Goal: Task Accomplishment & Management: Manage account settings

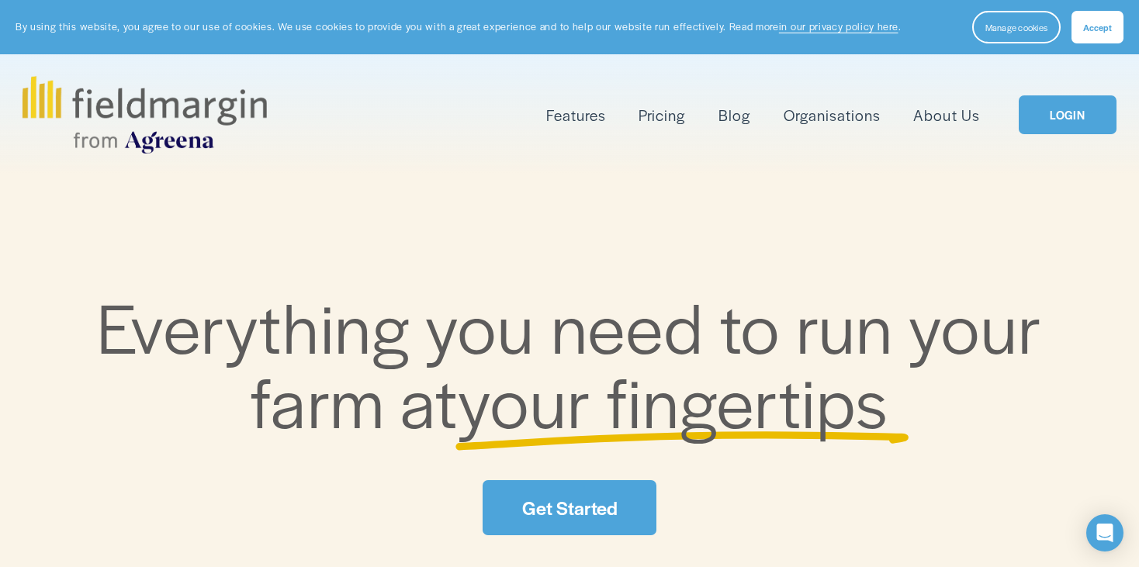
click at [669, 112] on link "Pricing" at bounding box center [661, 115] width 47 height 26
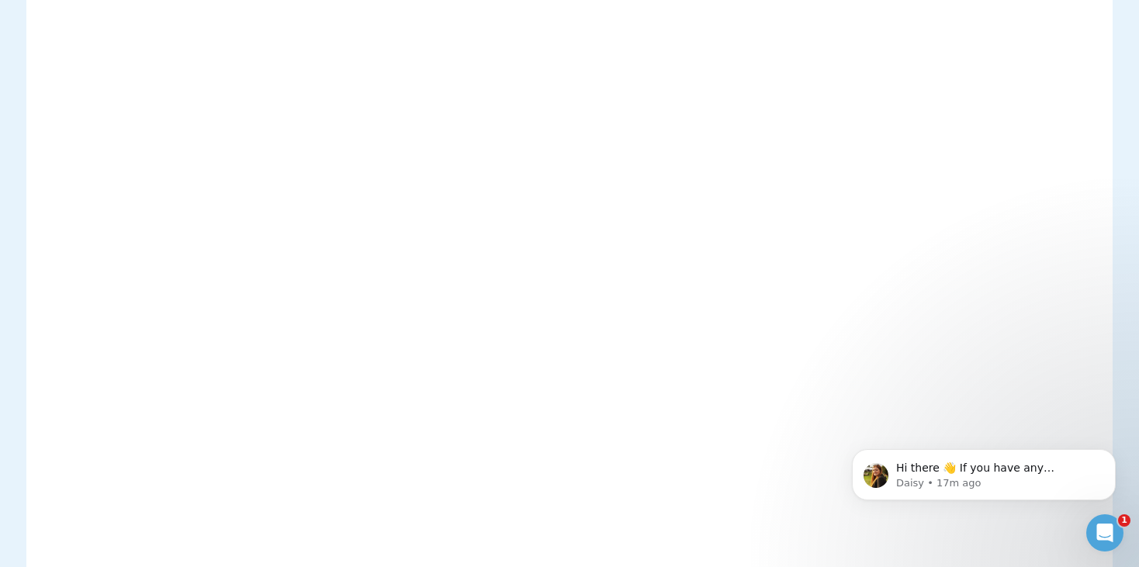
scroll to position [62, 0]
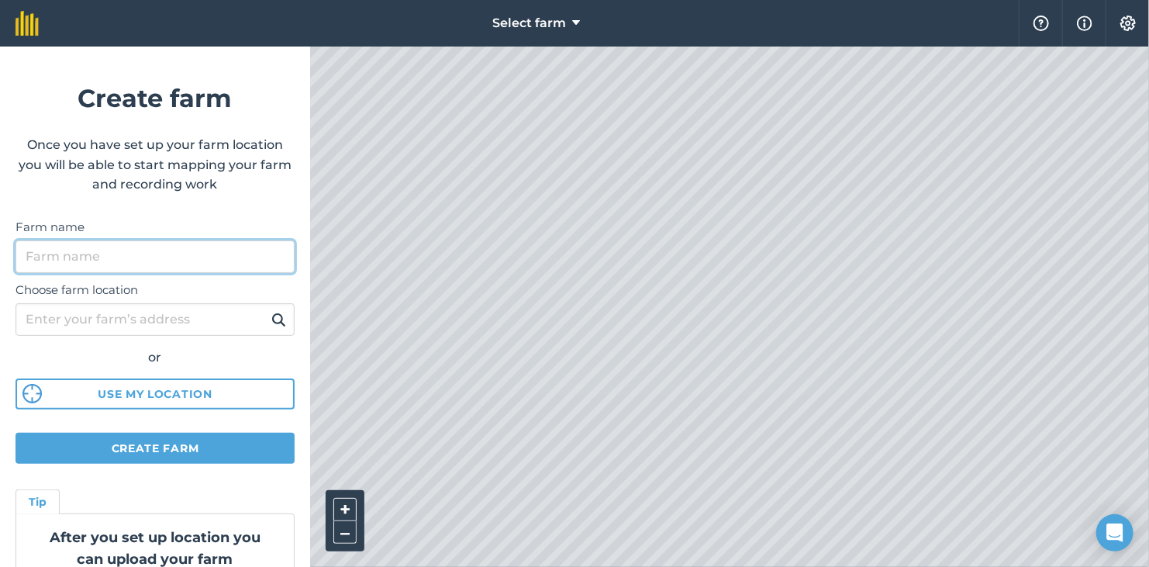
click at [164, 249] on input "Farm name" at bounding box center [155, 256] width 279 height 33
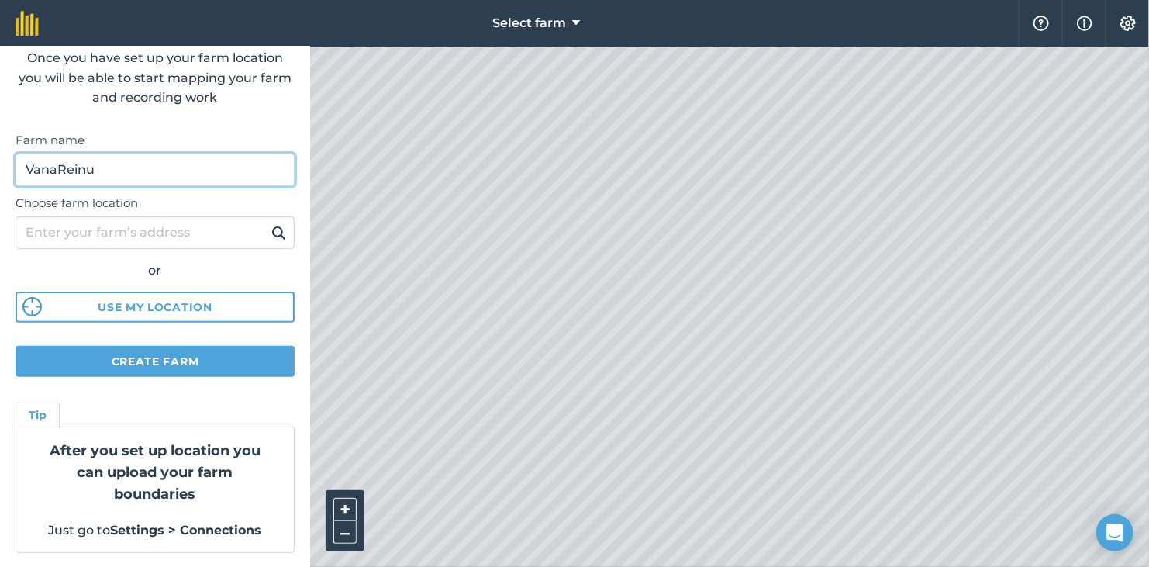
scroll to position [87, 0]
type input "VanaReinu"
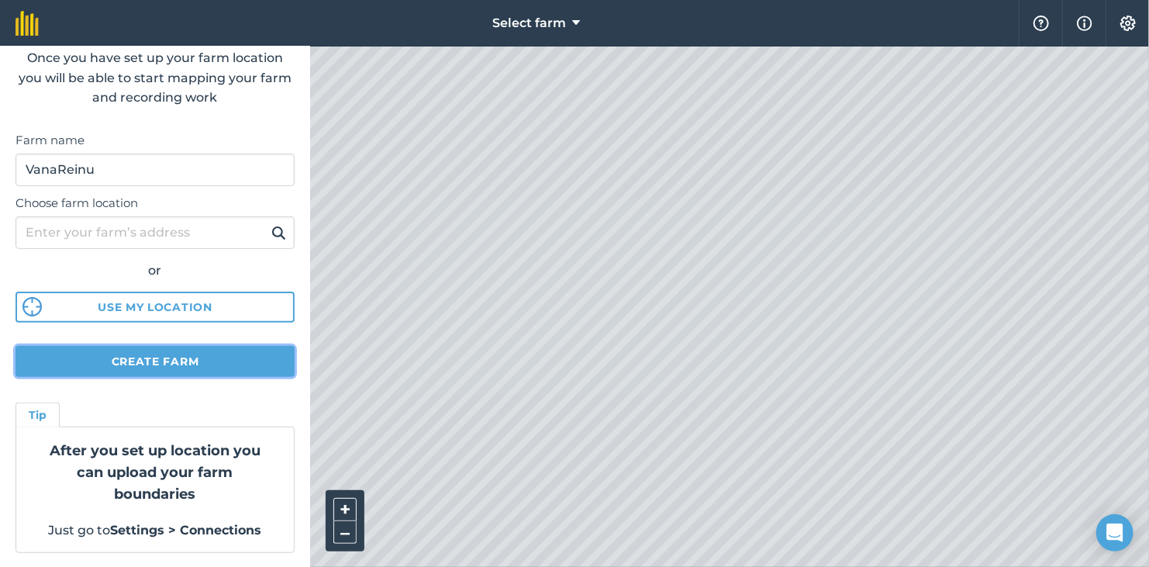
click at [129, 354] on button "Create farm" at bounding box center [155, 361] width 279 height 31
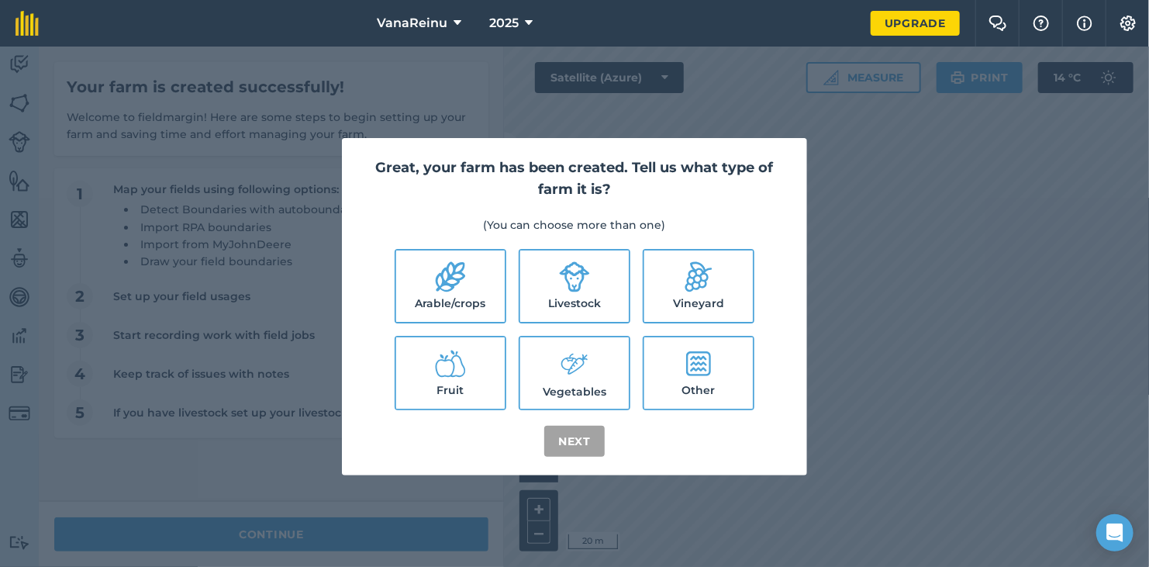
click at [461, 280] on icon at bounding box center [450, 277] width 29 height 30
checkbox input "true"
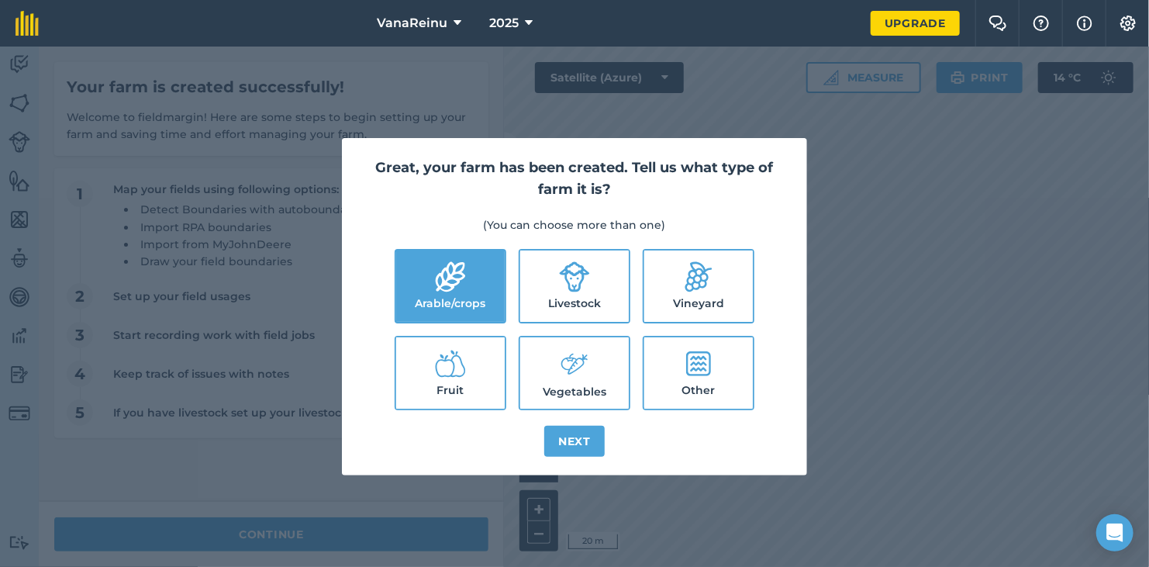
click at [473, 351] on label "Fruit" at bounding box center [450, 372] width 109 height 71
checkbox input "true"
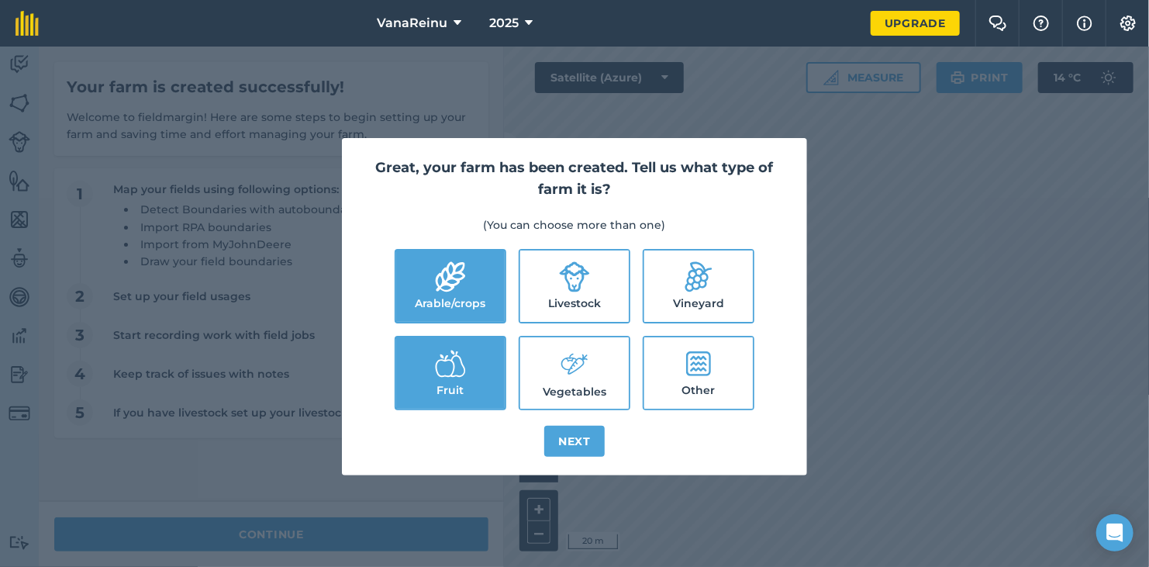
click at [573, 357] on icon at bounding box center [574, 363] width 31 height 33
checkbox input "true"
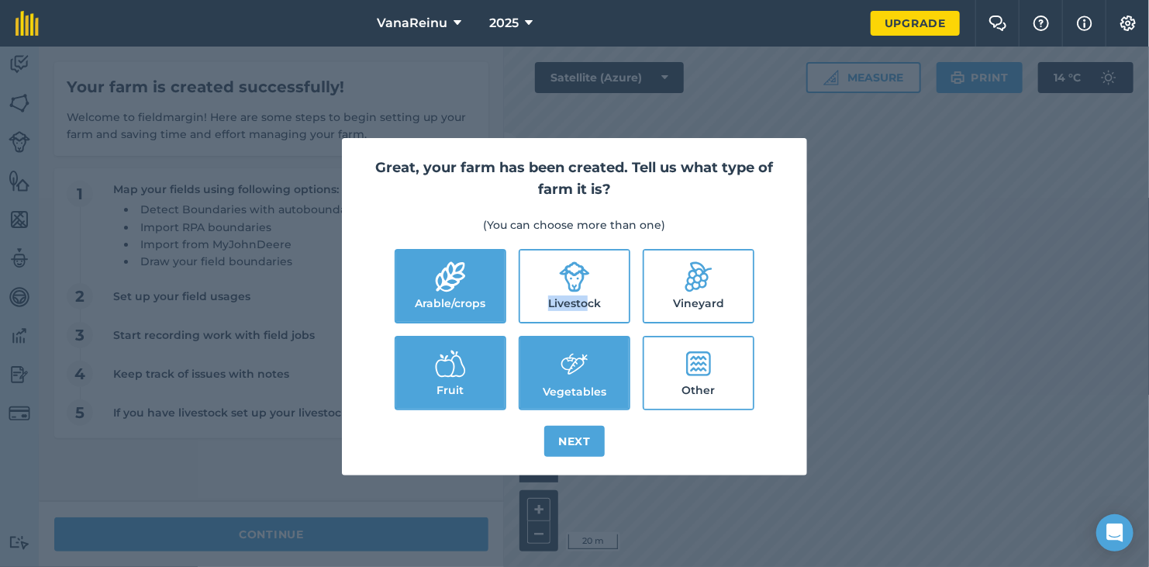
drag, startPoint x: 589, startPoint y: 303, endPoint x: 565, endPoint y: 245, distance: 62.7
click at [565, 245] on div "Great, your farm has been created. Tell us what type of farm it is? (You can ch…" at bounding box center [574, 307] width 465 height 338
click at [567, 260] on label "Livestock" at bounding box center [574, 286] width 109 height 71
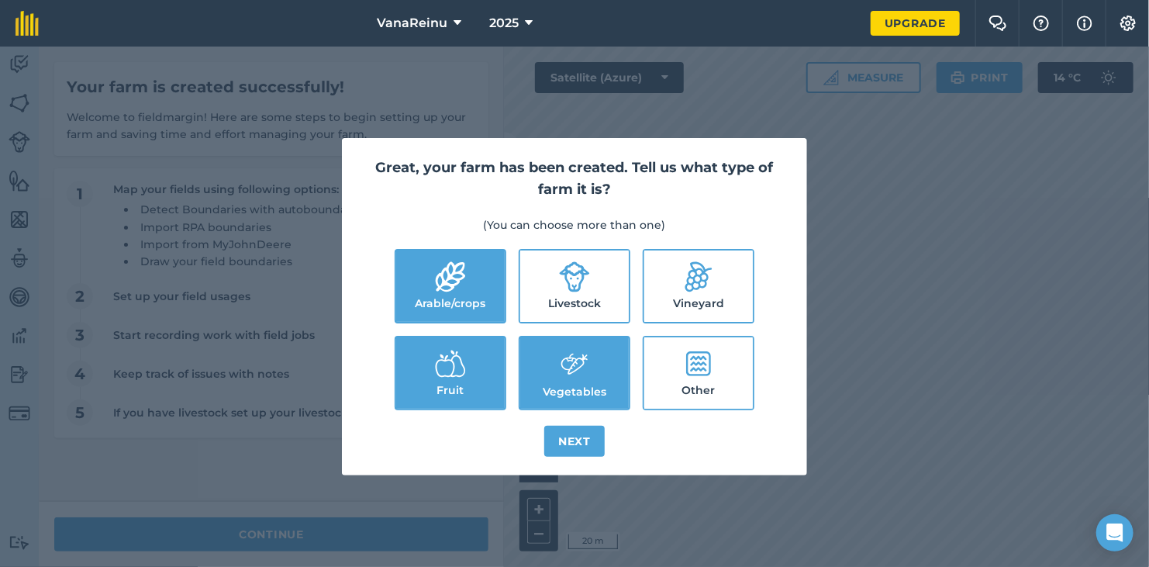
checkbox input "true"
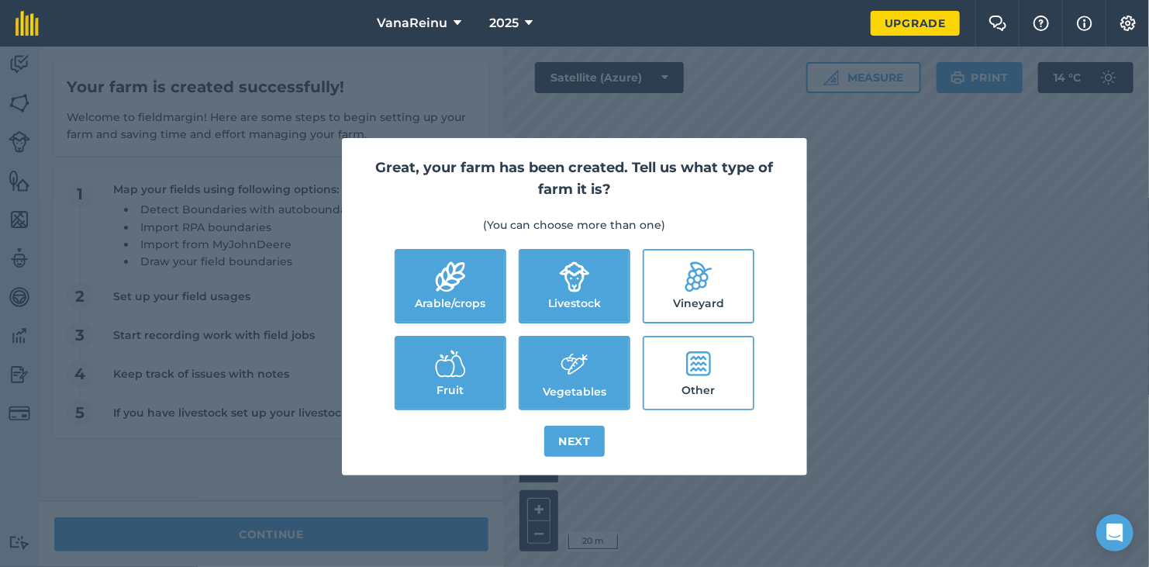
click at [701, 344] on label "Other" at bounding box center [699, 372] width 109 height 71
checkbox input "true"
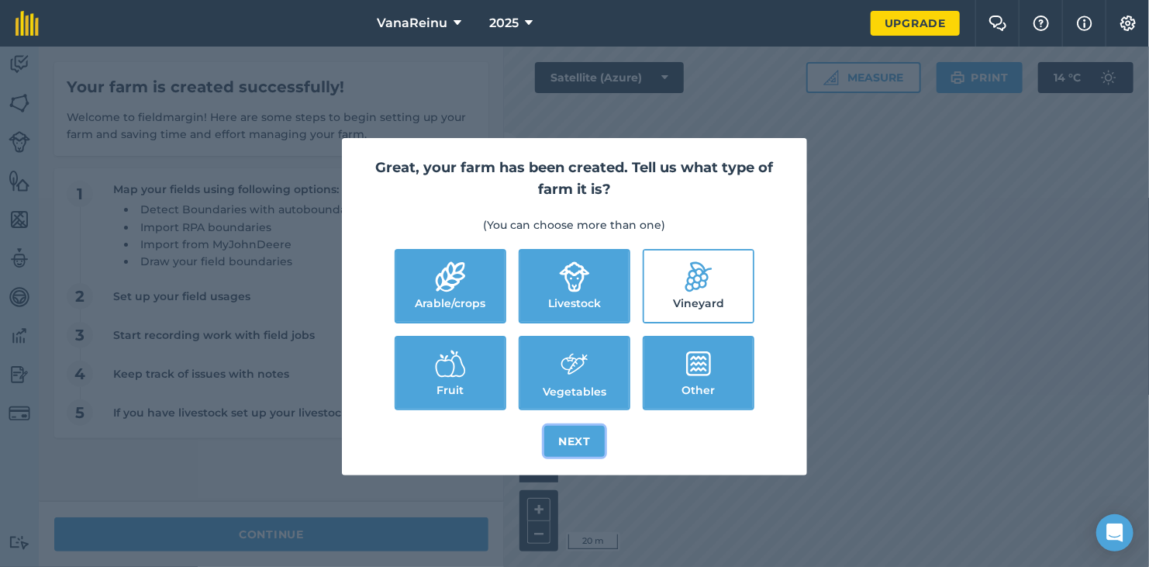
click at [579, 434] on button "Next" at bounding box center [574, 441] width 60 height 31
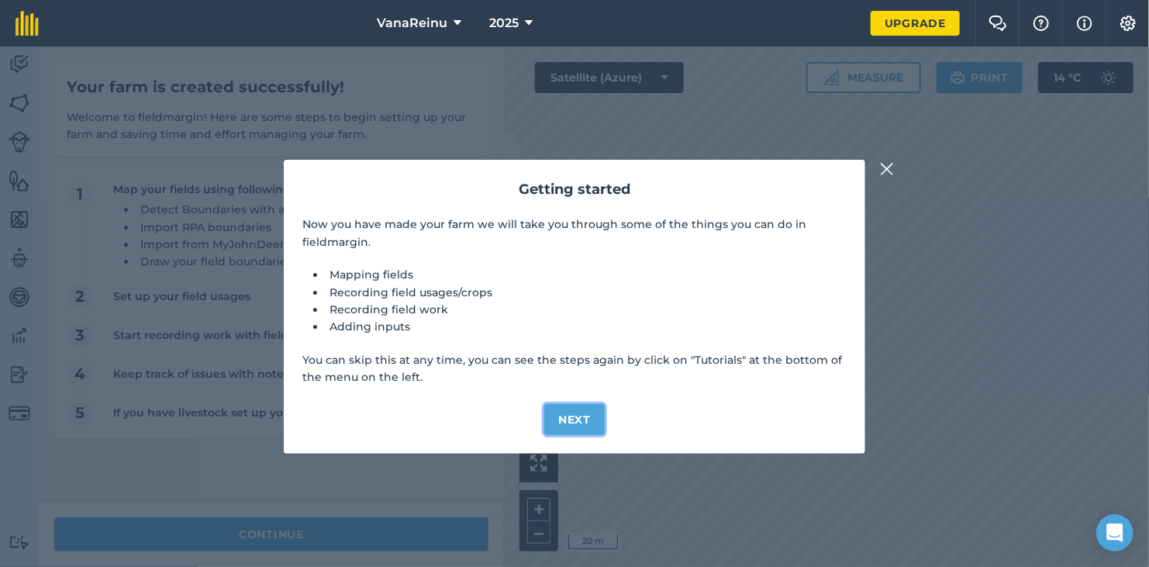
click at [569, 417] on button "Next" at bounding box center [574, 419] width 60 height 31
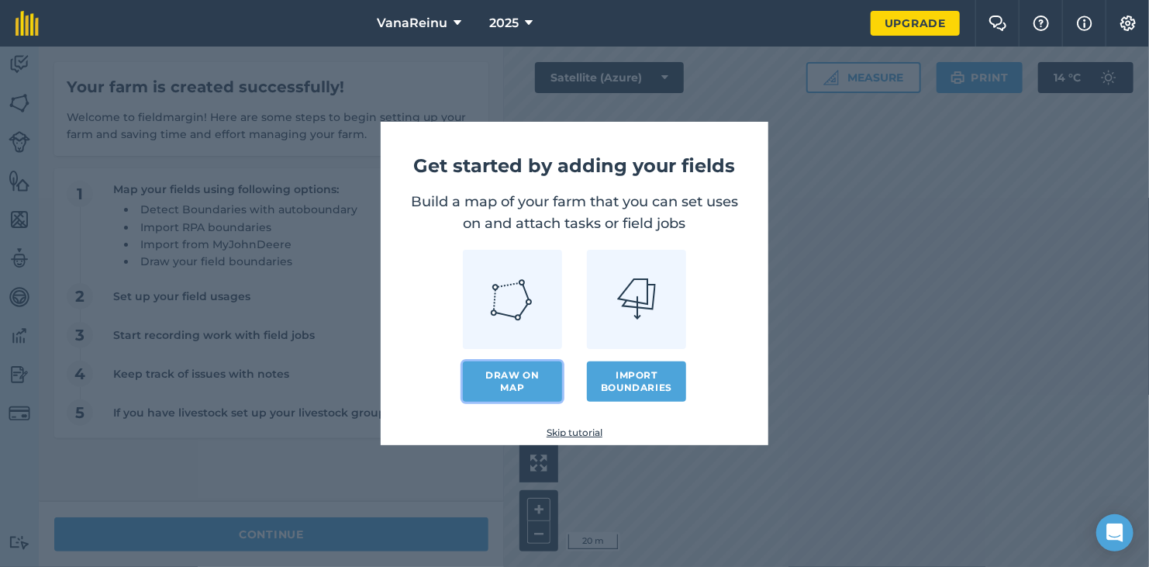
click at [534, 388] on link "Draw on map" at bounding box center [512, 381] width 99 height 40
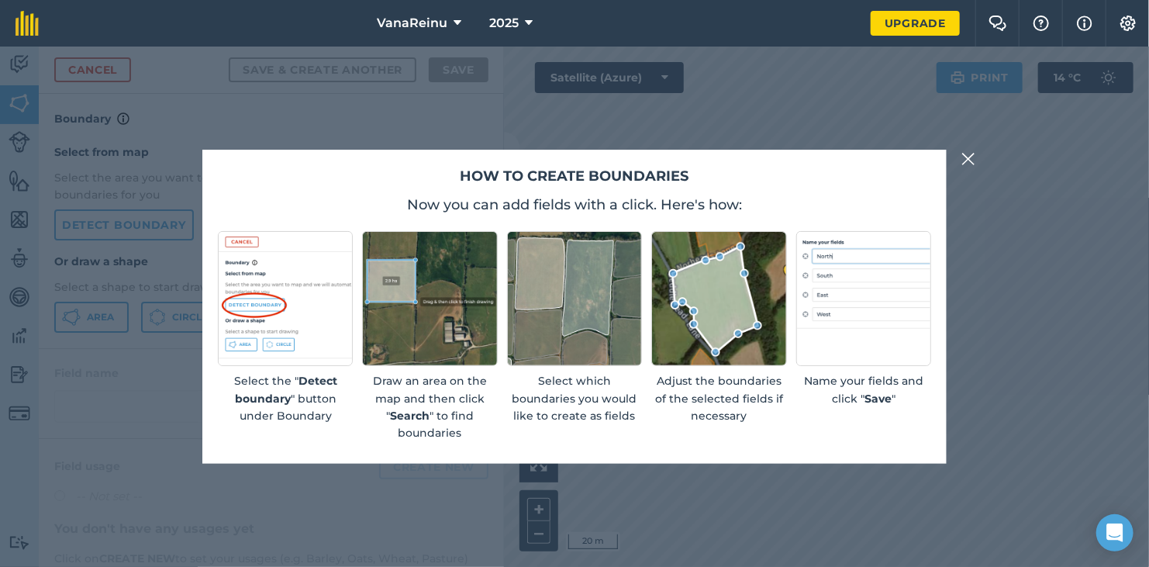
click at [599, 290] on img at bounding box center [574, 298] width 135 height 135
click at [973, 152] on img at bounding box center [969, 159] width 14 height 19
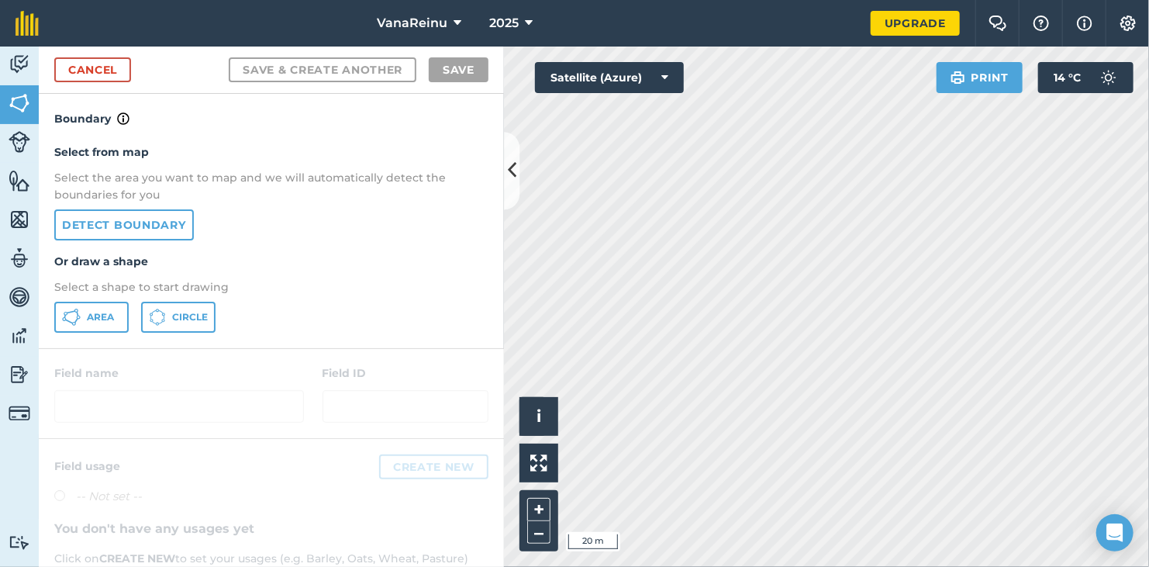
click at [496, 242] on div "Activity Fields Livestock Features Maps Team Vehicles Data Reporting Billing Tu…" at bounding box center [574, 307] width 1149 height 520
click at [154, 231] on link "Detect boundary" at bounding box center [124, 224] width 140 height 31
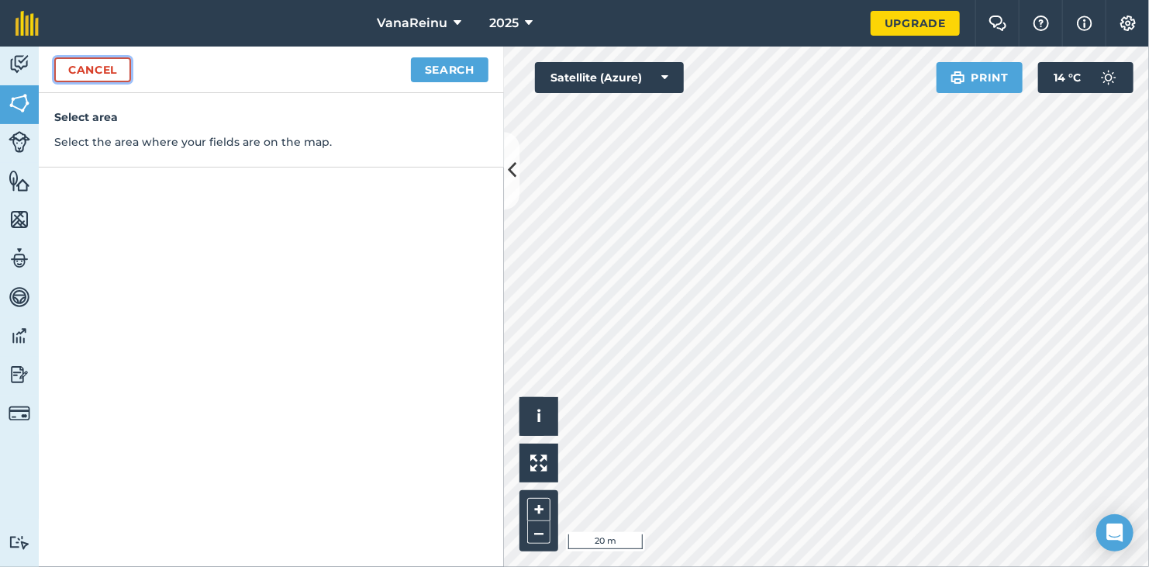
click at [105, 76] on link "Cancel" at bounding box center [92, 69] width 77 height 25
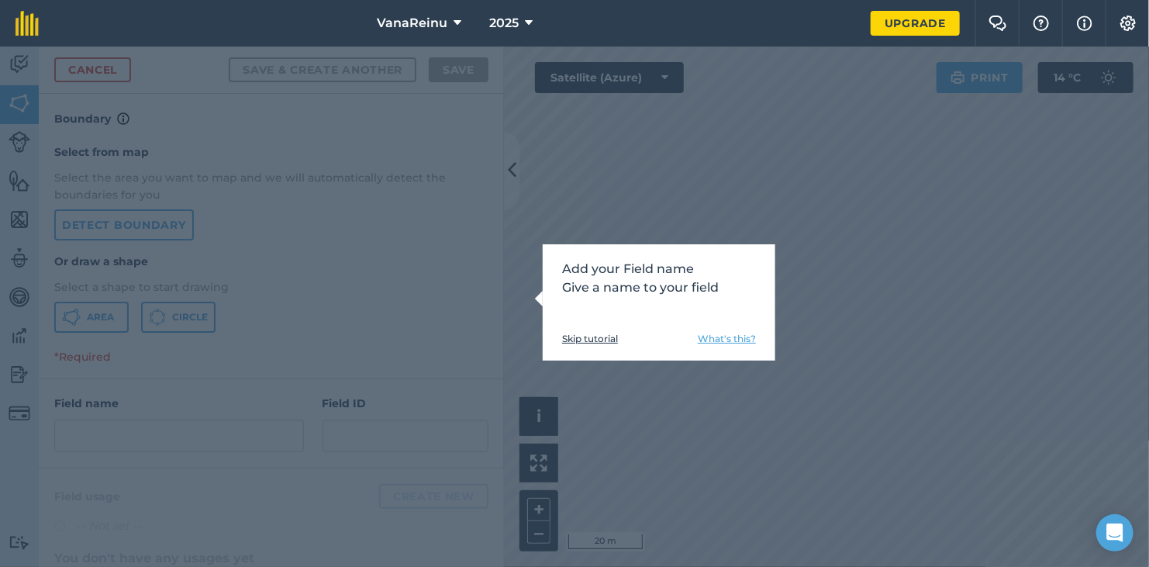
click at [732, 376] on div "Add your Field name Give a name to your field Skip tutorial What's this?" at bounding box center [574, 307] width 1149 height 520
click at [585, 338] on link "Skip tutorial" at bounding box center [590, 339] width 56 height 12
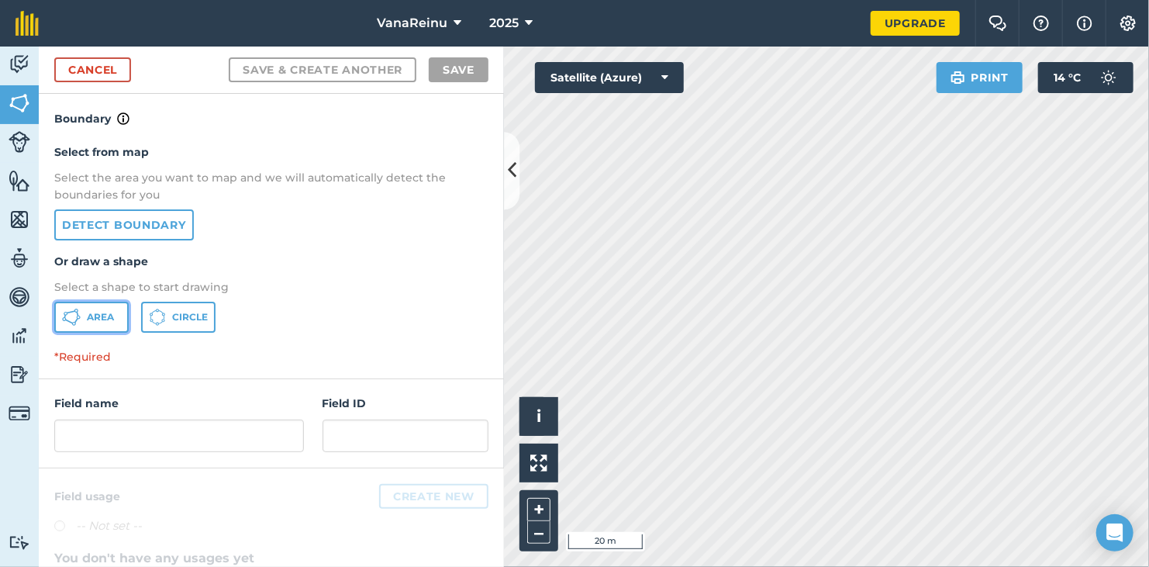
click at [112, 311] on span "Area" at bounding box center [100, 317] width 27 height 12
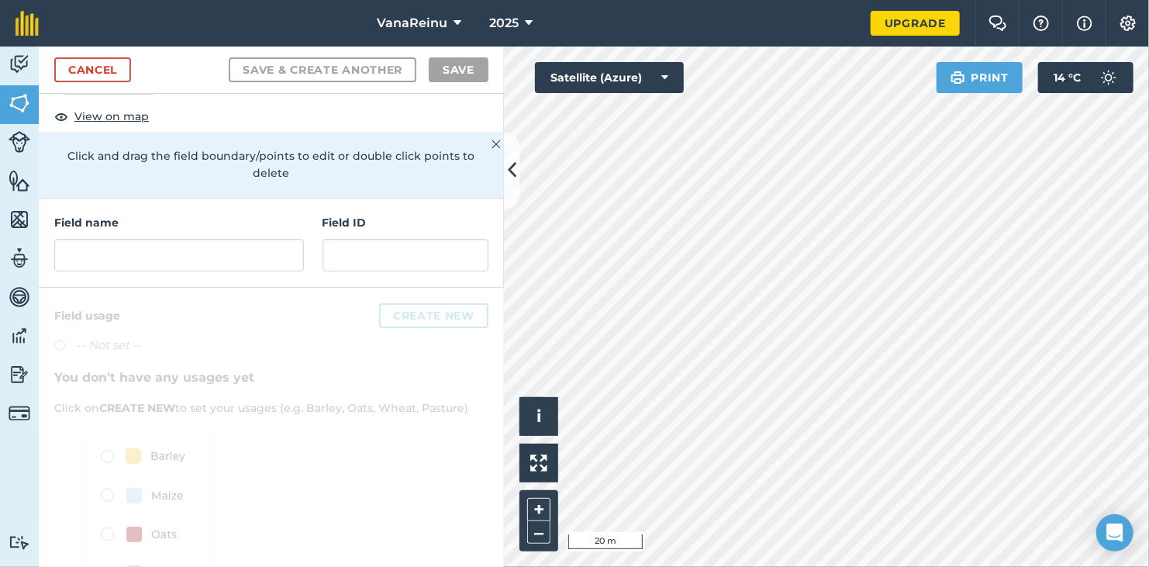
scroll to position [87, 0]
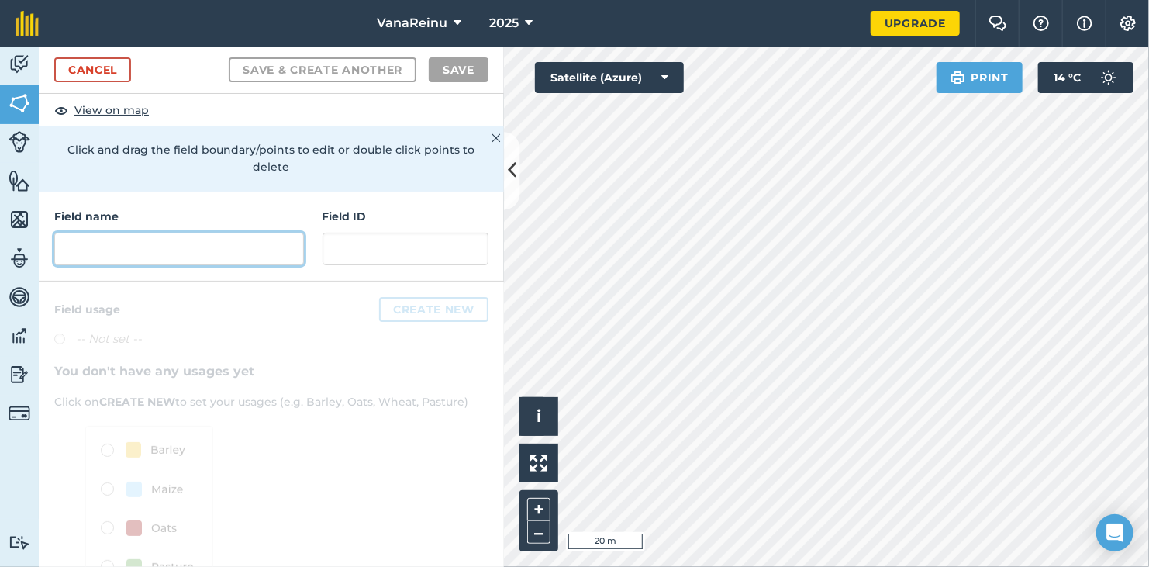
click at [199, 245] on input "text" at bounding box center [179, 249] width 250 height 33
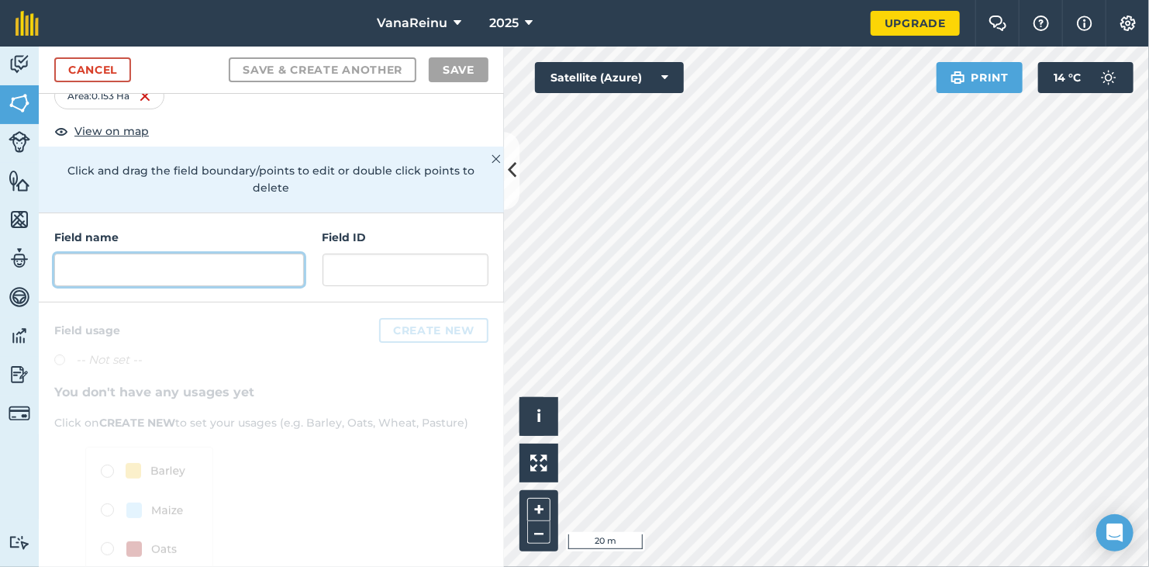
scroll to position [57, 0]
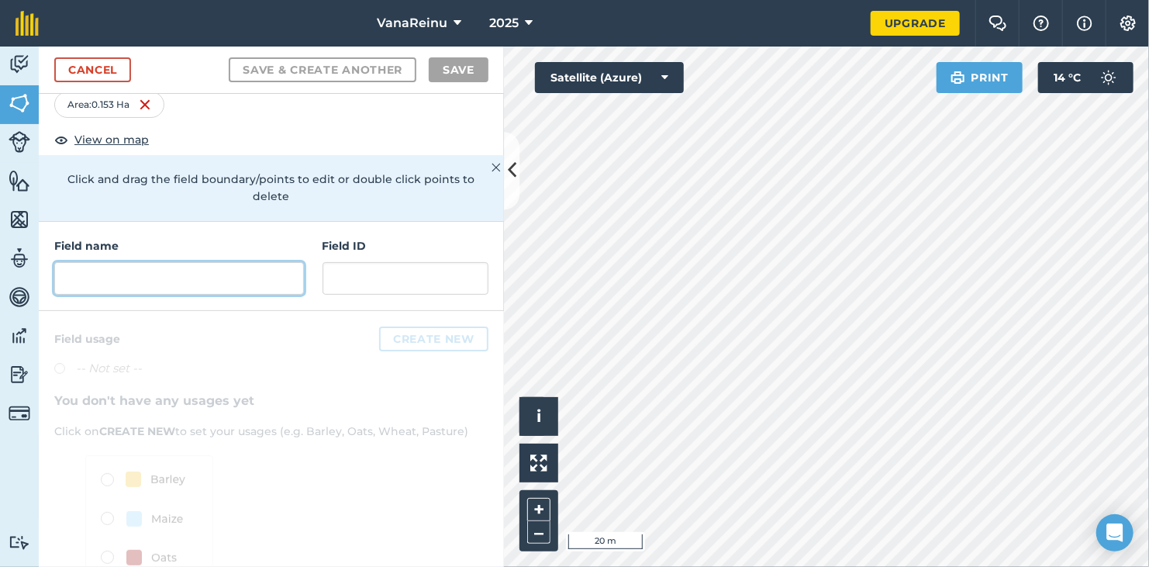
click at [205, 275] on input "text" at bounding box center [179, 278] width 250 height 33
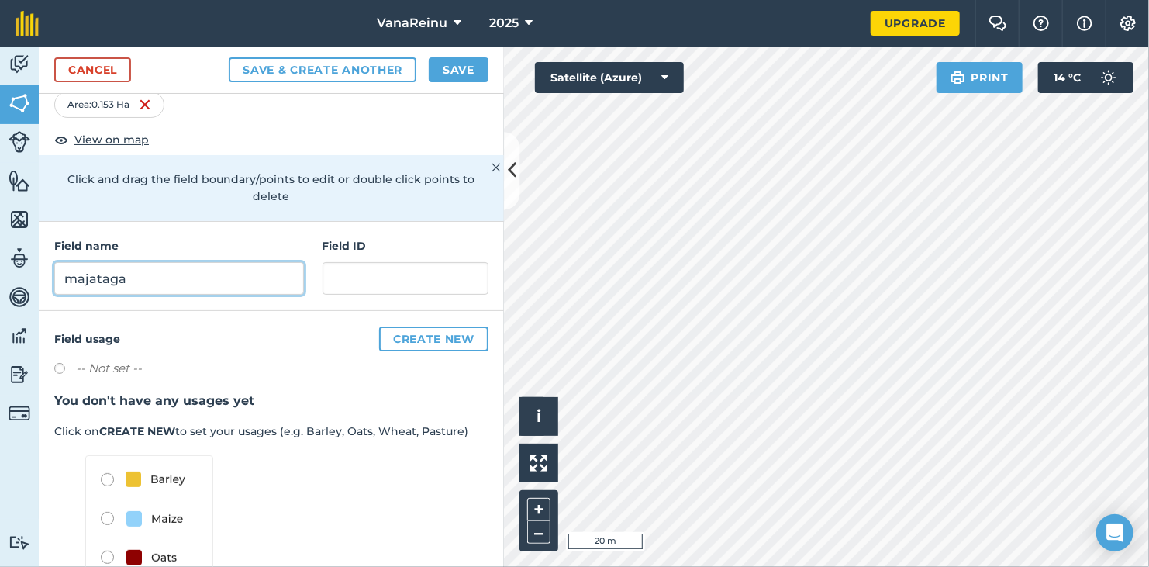
type input "majataga"
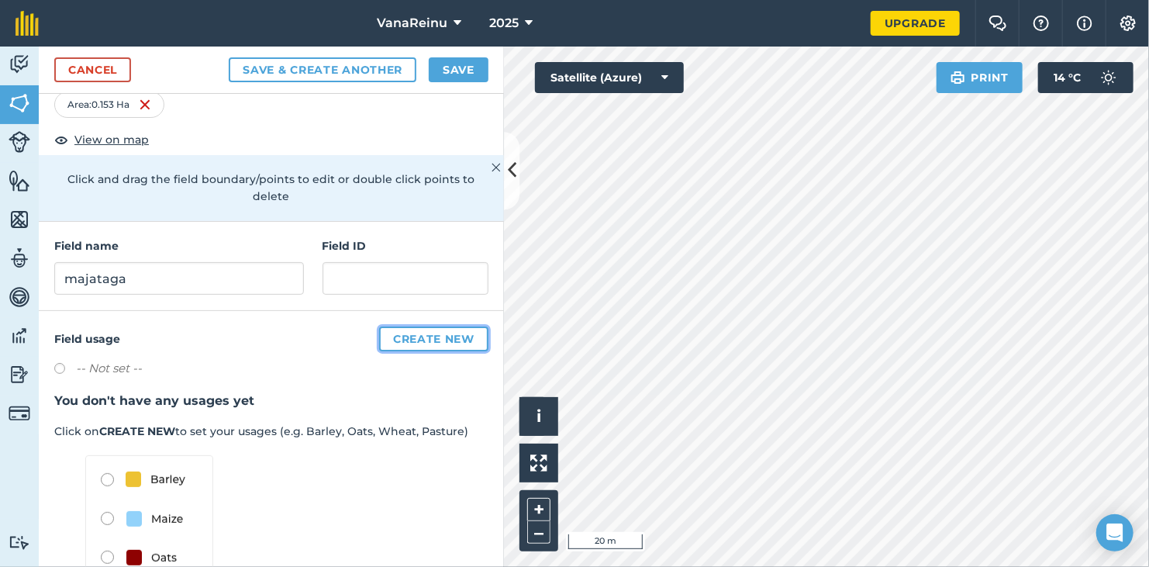
click at [437, 340] on button "Create new" at bounding box center [433, 339] width 109 height 25
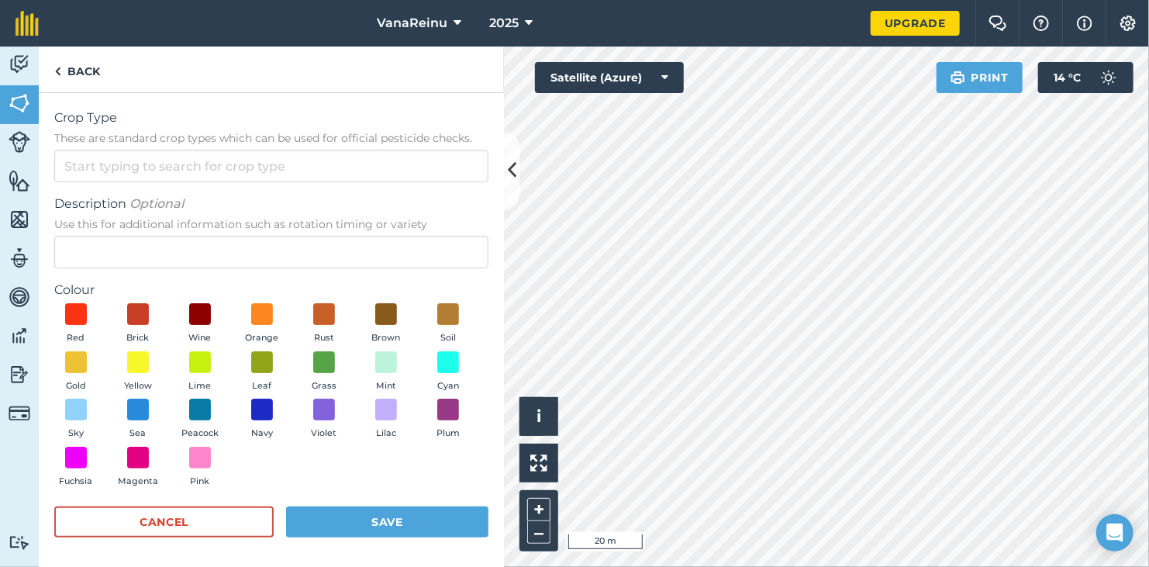
scroll to position [2, 0]
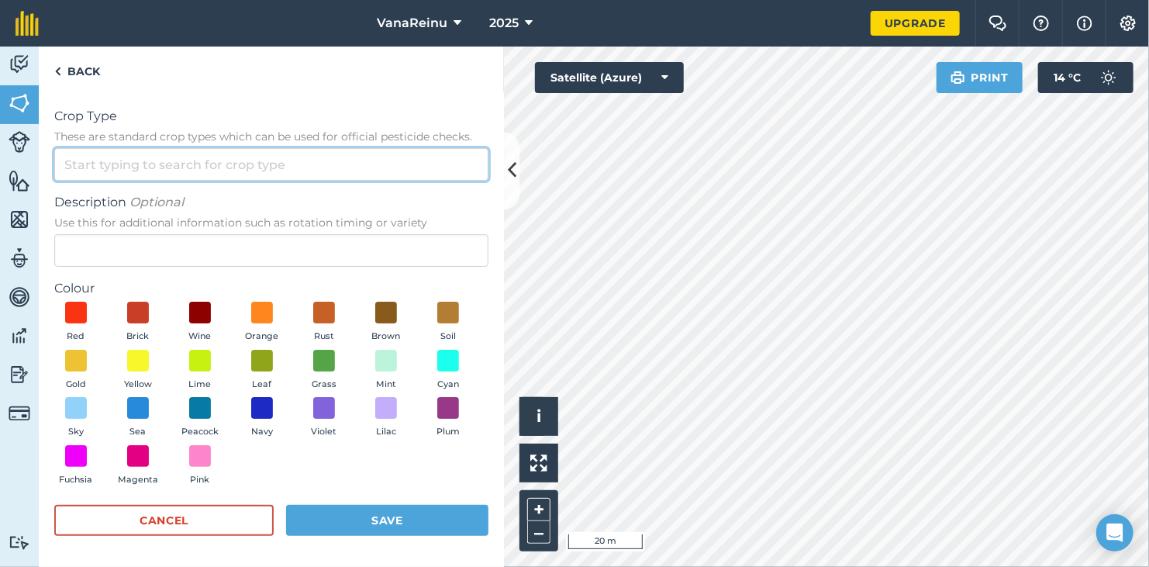
click at [224, 161] on input "Crop Type These are standard crop types which can be used for official pesticid…" at bounding box center [271, 164] width 434 height 33
click at [164, 192] on li "Other" at bounding box center [271, 199] width 433 height 36
type input "Other"
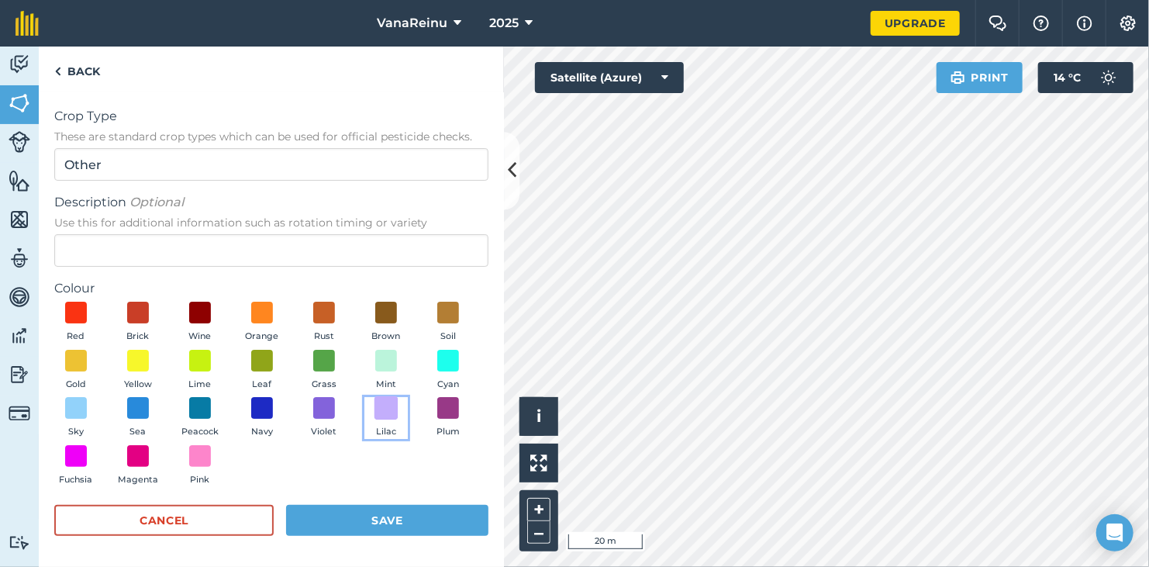
click at [375, 420] on span at bounding box center [387, 408] width 24 height 24
click at [389, 517] on button "Save" at bounding box center [387, 520] width 202 height 31
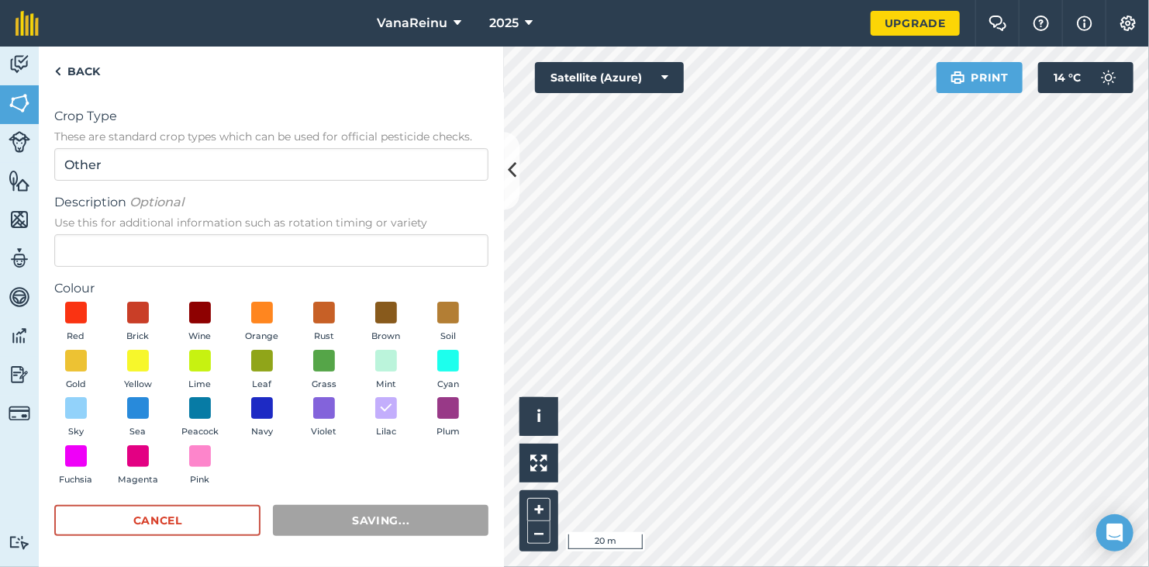
scroll to position [0, 0]
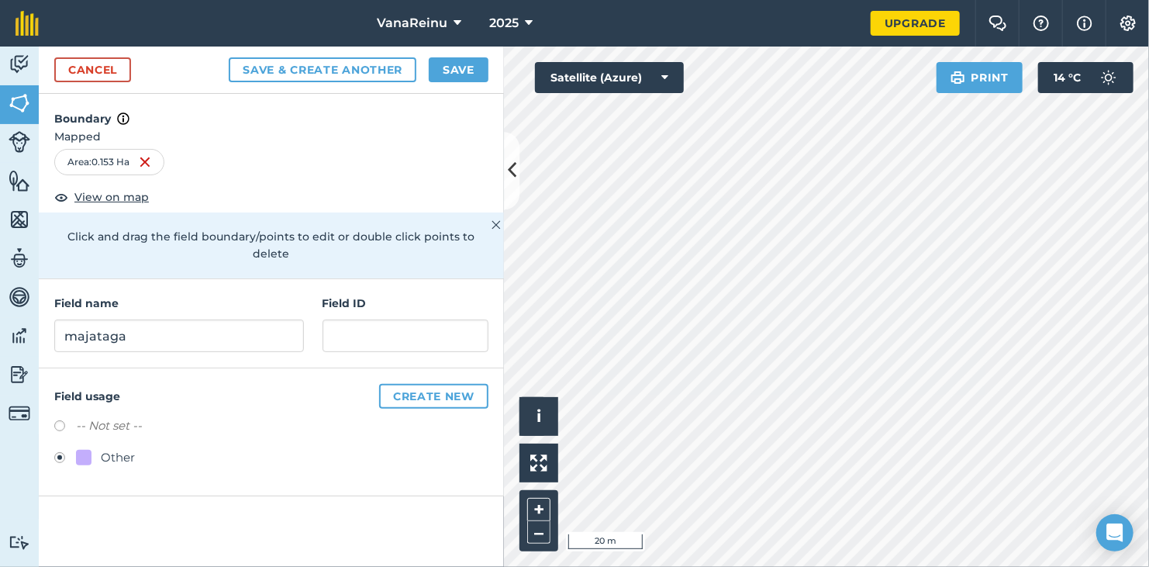
click at [92, 448] on div "Other" at bounding box center [105, 457] width 59 height 19
drag, startPoint x: 94, startPoint y: 379, endPoint x: 92, endPoint y: 390, distance: 11.0
click at [92, 390] on div "Field usage Create new -- Not set -- Other" at bounding box center [271, 432] width 465 height 128
click at [54, 420] on label at bounding box center [65, 428] width 22 height 16
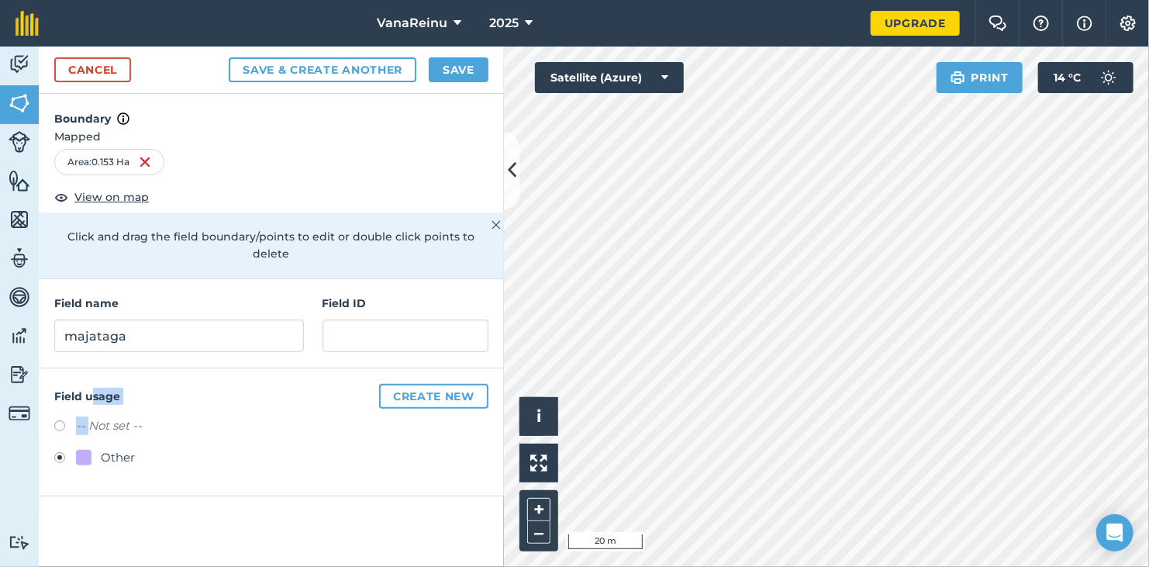
radio input "true"
click at [448, 64] on button "Save" at bounding box center [459, 69] width 60 height 25
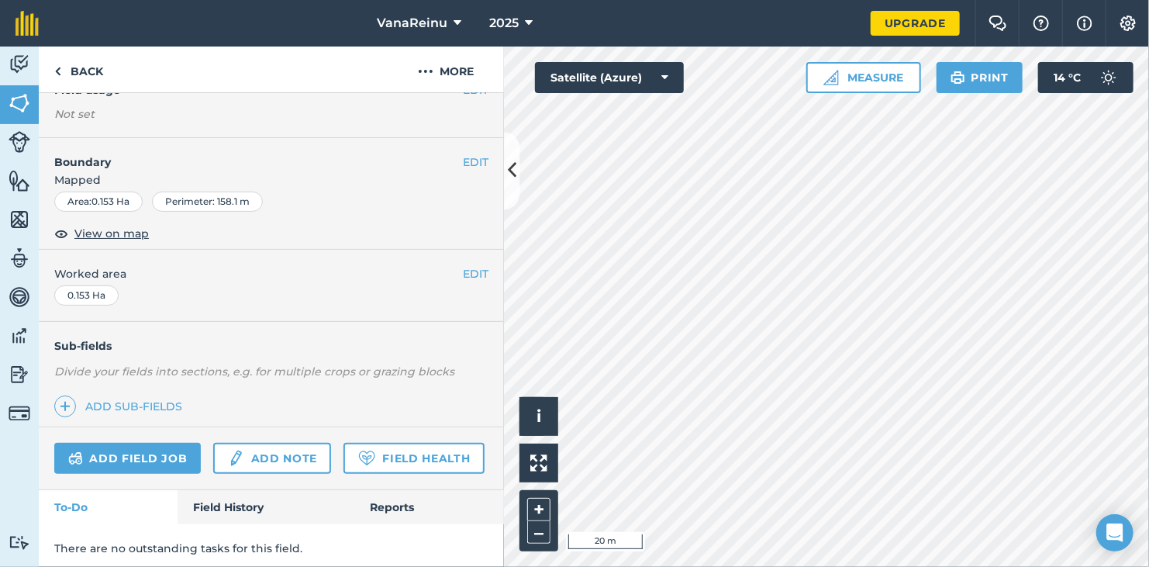
scroll to position [202, 0]
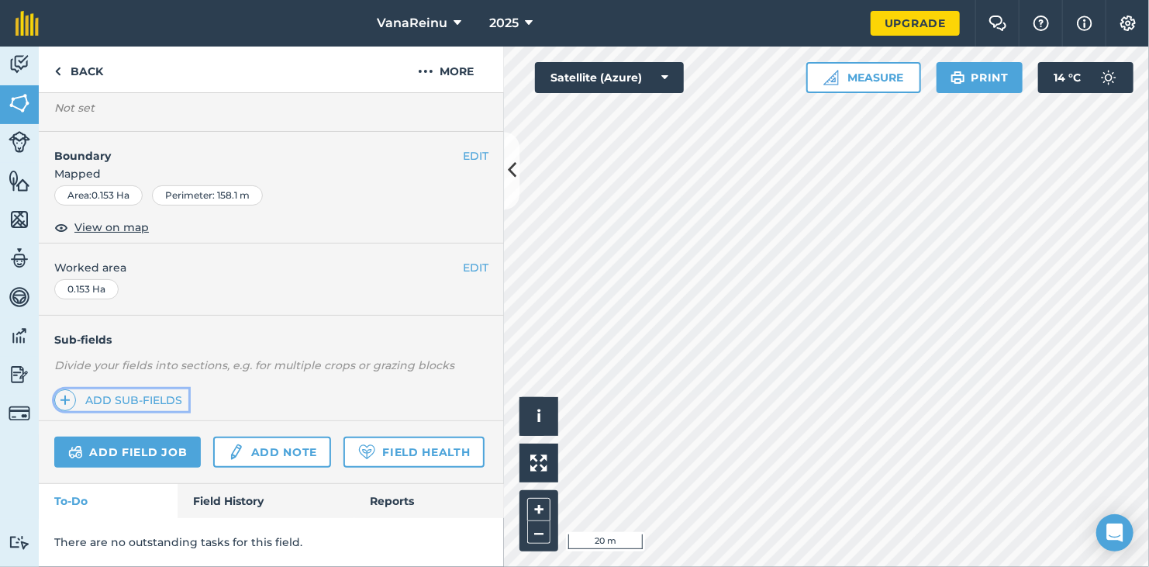
click at [119, 389] on link "Add sub-fields" at bounding box center [121, 400] width 134 height 22
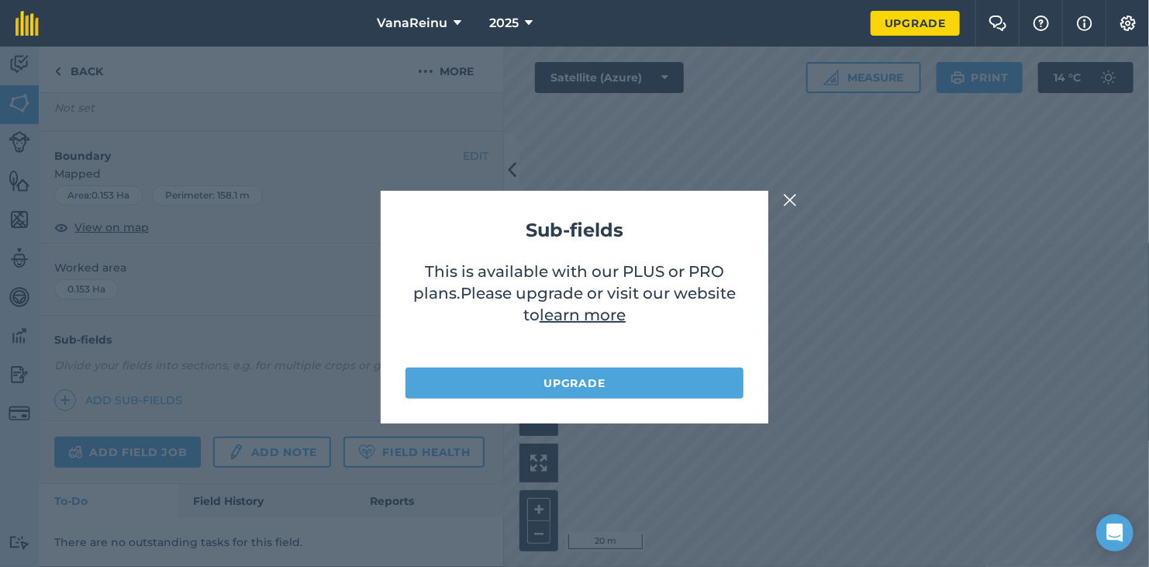
click at [790, 205] on img at bounding box center [790, 200] width 14 height 19
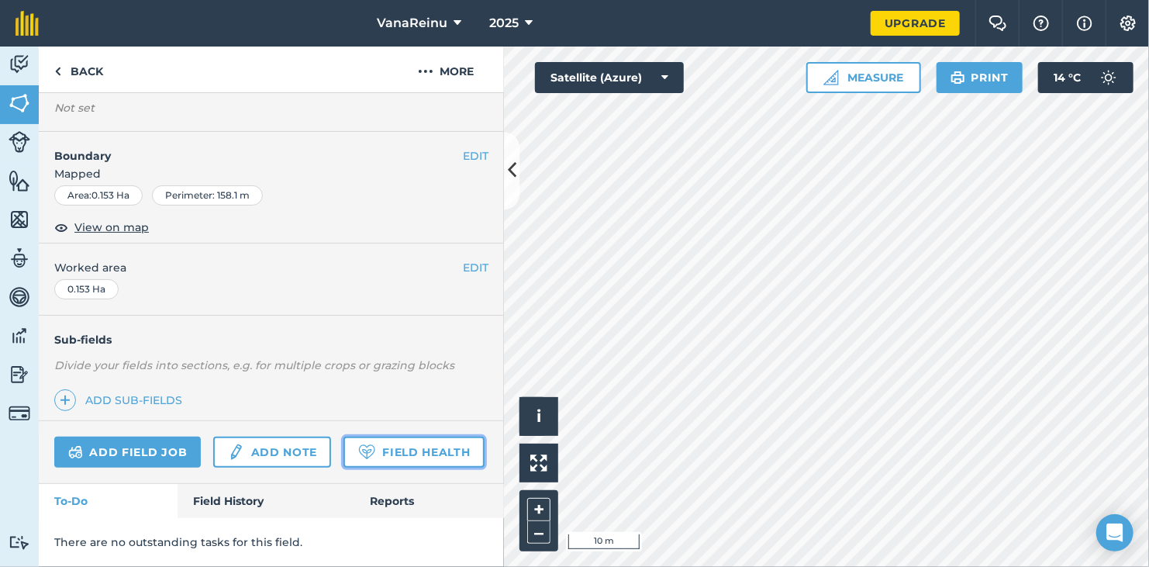
click at [344, 450] on link "Field Health" at bounding box center [414, 452] width 140 height 31
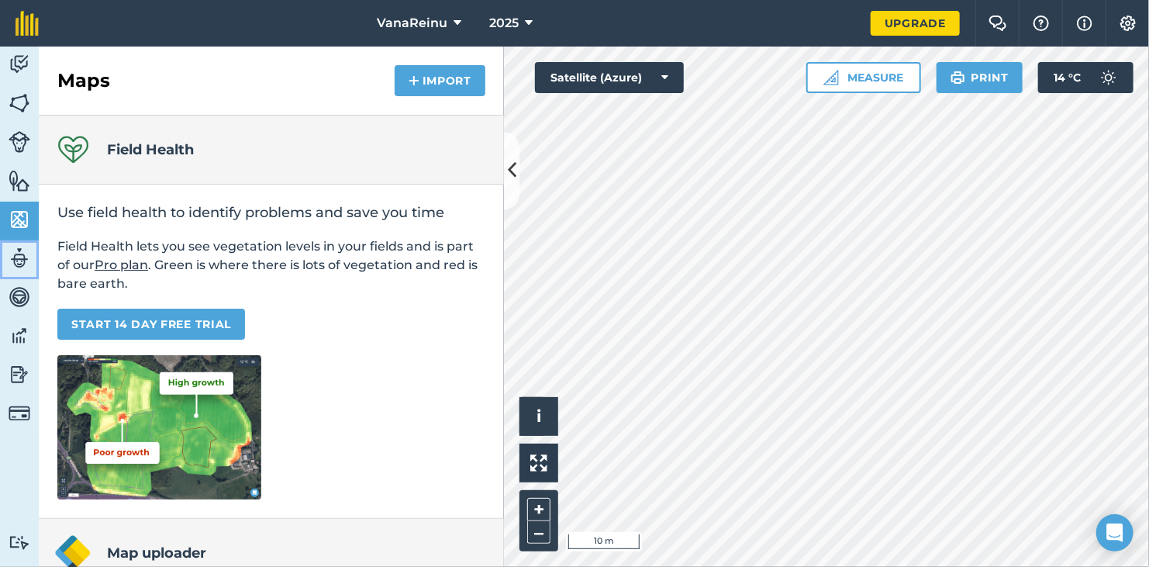
click at [24, 263] on img at bounding box center [20, 258] width 22 height 23
select select "MEMBER"
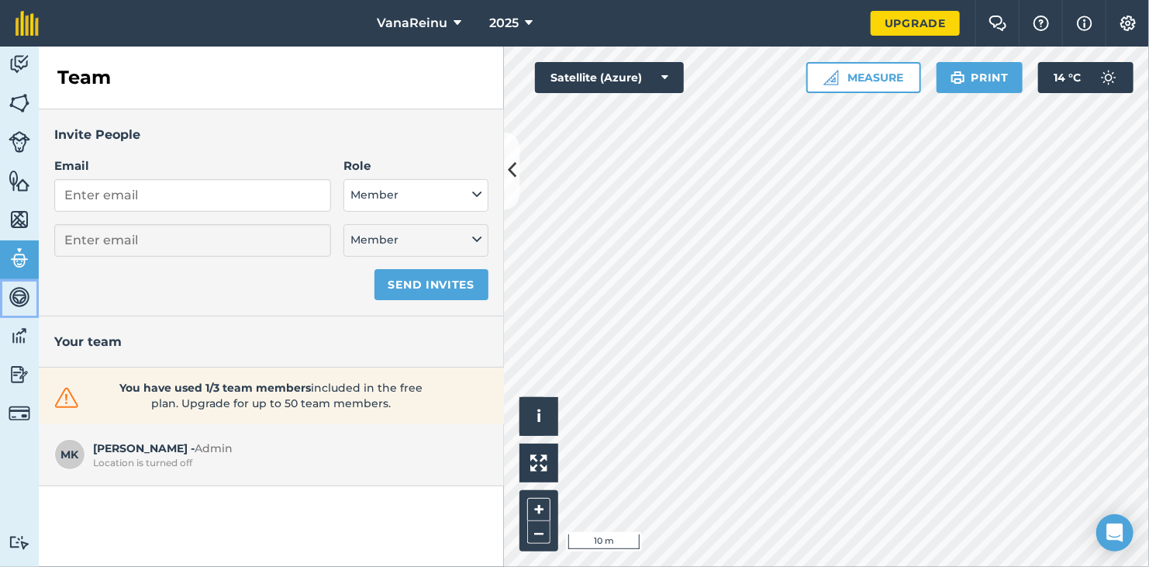
click at [20, 307] on img at bounding box center [20, 296] width 22 height 23
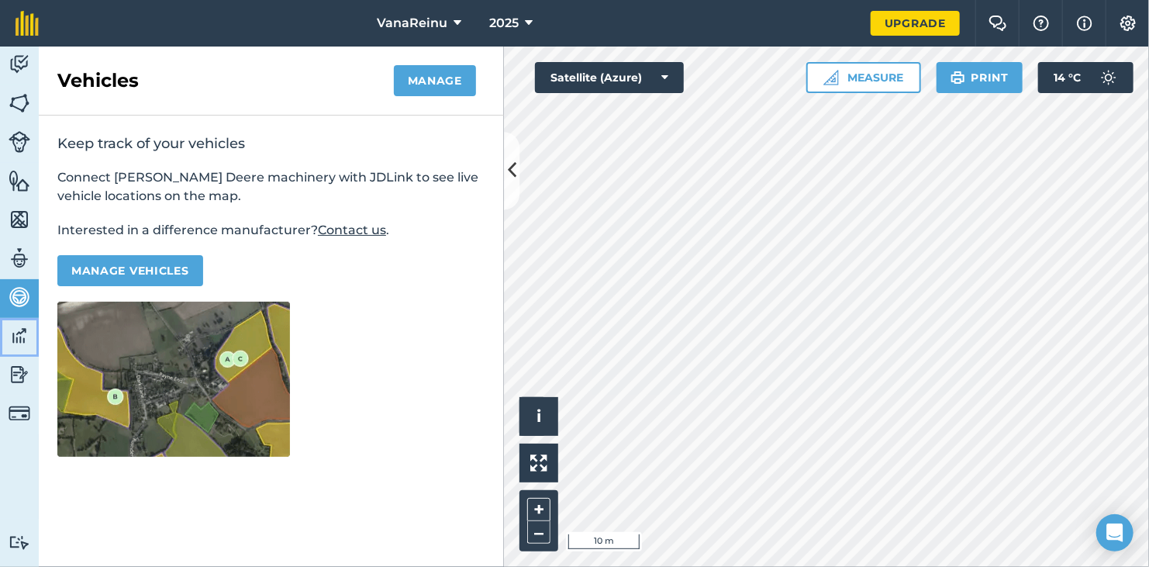
click at [29, 337] on img at bounding box center [20, 335] width 22 height 23
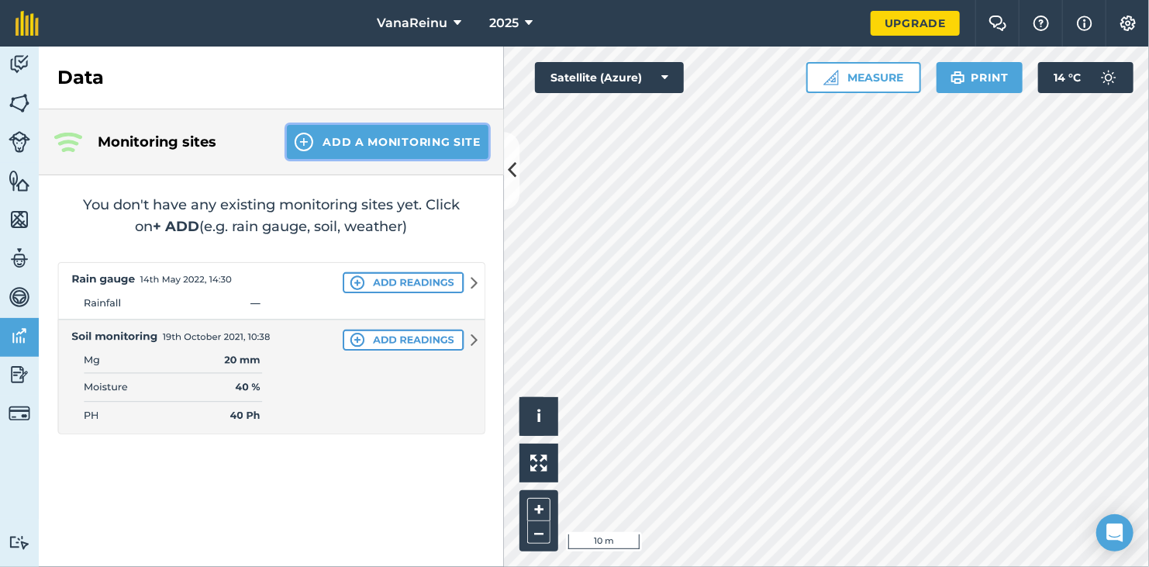
click at [356, 148] on button "Add a Monitoring Site" at bounding box center [388, 142] width 202 height 34
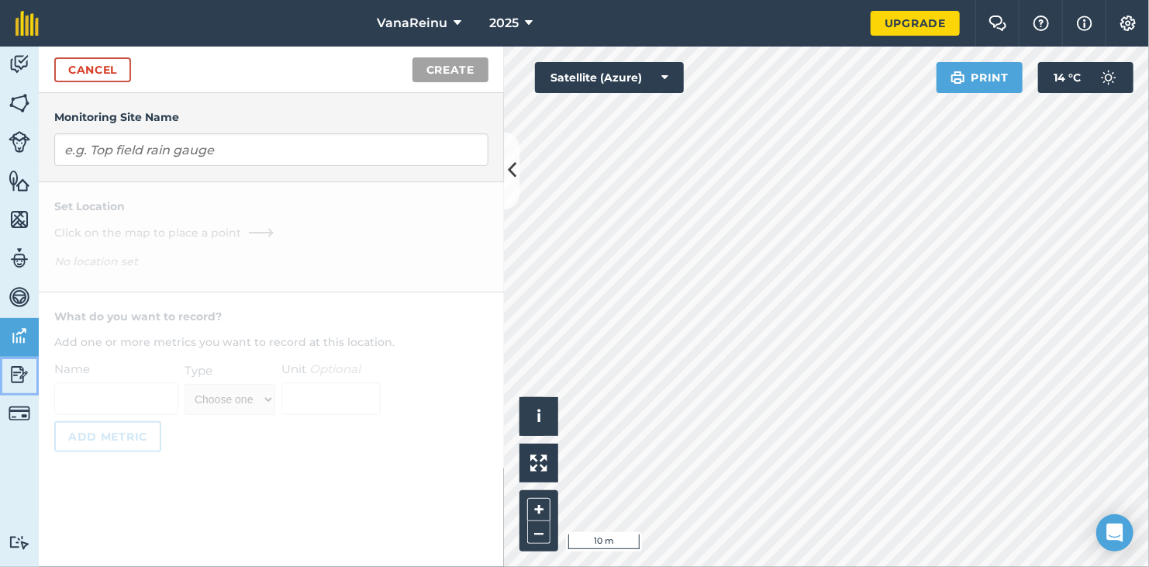
click at [19, 382] on img at bounding box center [20, 374] width 22 height 23
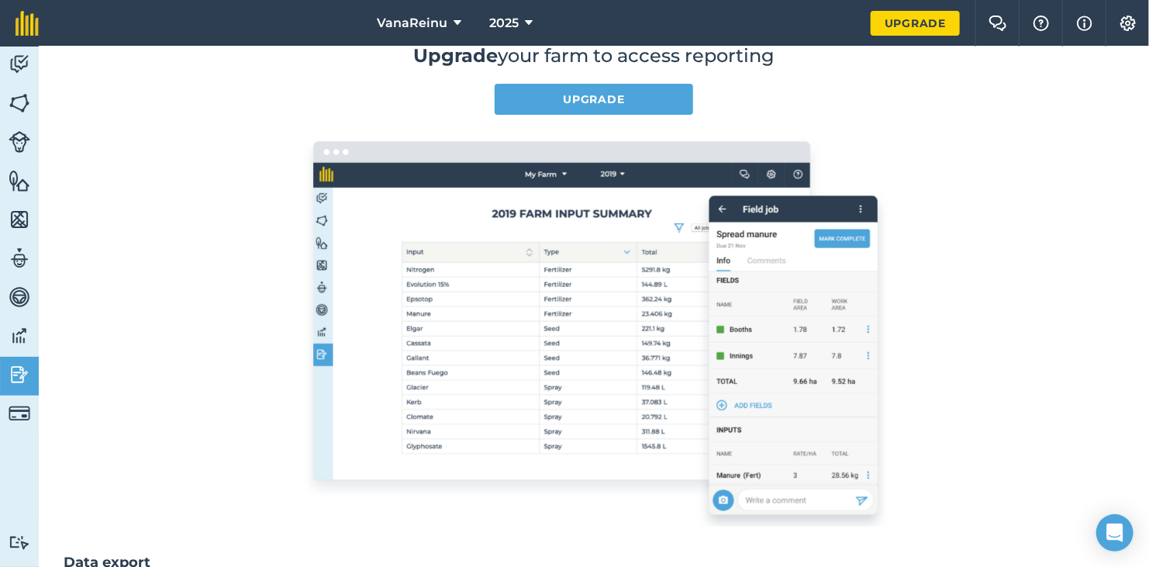
scroll to position [155, 0]
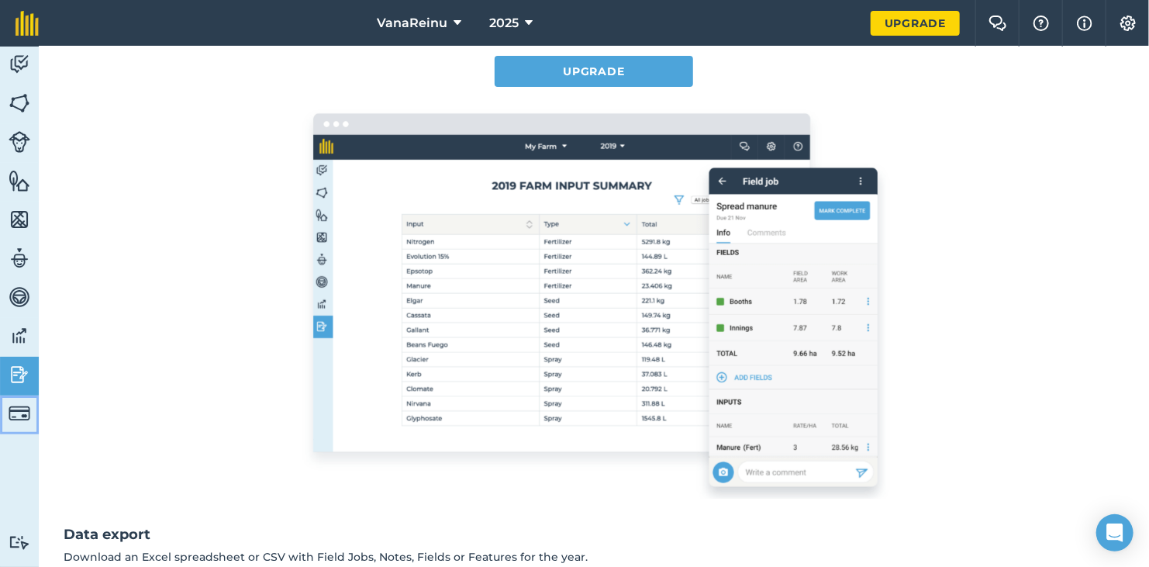
click at [6, 403] on link "Billing" at bounding box center [19, 415] width 39 height 39
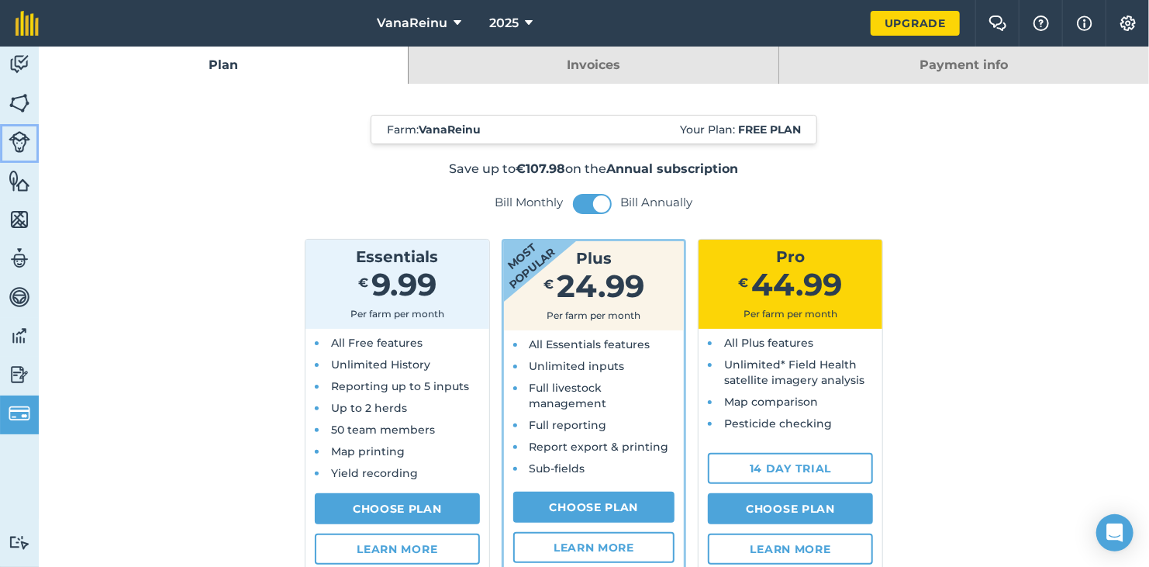
click at [24, 137] on img at bounding box center [20, 142] width 22 height 22
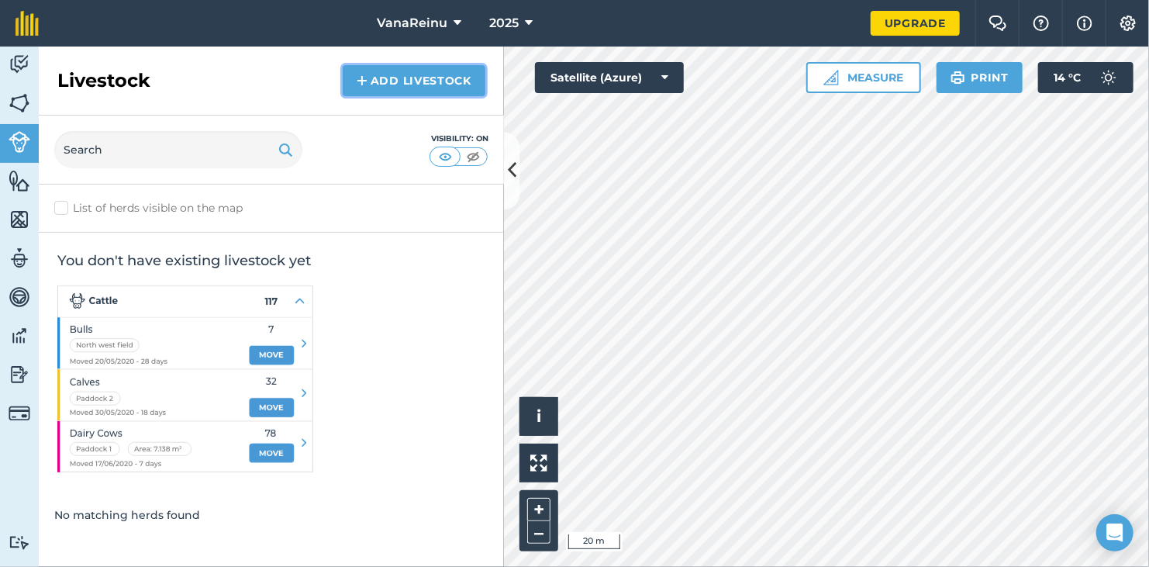
click at [385, 77] on link "Add Livestock" at bounding box center [414, 80] width 143 height 31
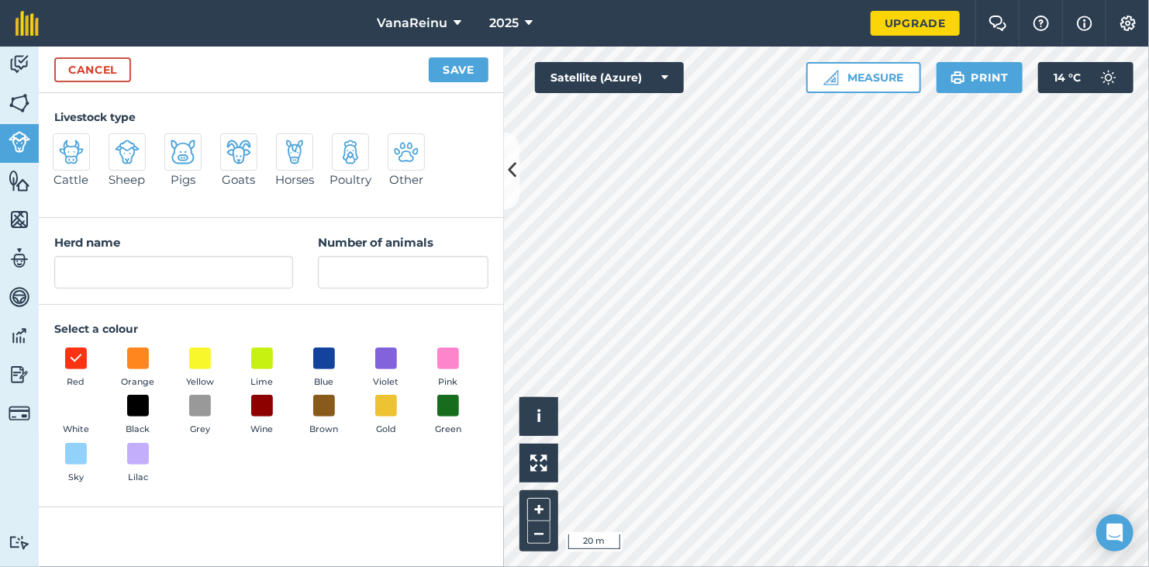
click at [347, 152] on img at bounding box center [350, 152] width 25 height 25
click at [344, 143] on input "Poultry" at bounding box center [339, 138] width 10 height 10
radio input "true"
type input "Poultry"
click at [342, 282] on input "Number of animals" at bounding box center [403, 272] width 171 height 33
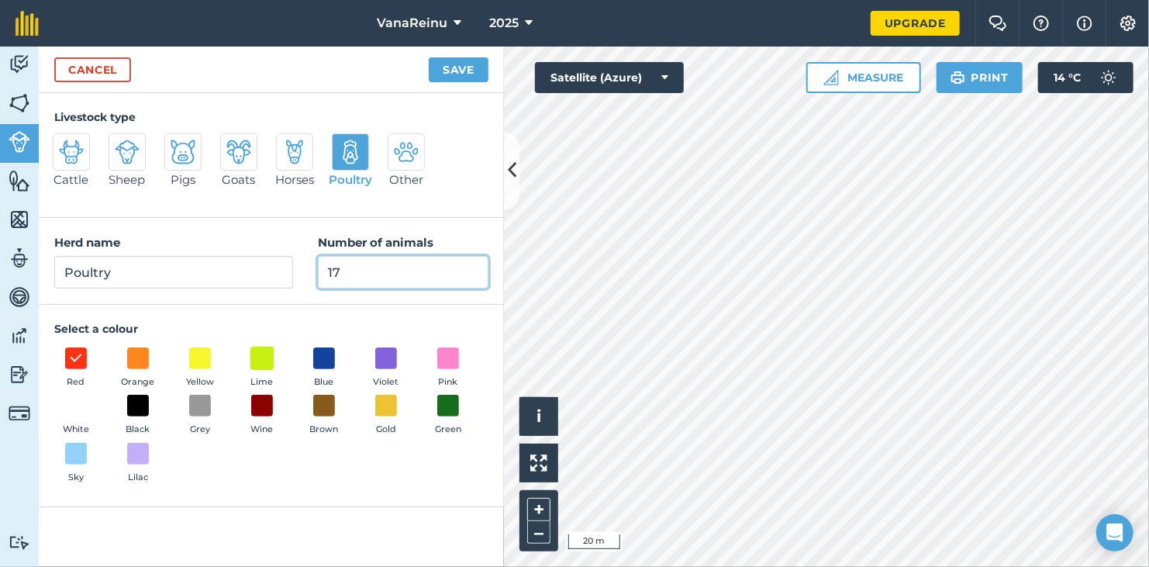
type input "17"
click at [259, 358] on span at bounding box center [263, 358] width 24 height 24
click at [455, 77] on button "Save" at bounding box center [459, 69] width 60 height 25
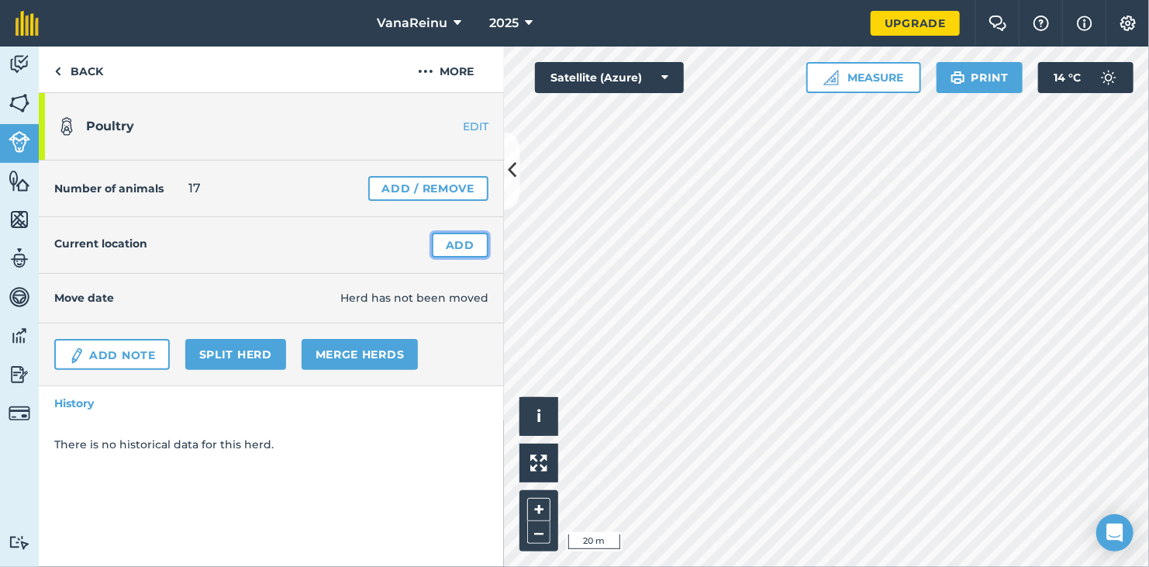
click at [445, 248] on link "Add" at bounding box center [460, 245] width 57 height 25
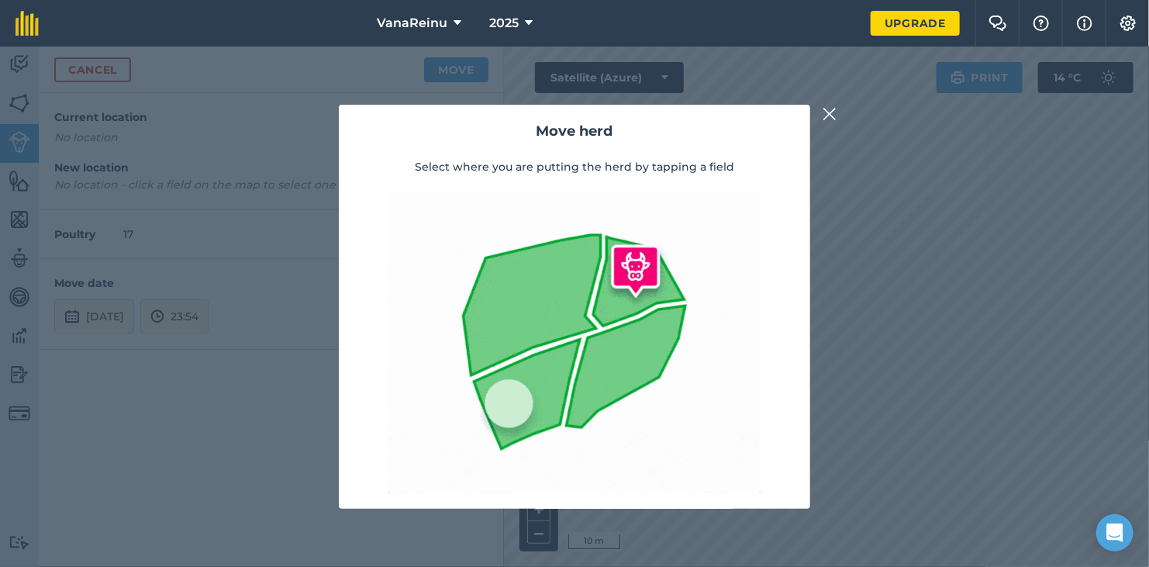
click at [826, 112] on img at bounding box center [830, 114] width 14 height 19
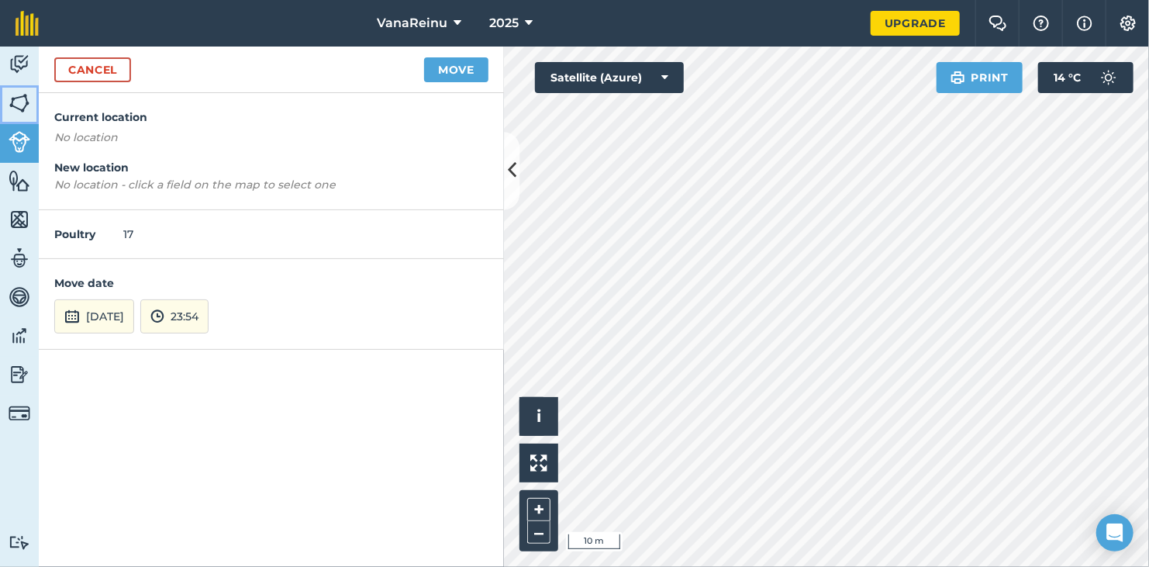
click at [31, 105] on link "Fields" at bounding box center [19, 104] width 39 height 39
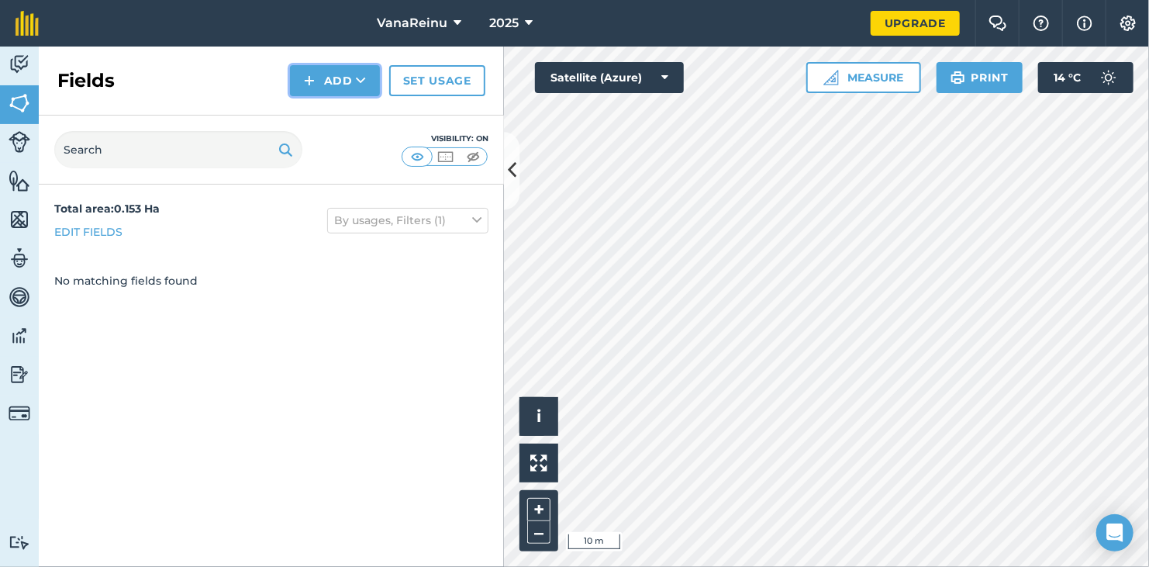
click at [341, 84] on button "Add" at bounding box center [335, 80] width 90 height 31
click at [340, 115] on link "Draw" at bounding box center [334, 116] width 85 height 34
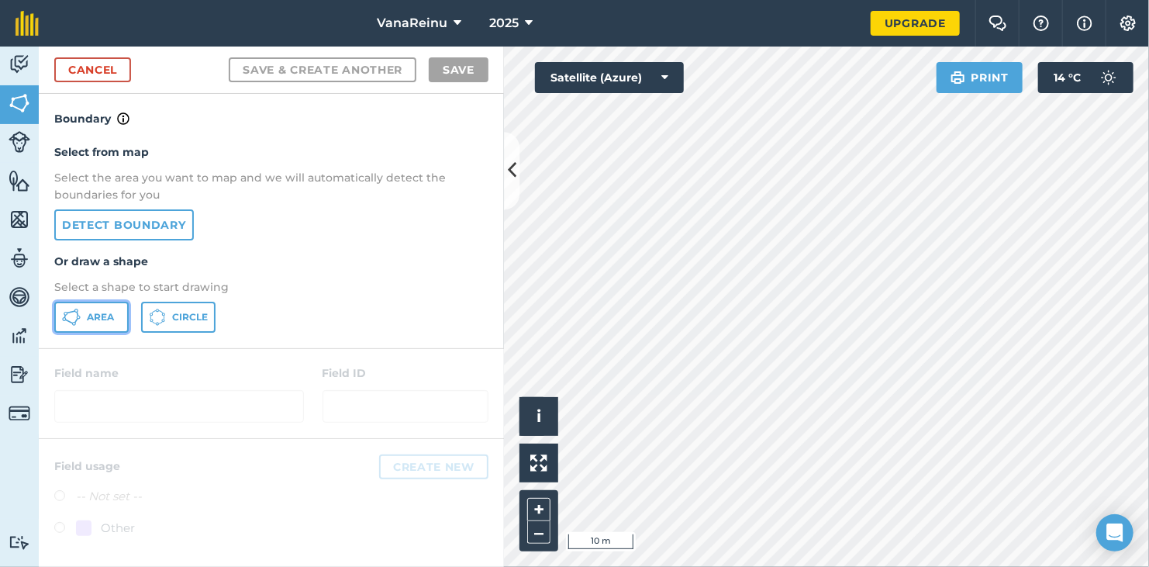
click at [118, 311] on button "Area" at bounding box center [91, 317] width 74 height 31
click at [94, 68] on link "Cancel" at bounding box center [92, 69] width 77 height 25
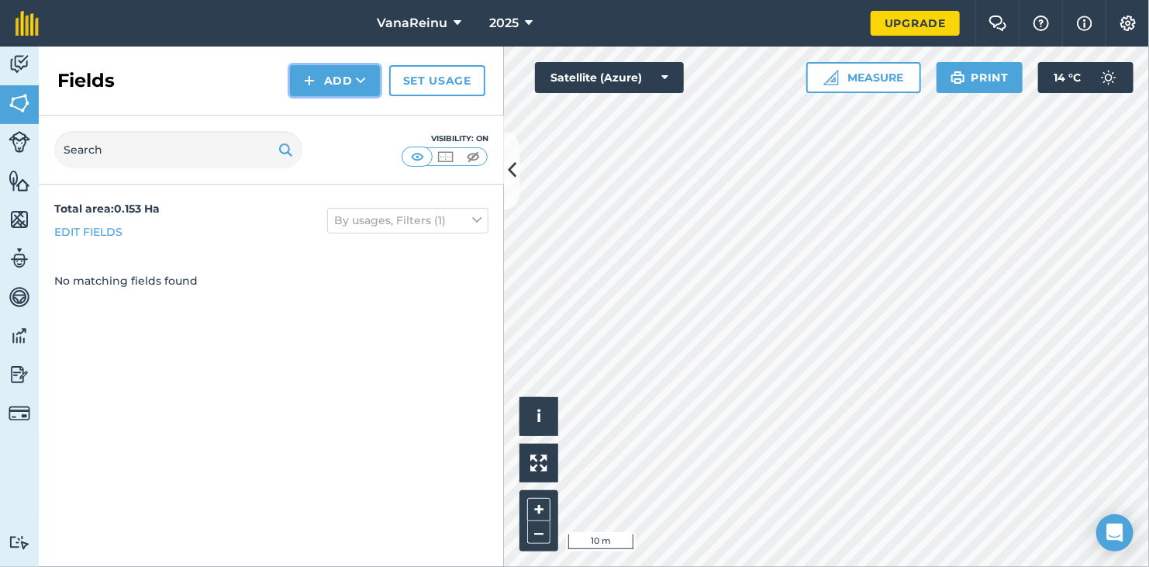
click at [320, 85] on button "Add" at bounding box center [335, 80] width 90 height 31
click at [350, 118] on link "Draw" at bounding box center [334, 116] width 85 height 34
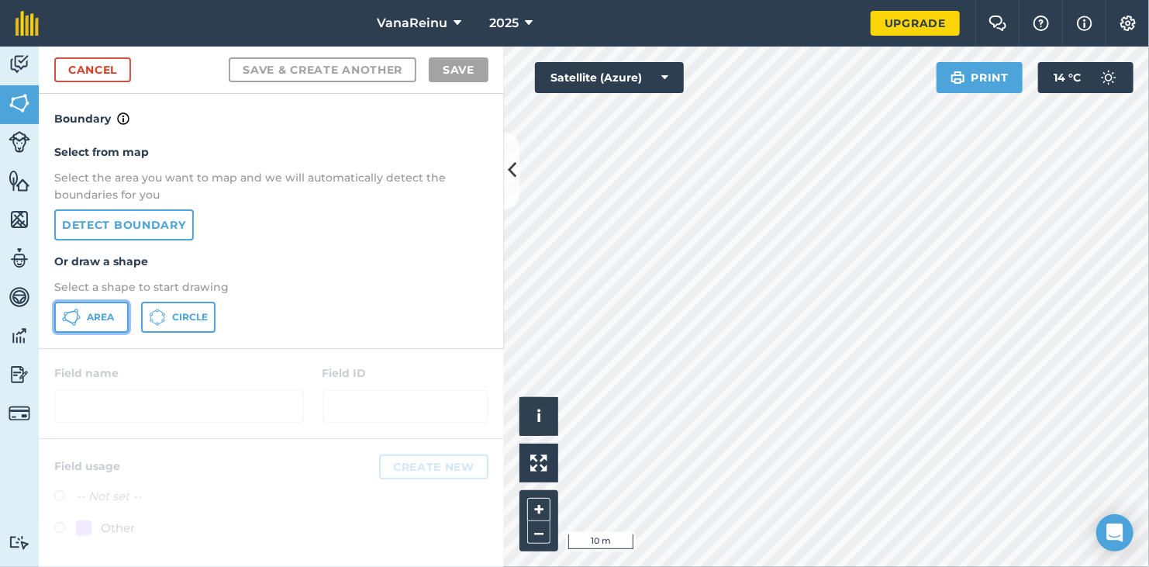
click at [97, 311] on span "Area" at bounding box center [100, 317] width 27 height 12
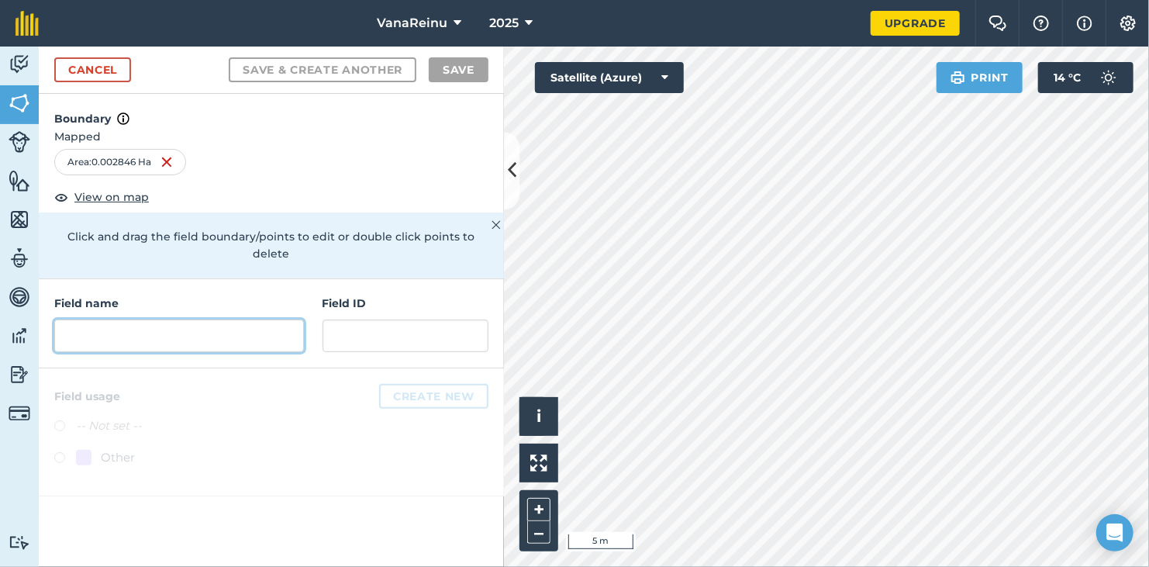
click at [199, 330] on input "text" at bounding box center [179, 336] width 250 height 33
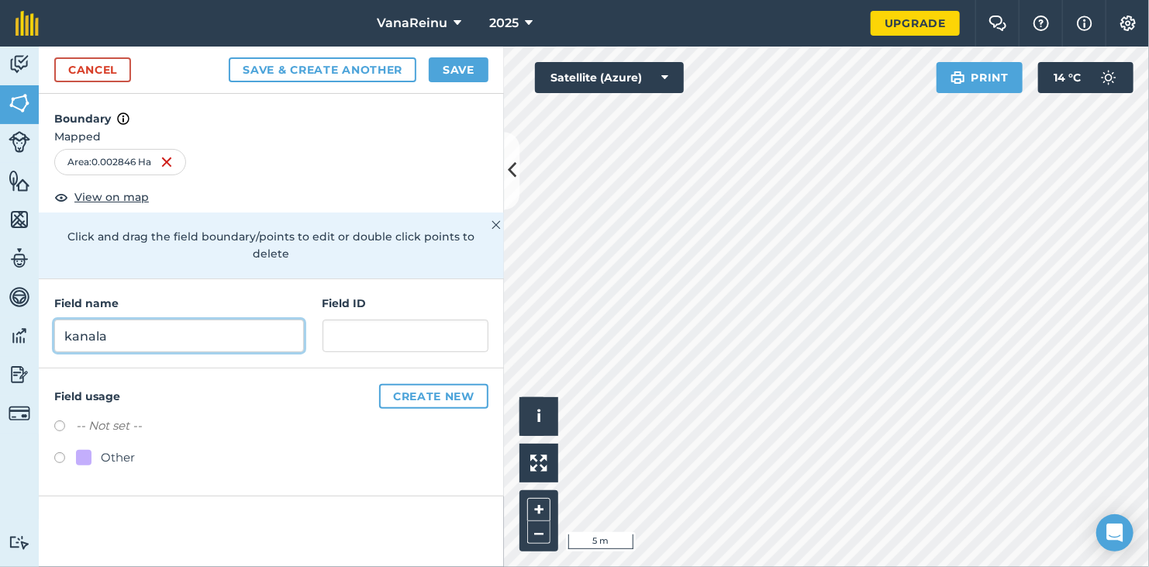
type input "kanala"
click at [55, 420] on label at bounding box center [65, 428] width 22 height 16
radio input "true"
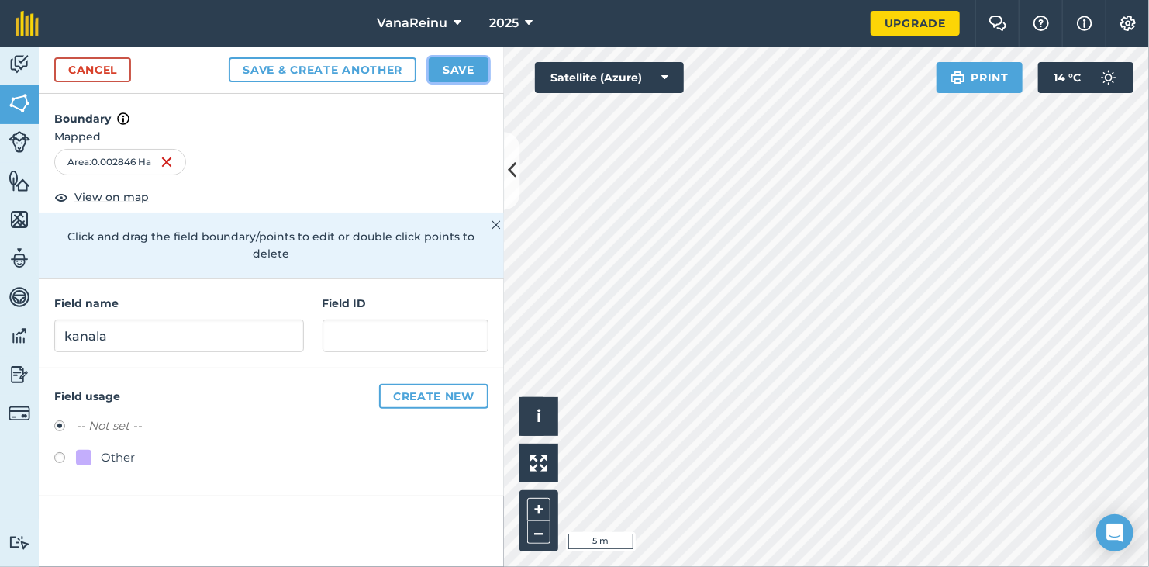
click at [458, 67] on button "Save" at bounding box center [459, 69] width 60 height 25
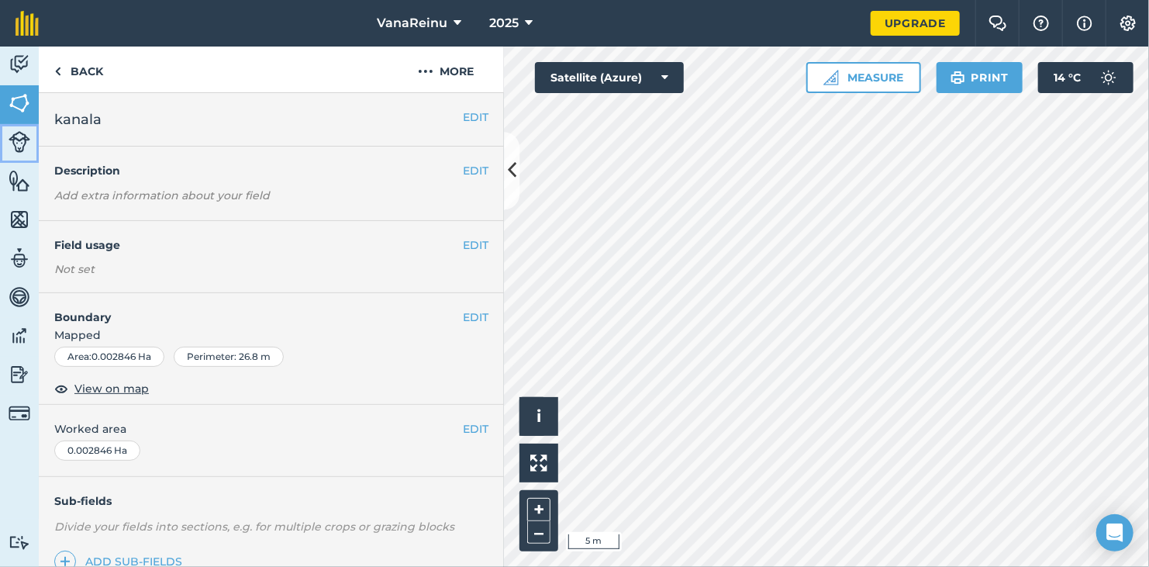
click at [26, 141] on img at bounding box center [20, 142] width 22 height 22
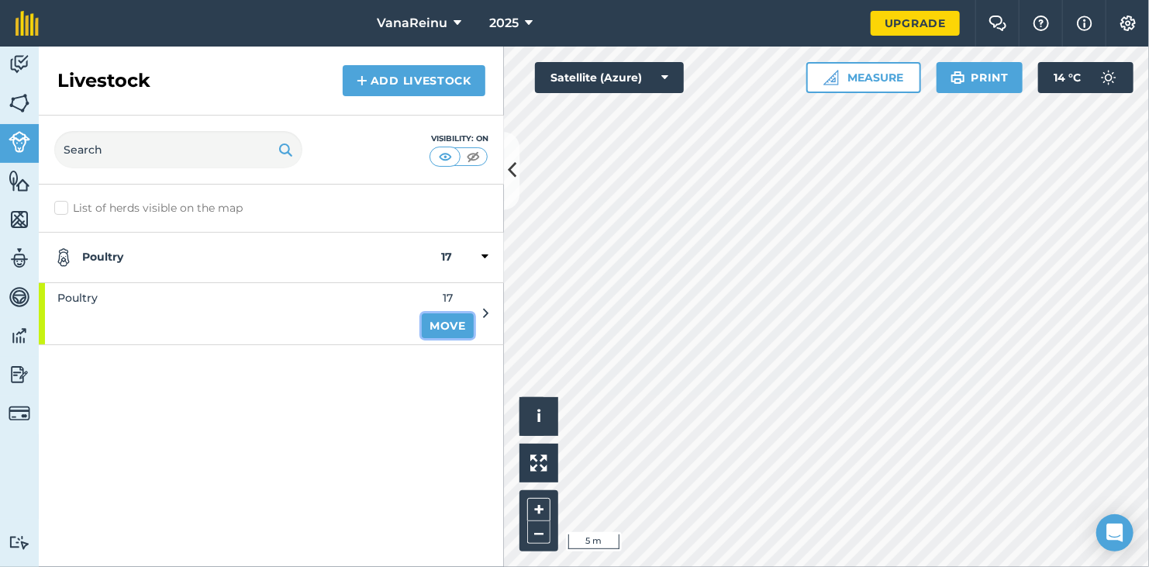
click at [458, 325] on link "Move" at bounding box center [448, 325] width 52 height 25
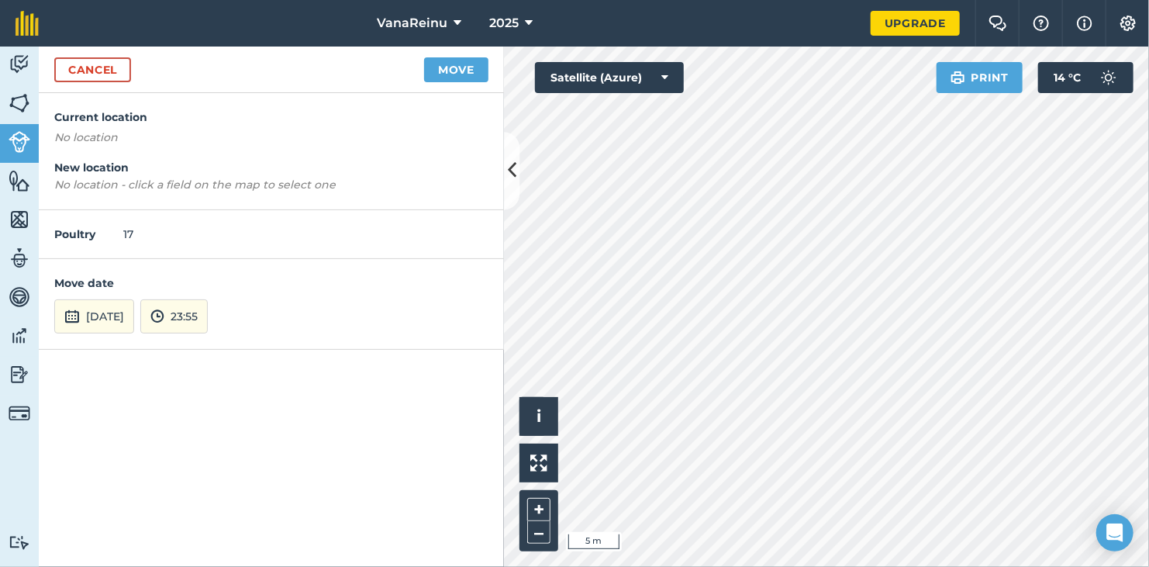
click at [82, 192] on p "No location - click a field on the map to select one" at bounding box center [271, 184] width 434 height 17
click at [440, 65] on button "Move" at bounding box center [456, 69] width 64 height 25
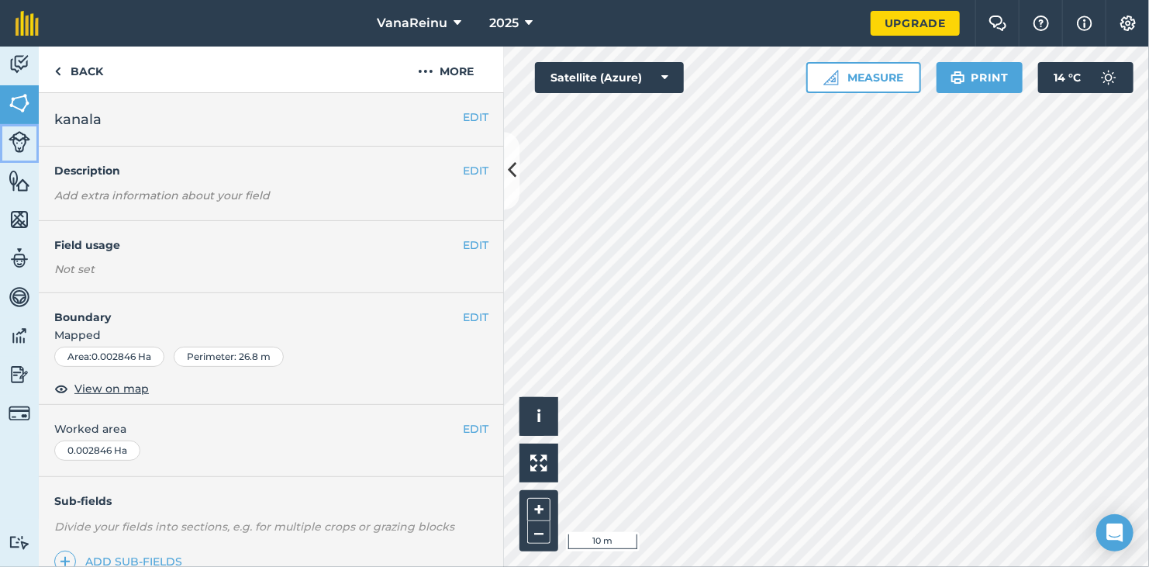
click at [24, 145] on img at bounding box center [20, 142] width 22 height 22
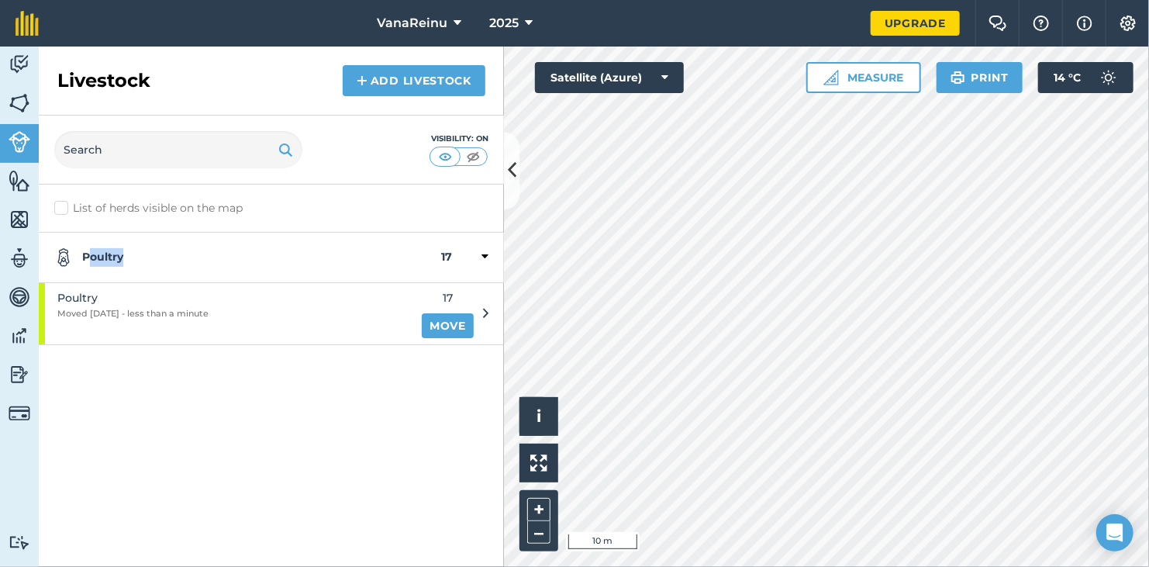
drag, startPoint x: 88, startPoint y: 249, endPoint x: 291, endPoint y: 239, distance: 203.5
click at [291, 239] on div "Poultry 17" at bounding box center [271, 258] width 465 height 50
click at [204, 351] on div "List of herds visible on the map Poultry 17" at bounding box center [271, 376] width 465 height 382
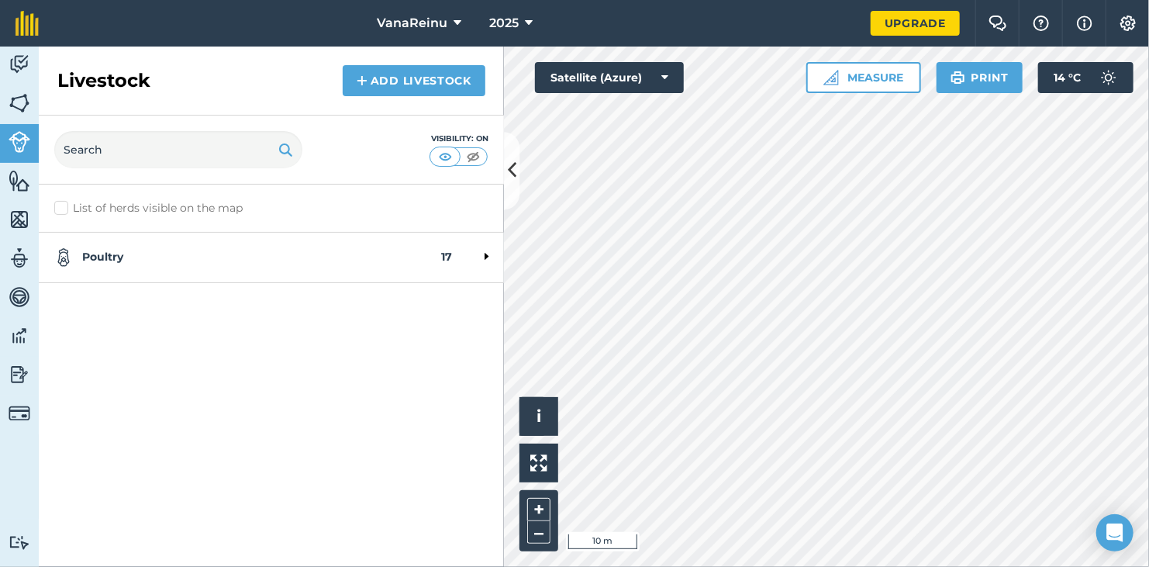
click at [70, 207] on label "List of herds visible on the map" at bounding box center [271, 208] width 434 height 16
click at [64, 207] on input "List of herds visible on the map" at bounding box center [59, 205] width 10 height 10
click at [71, 209] on label "List of herds visible on the map" at bounding box center [271, 208] width 434 height 16
click at [64, 209] on input "List of herds visible on the map" at bounding box center [59, 205] width 10 height 10
checkbox input "false"
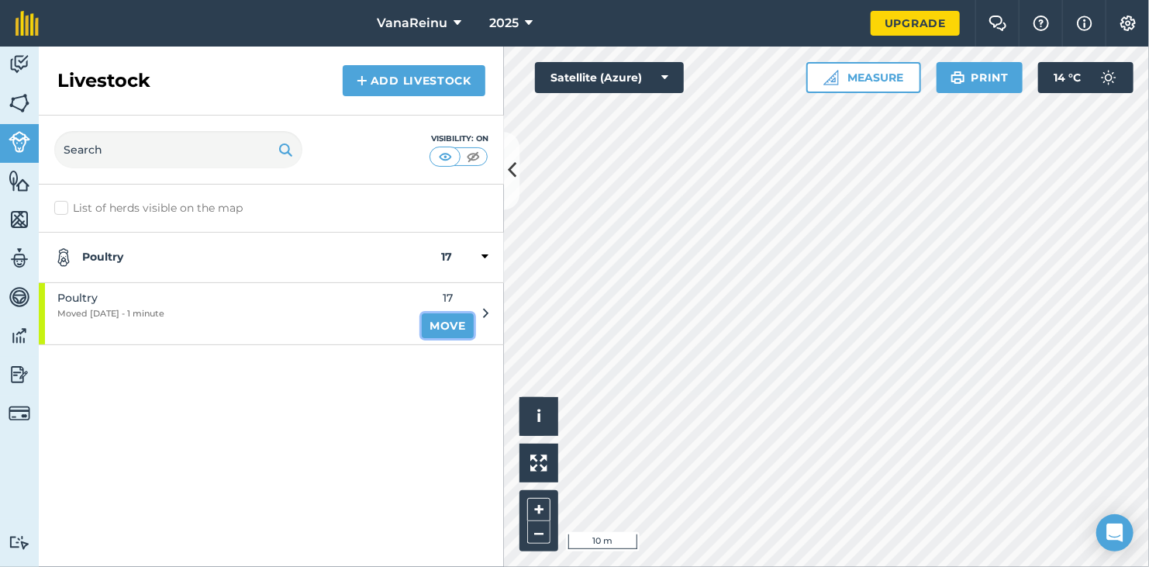
click at [458, 326] on link "Move" at bounding box center [448, 325] width 52 height 25
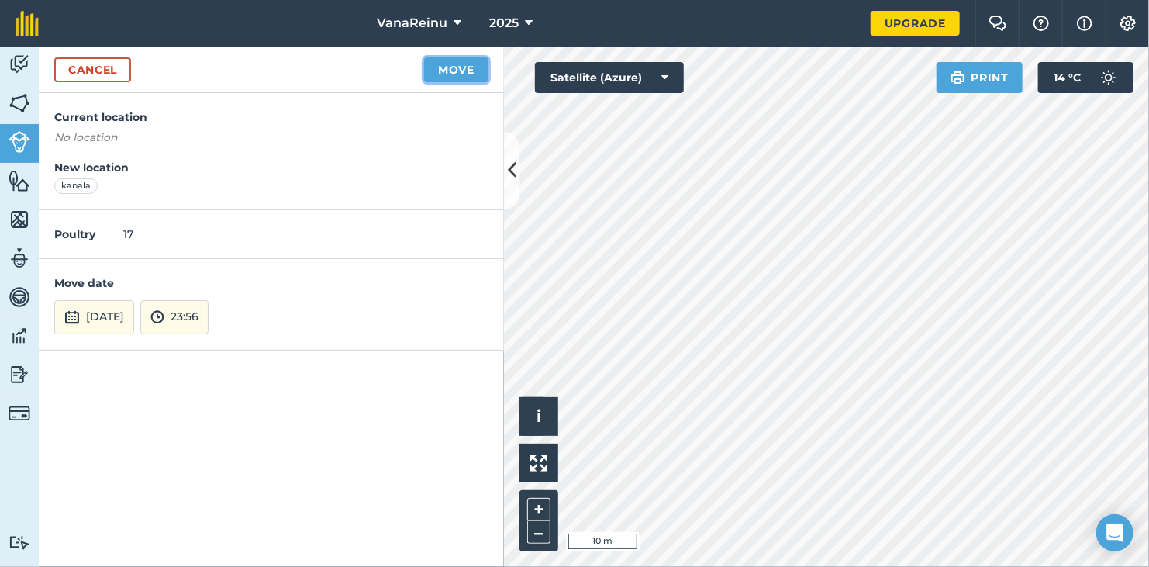
click at [474, 66] on button "Move" at bounding box center [456, 69] width 64 height 25
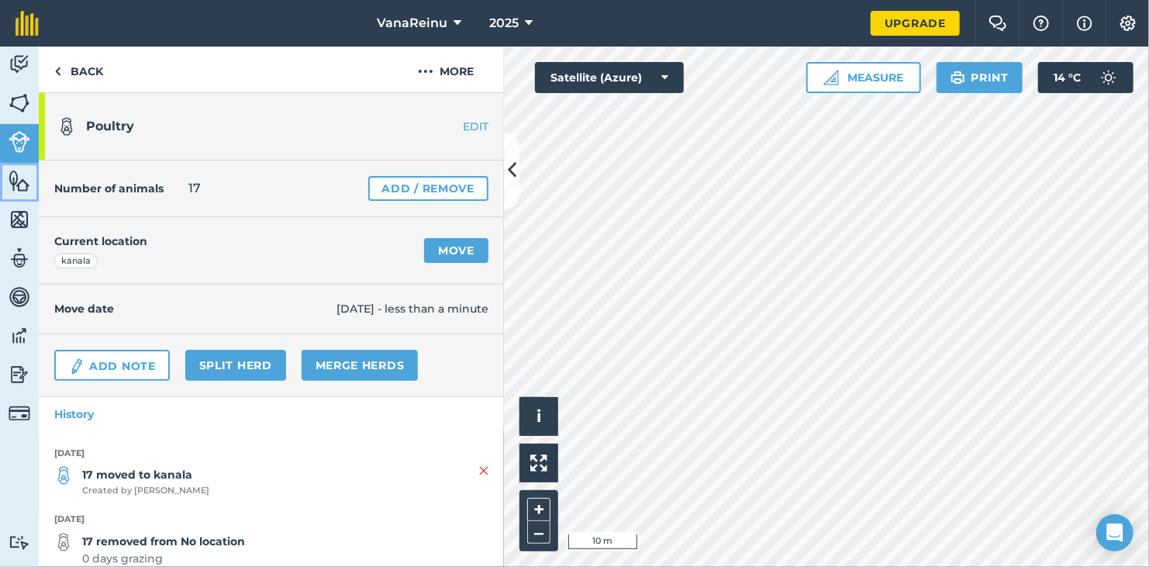
click at [24, 189] on img at bounding box center [20, 180] width 22 height 23
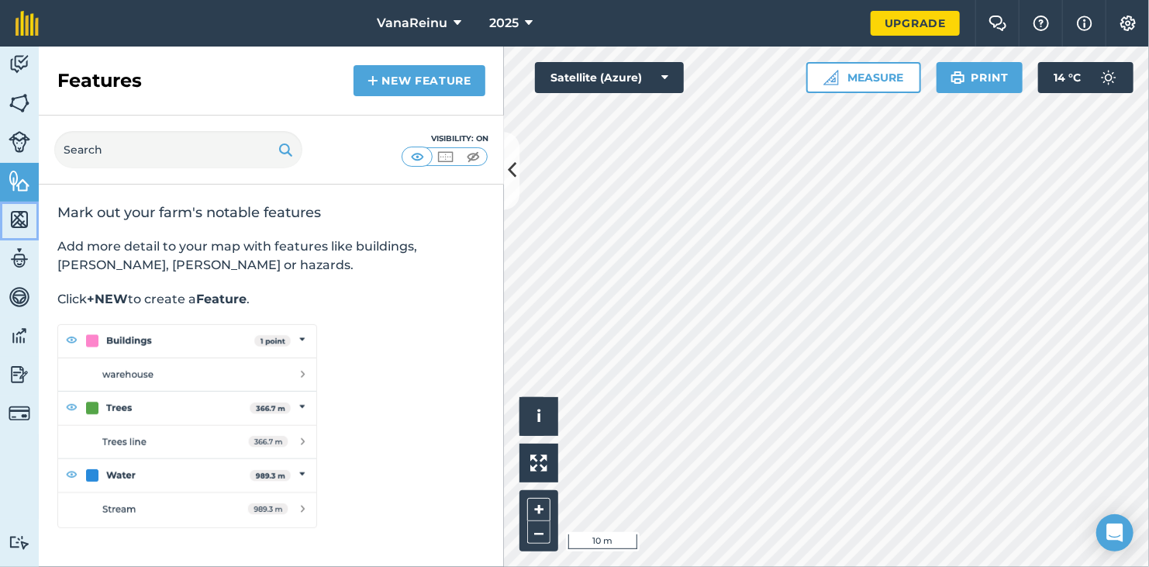
click at [12, 219] on img at bounding box center [20, 219] width 22 height 23
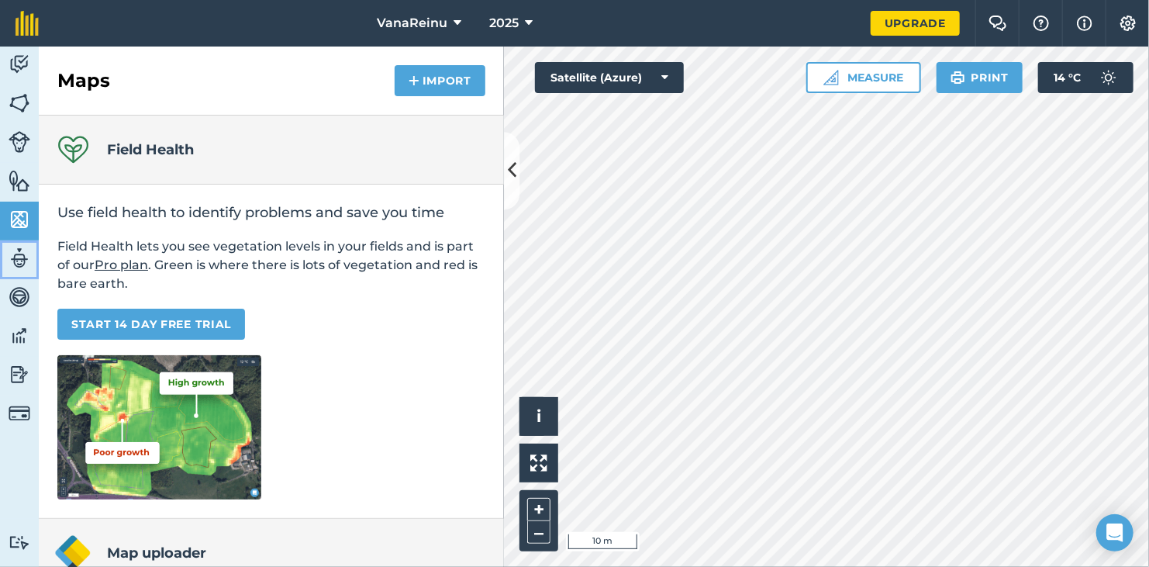
click at [21, 254] on img at bounding box center [20, 258] width 22 height 23
select select "MEMBER"
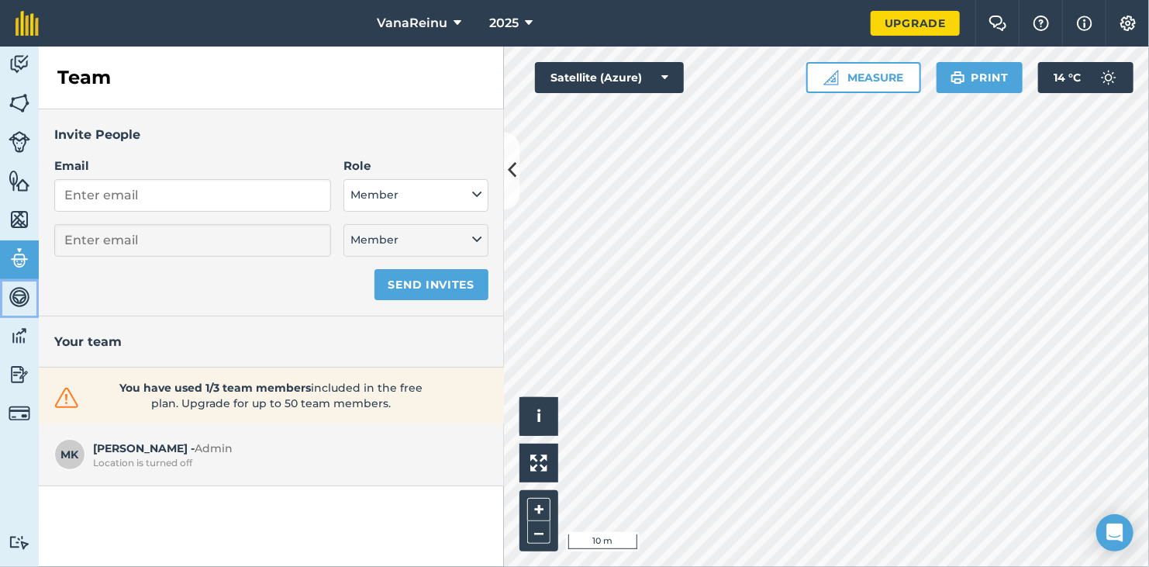
click at [7, 299] on link "Vehicles" at bounding box center [19, 298] width 39 height 39
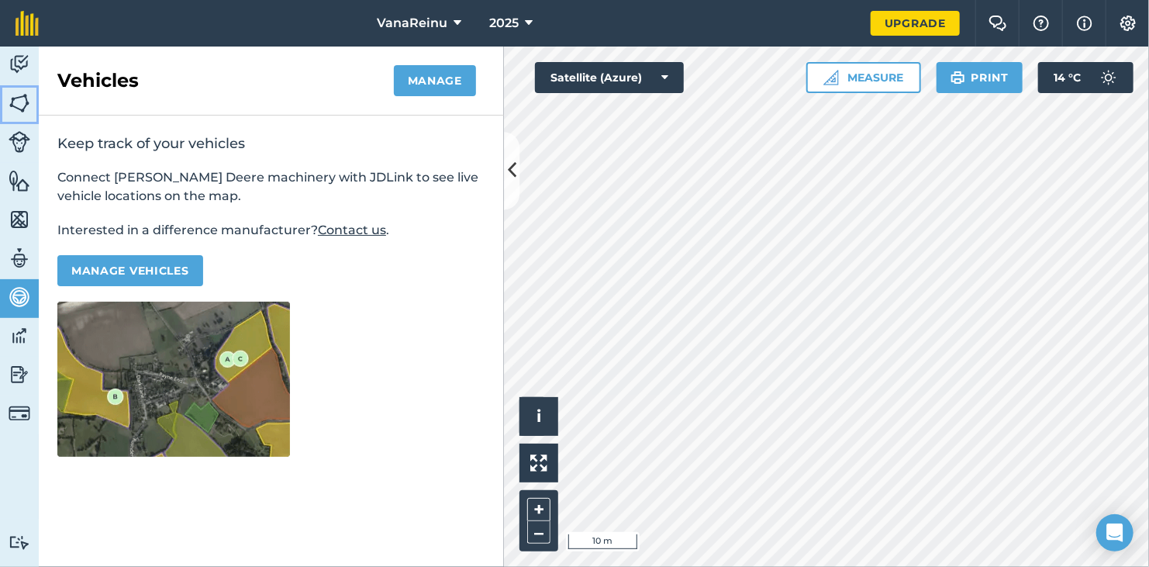
click at [8, 95] on link "Fields" at bounding box center [19, 104] width 39 height 39
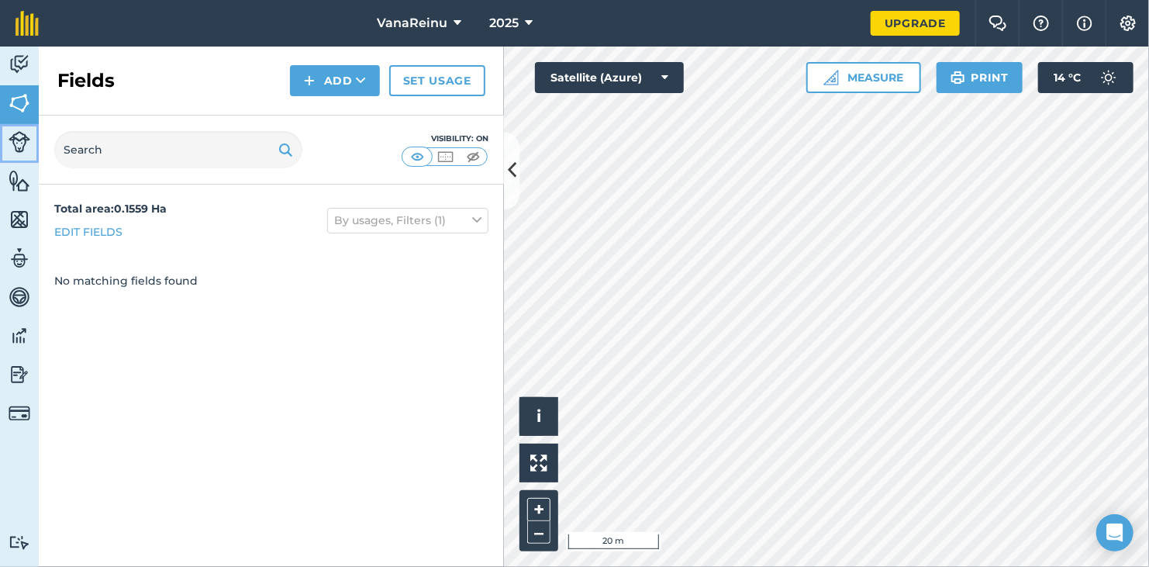
click at [25, 145] on img at bounding box center [20, 142] width 22 height 22
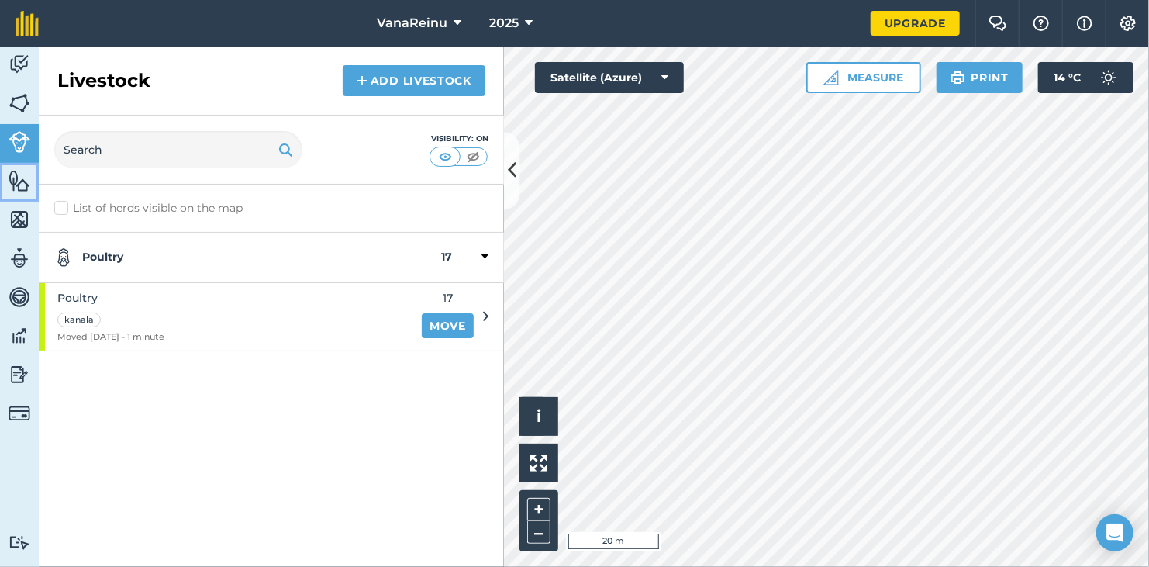
click at [19, 177] on img at bounding box center [20, 180] width 22 height 23
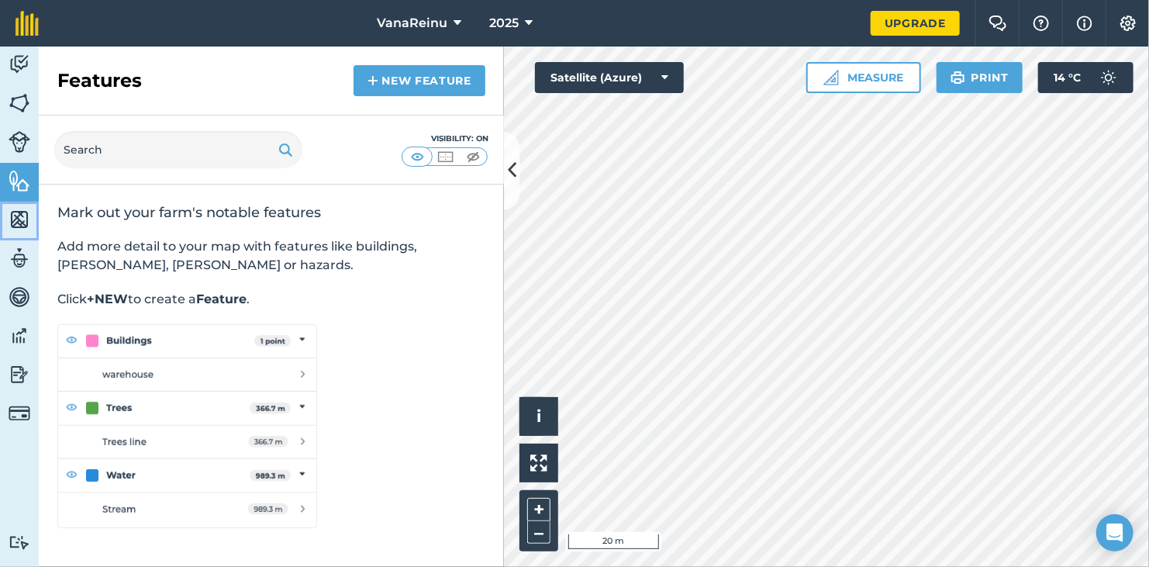
click at [21, 230] on img at bounding box center [20, 219] width 22 height 23
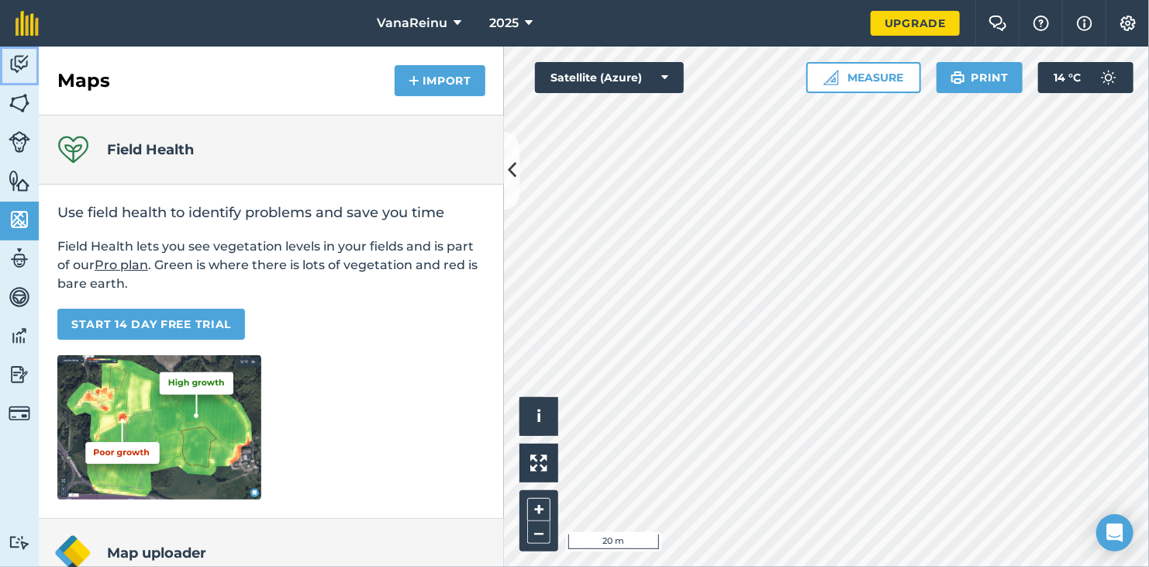
click at [30, 47] on link "Activity" at bounding box center [19, 66] width 39 height 39
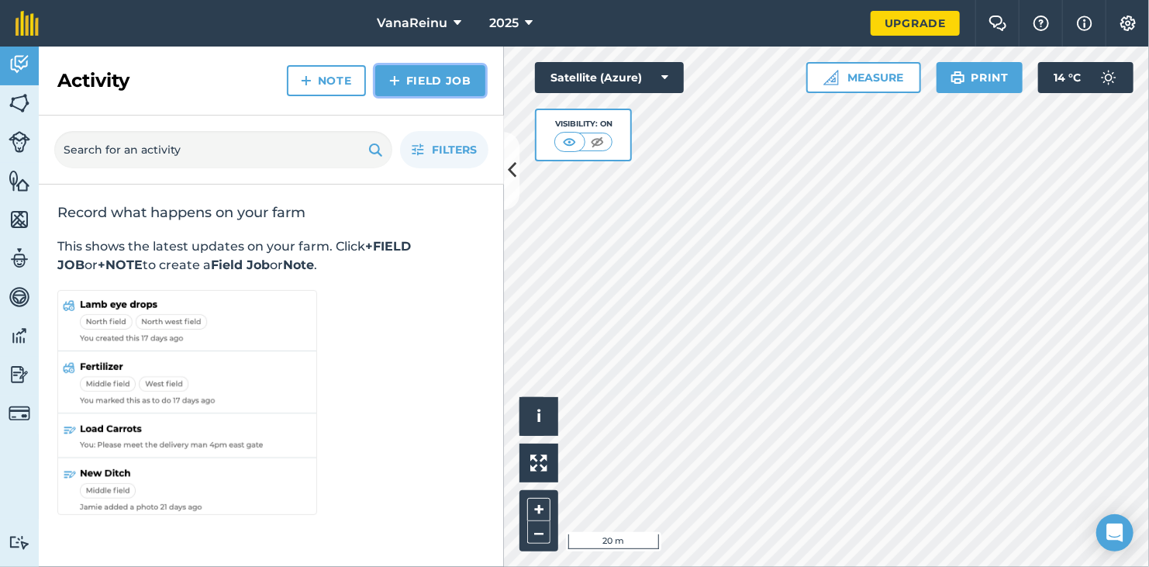
click at [430, 84] on link "Field Job" at bounding box center [430, 80] width 110 height 31
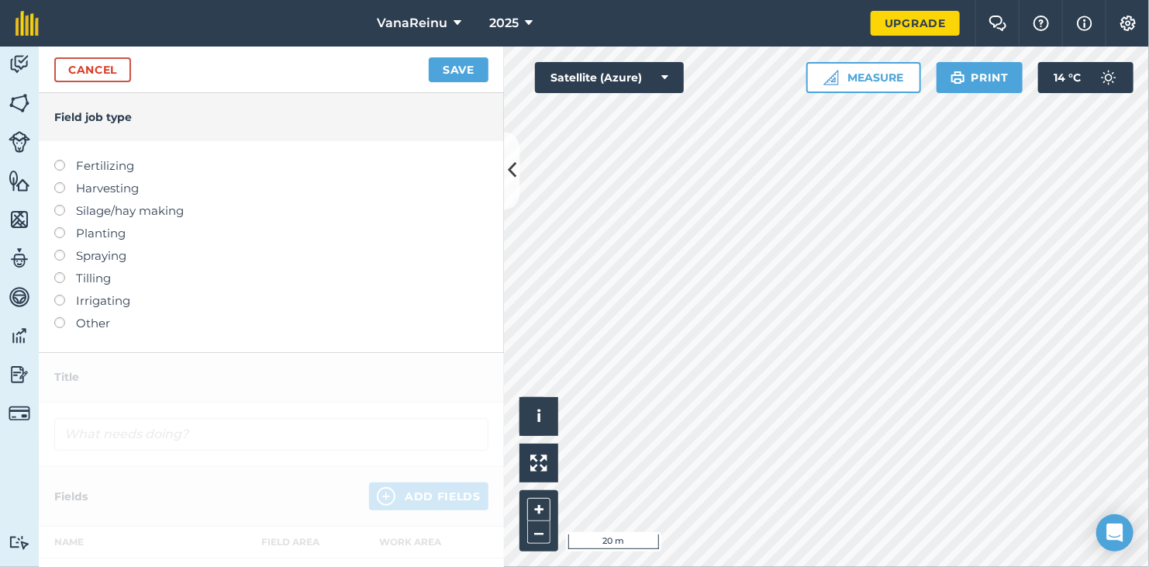
click at [102, 186] on label "Harvesting" at bounding box center [271, 188] width 434 height 19
type input "Harvesting"
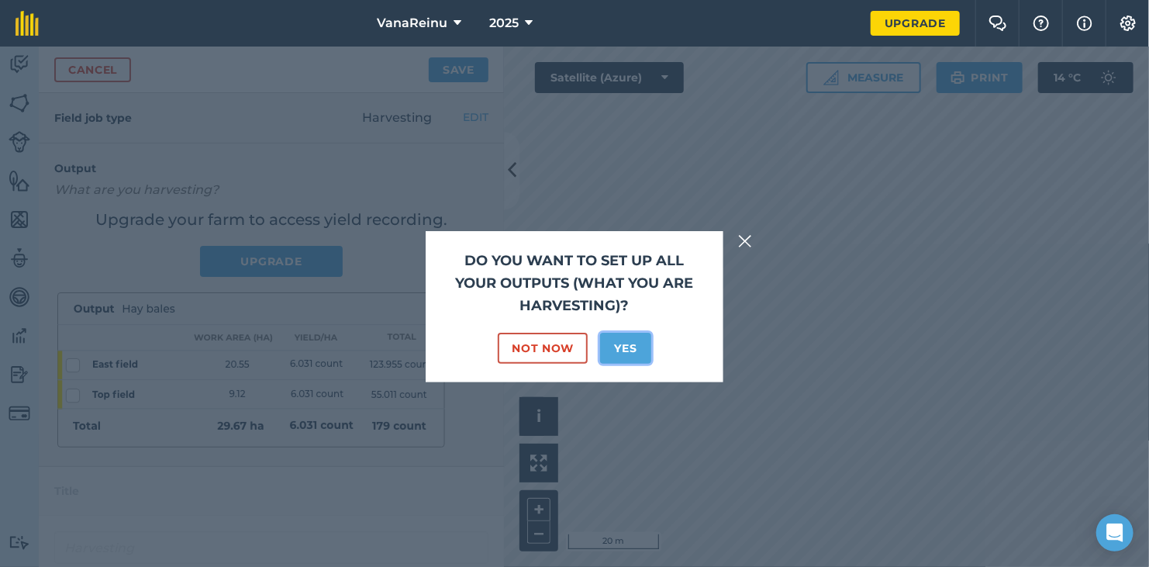
click at [623, 350] on button "Yes" at bounding box center [625, 348] width 50 height 31
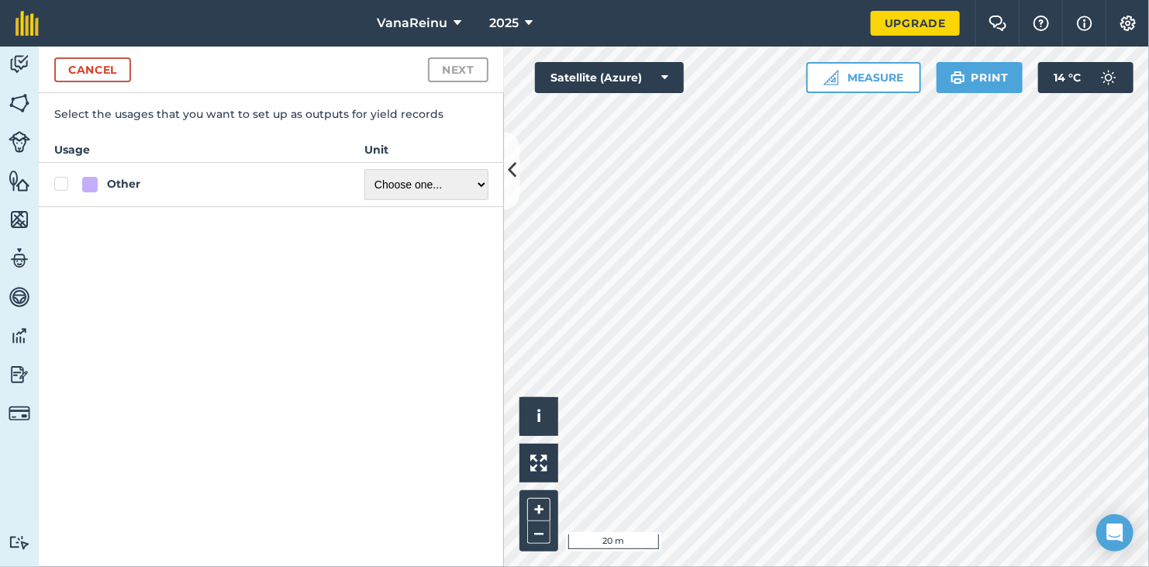
click at [67, 183] on label "Other" at bounding box center [193, 184] width 279 height 16
click at [64, 183] on input "Other" at bounding box center [59, 181] width 10 height 10
checkbox input "true"
click at [424, 182] on select "Choose one ... Kilograms/kg Metric tonnes/t Litres/L Pounds/lb Imperial tons/t …" at bounding box center [427, 184] width 124 height 31
select select "KILOGRAMS"
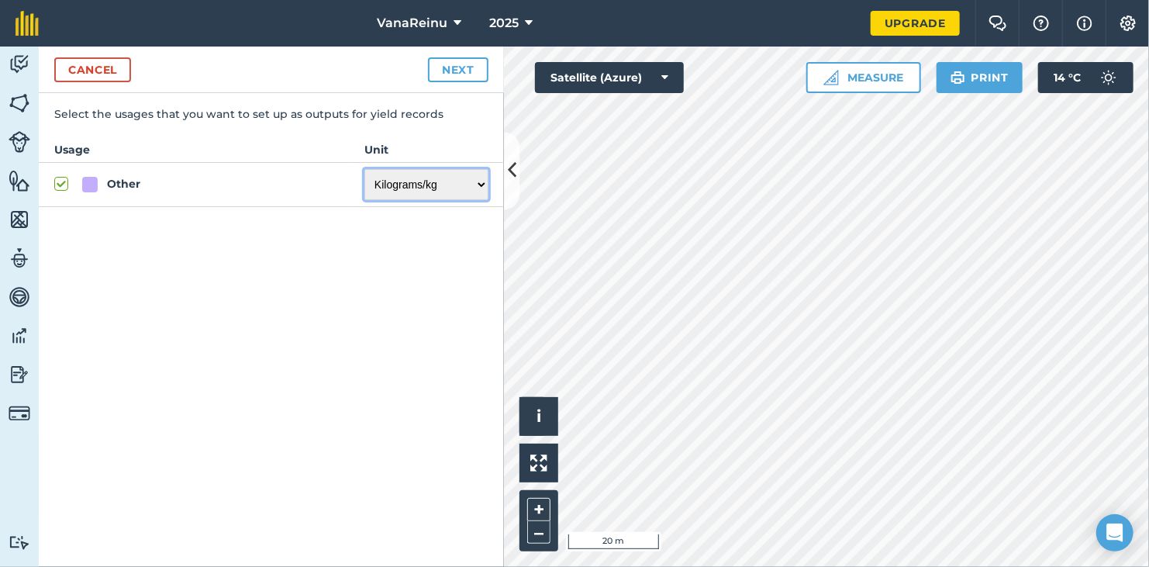
click at [365, 169] on select "Choose one ... Kilograms/kg Metric tonnes/t Litres/L Pounds/lb Imperial tons/t …" at bounding box center [427, 184] width 124 height 31
click at [465, 71] on button "Next" at bounding box center [458, 69] width 60 height 25
select select "KILOGRAMS"
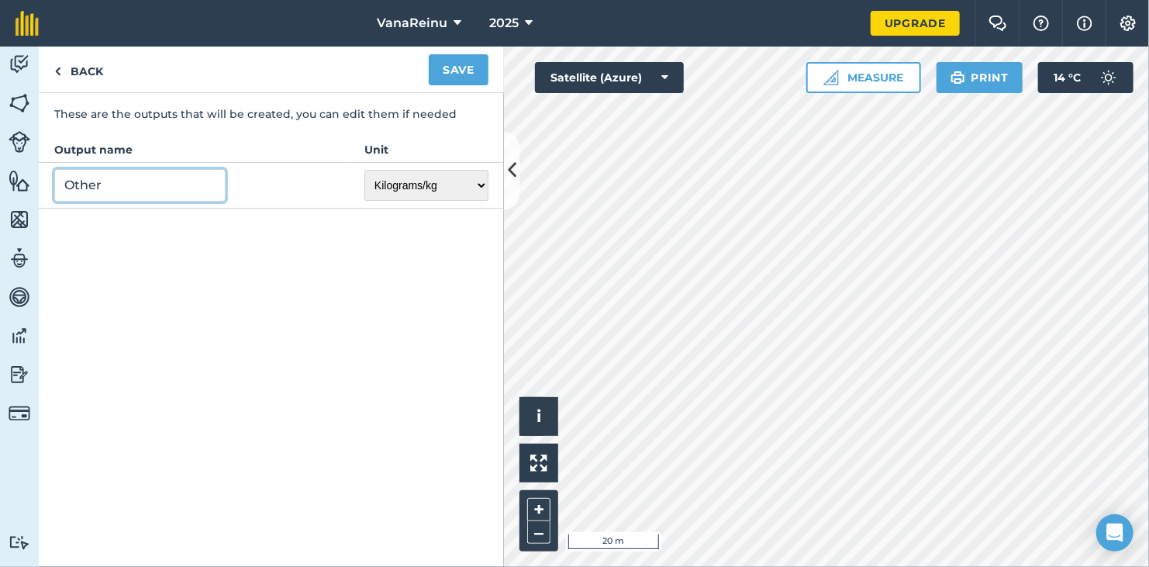
click at [133, 175] on input "Other" at bounding box center [139, 185] width 171 height 33
click at [99, 79] on link "Back" at bounding box center [79, 70] width 80 height 46
select select "KILOGRAMS"
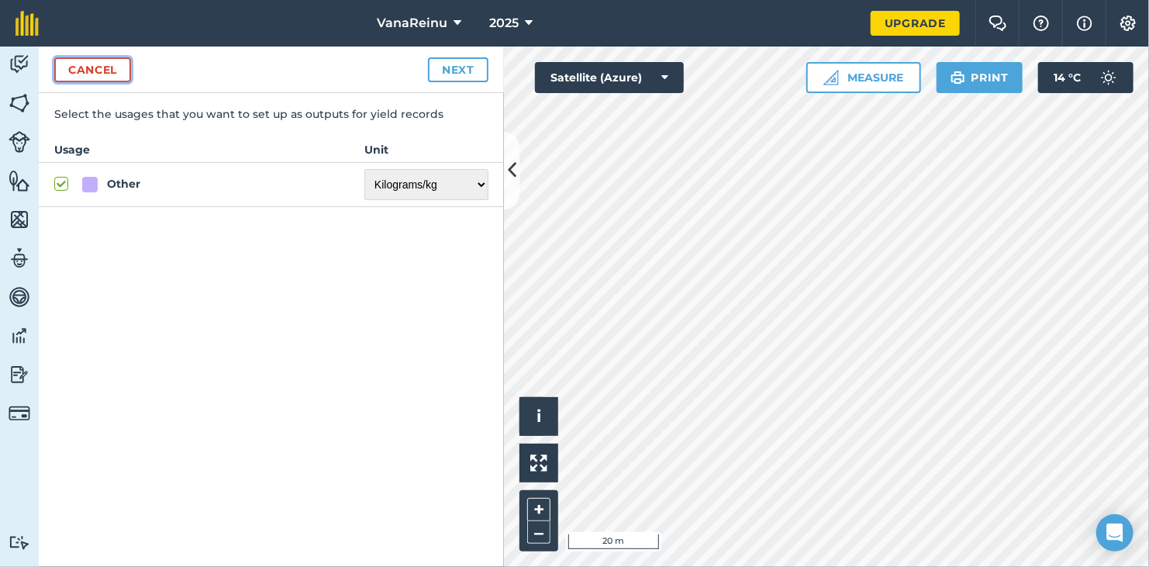
click at [99, 79] on button "Cancel" at bounding box center [92, 69] width 77 height 25
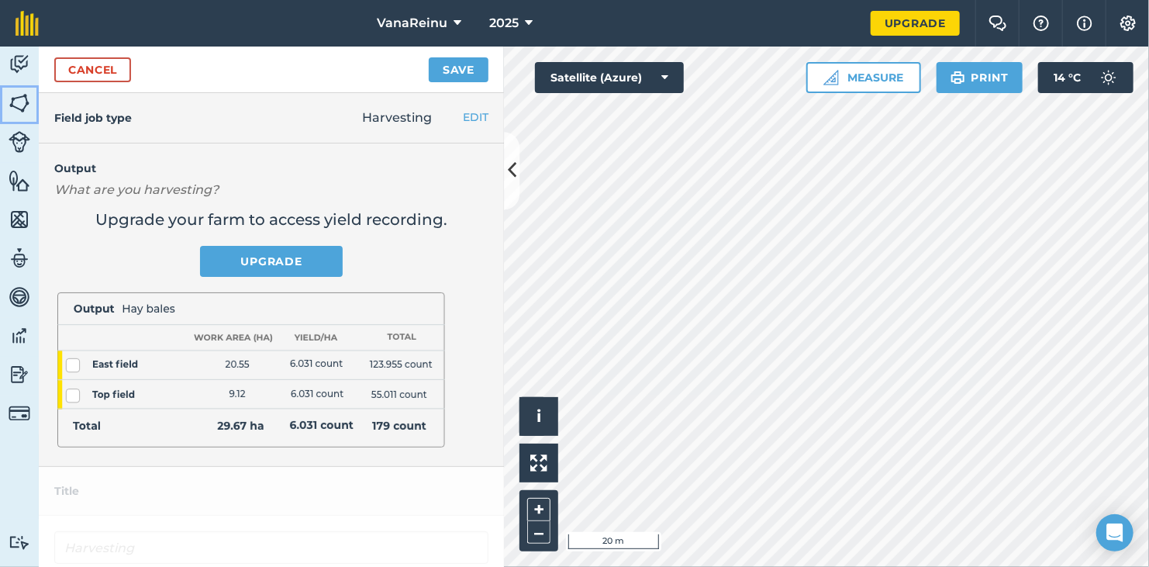
click at [21, 98] on img at bounding box center [20, 103] width 22 height 23
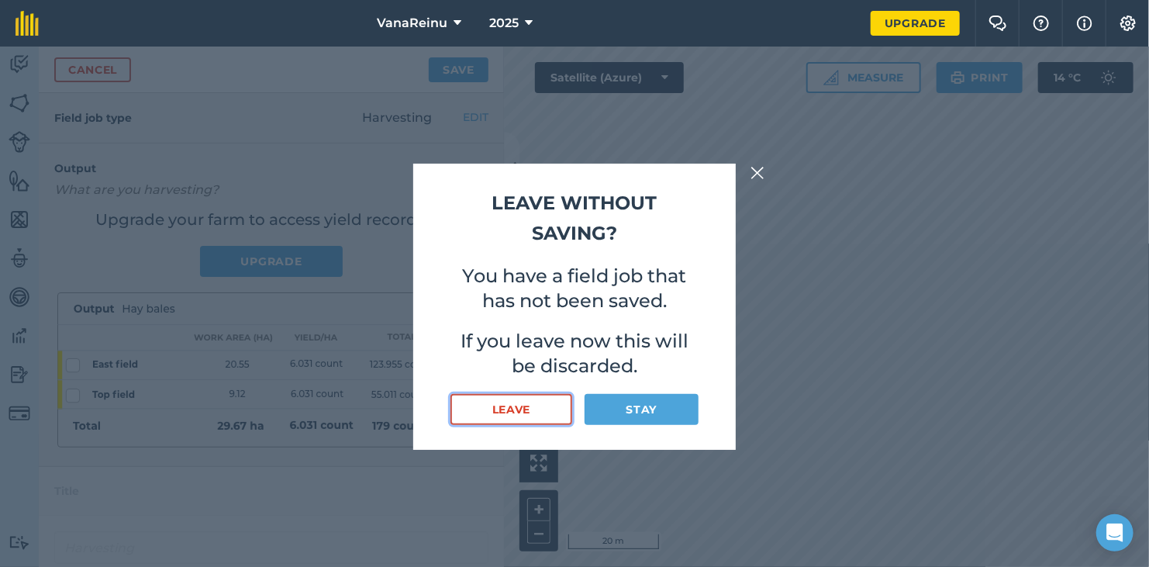
click at [526, 415] on button "Leave" at bounding box center [512, 409] width 122 height 31
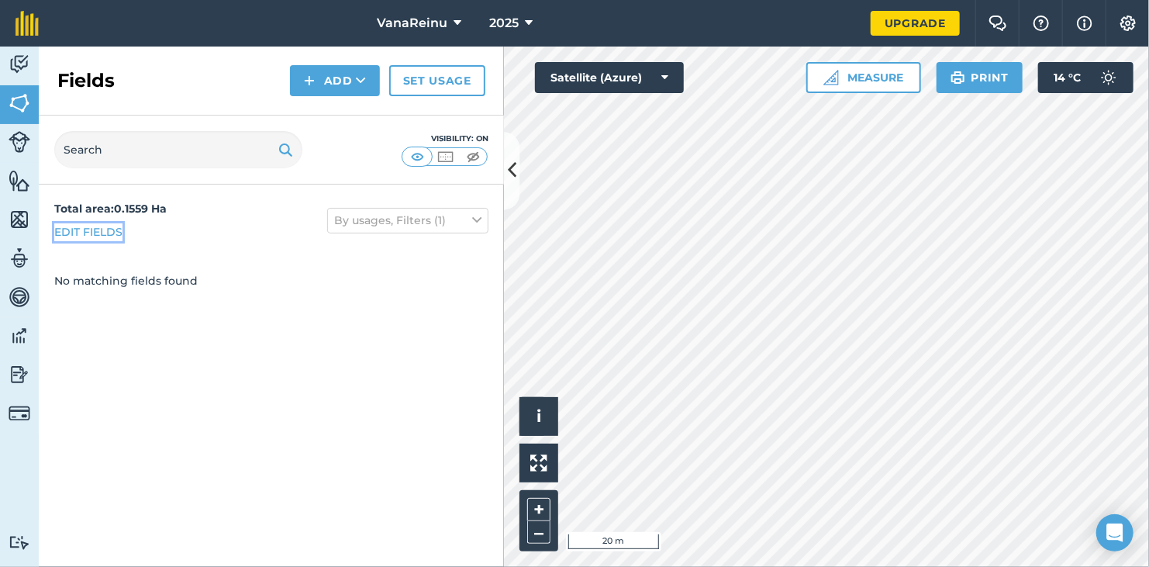
click at [95, 228] on link "Edit fields" at bounding box center [88, 231] width 68 height 17
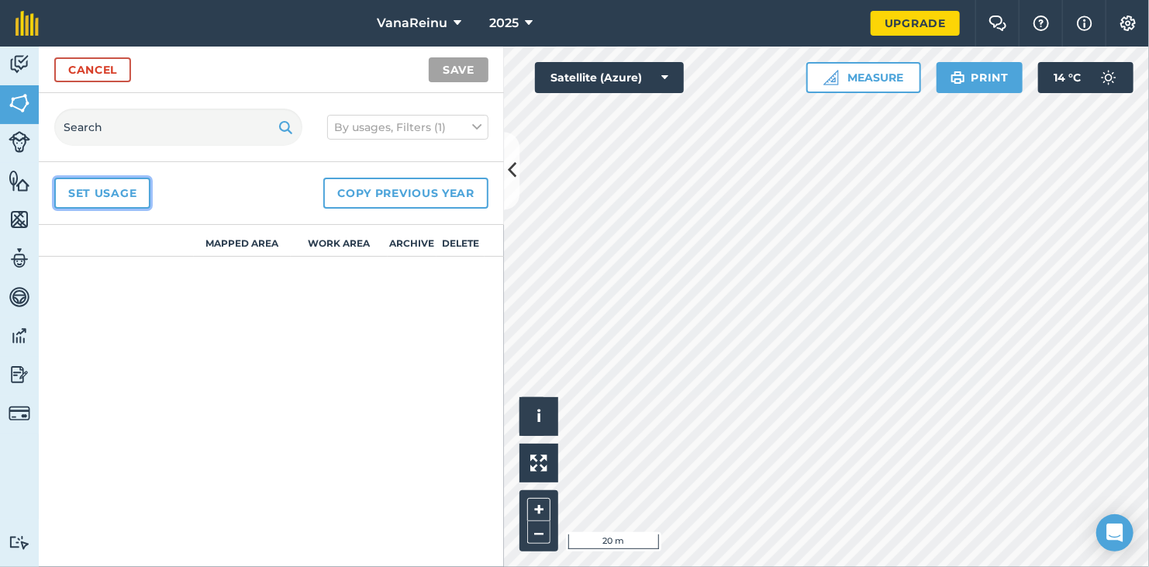
click at [148, 189] on link "Set usage" at bounding box center [102, 193] width 96 height 31
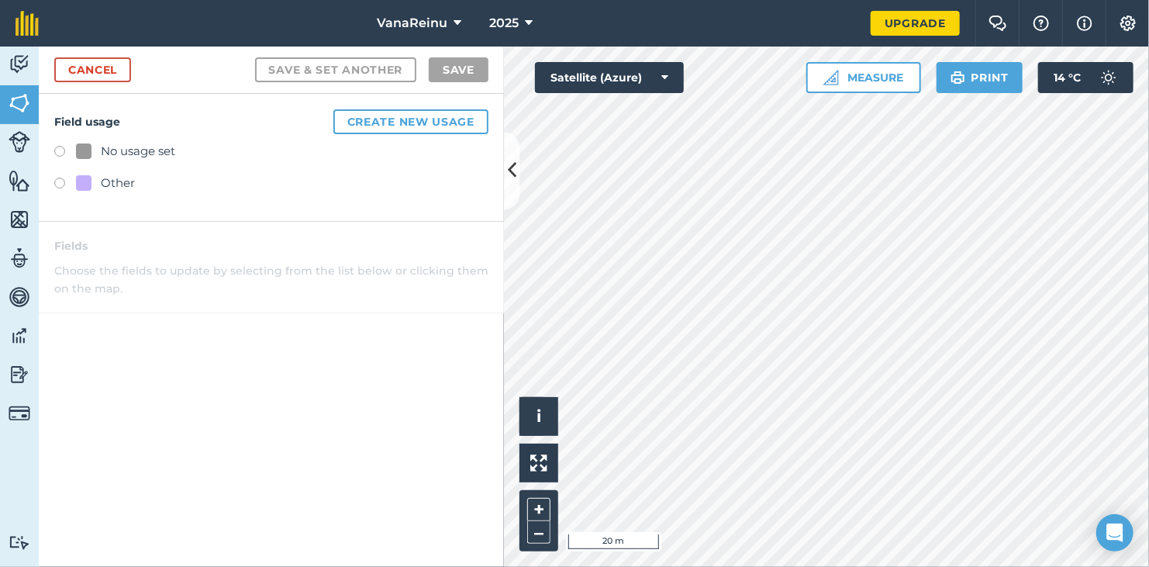
click at [140, 154] on div "No usage set" at bounding box center [138, 151] width 74 height 19
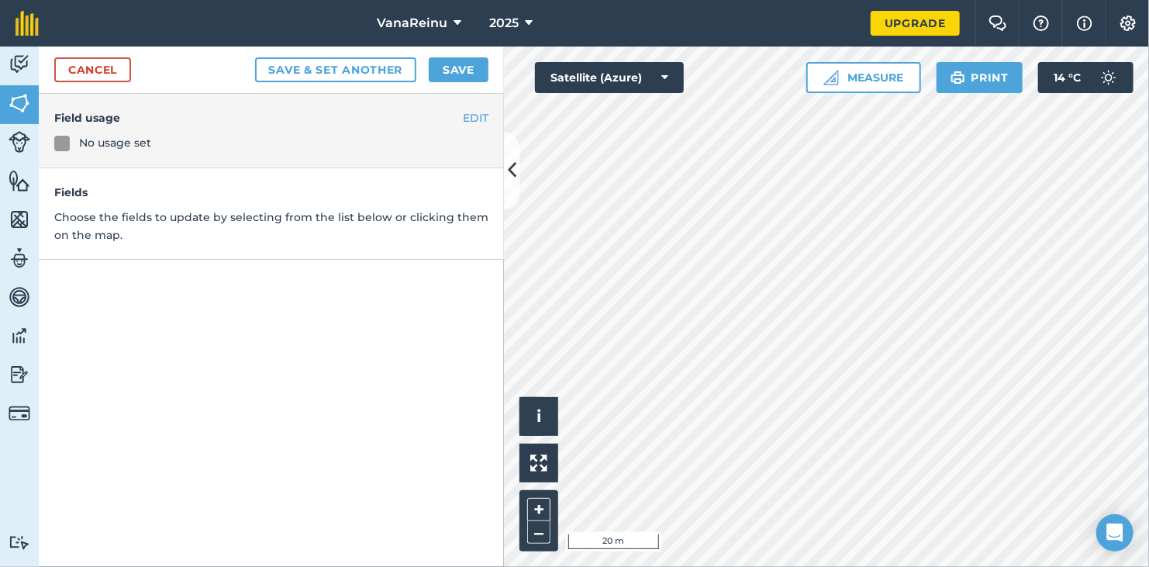
click at [107, 148] on div "No usage set" at bounding box center [115, 142] width 72 height 17
click at [21, 213] on img at bounding box center [20, 219] width 22 height 23
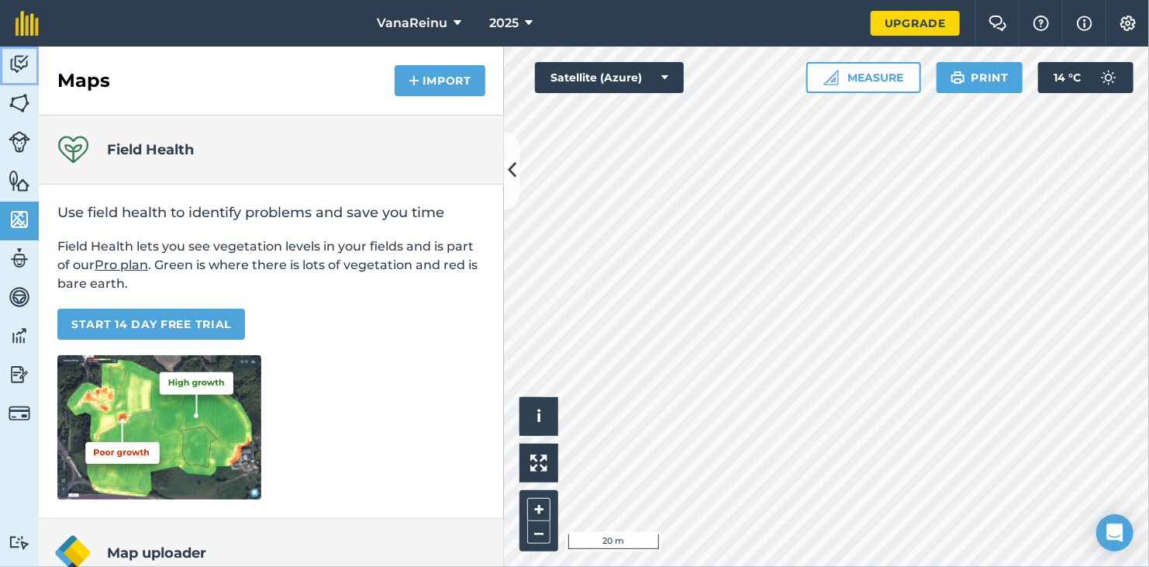
click at [24, 58] on img at bounding box center [20, 64] width 22 height 23
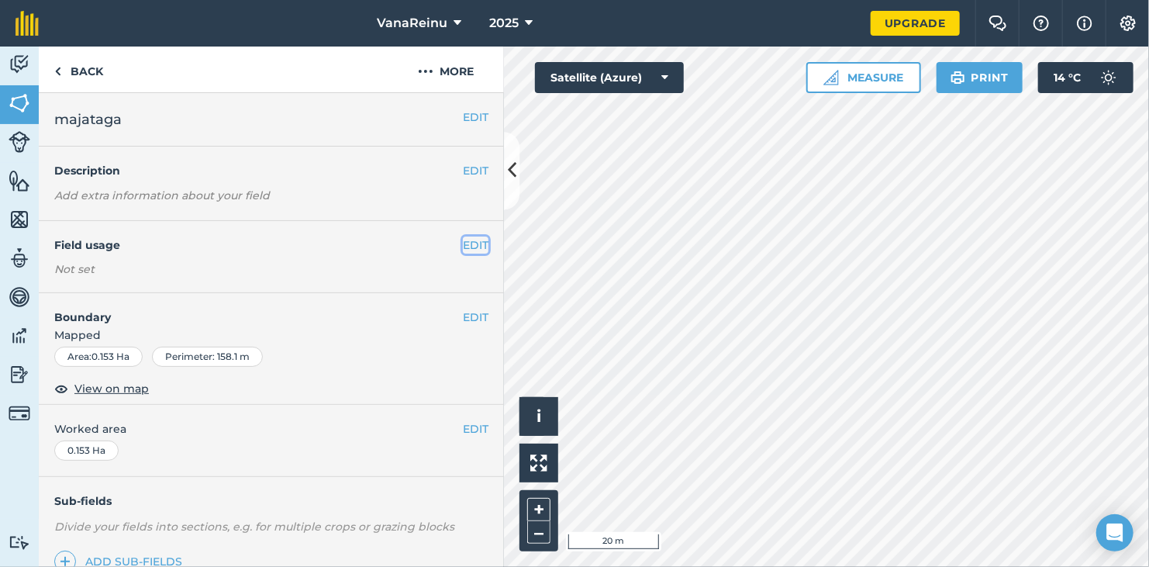
click at [465, 251] on button "EDIT" at bounding box center [476, 245] width 26 height 17
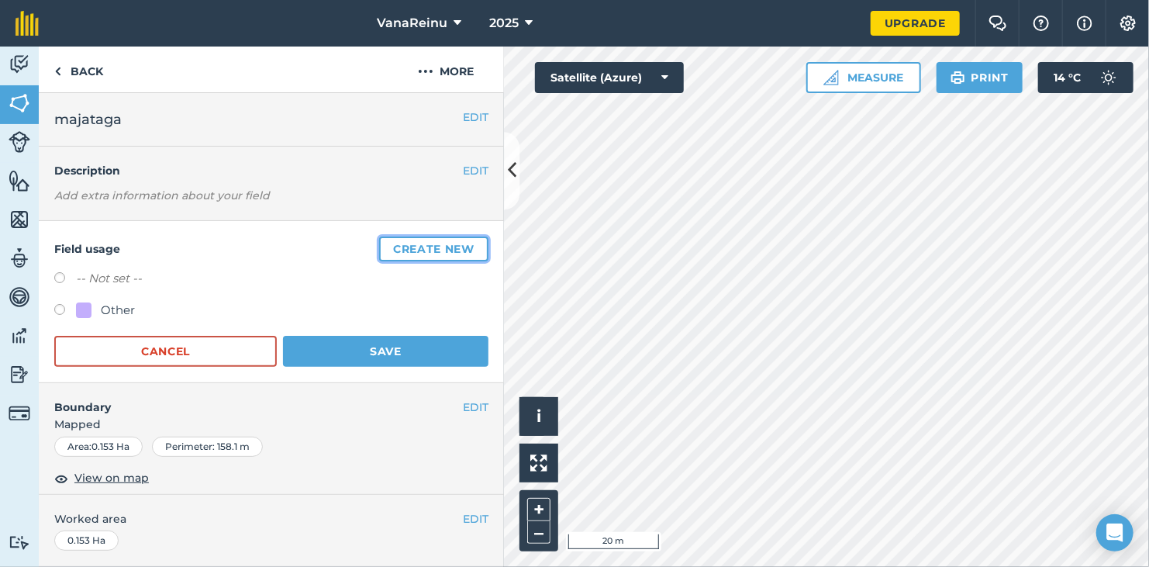
click at [412, 251] on button "Create new" at bounding box center [433, 249] width 109 height 25
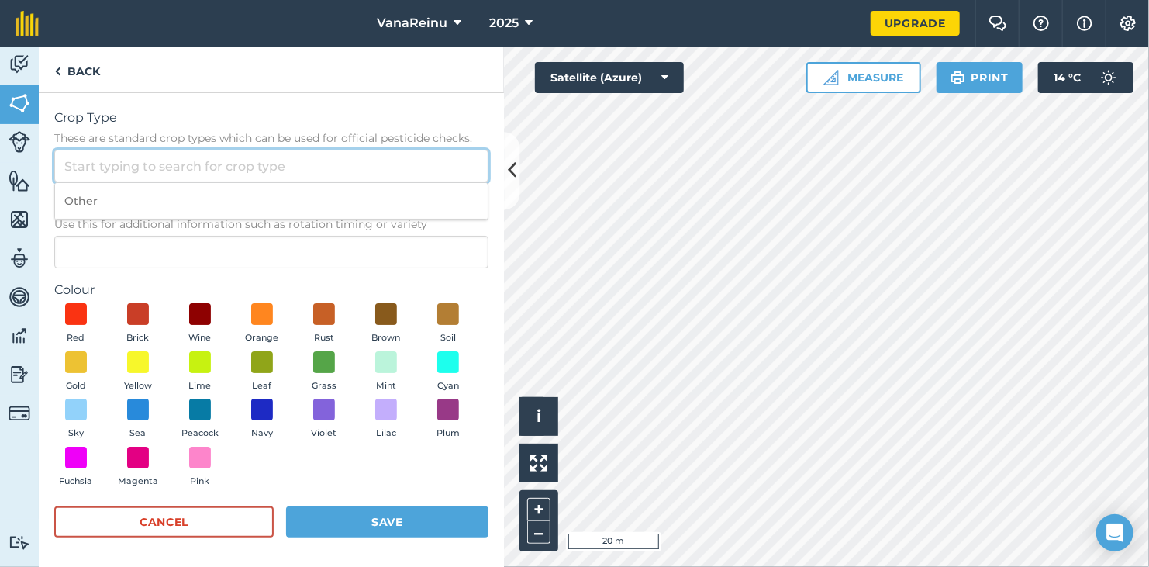
click at [185, 163] on input "Crop Type These are standard crop types which can be used for official pesticid…" at bounding box center [271, 166] width 434 height 33
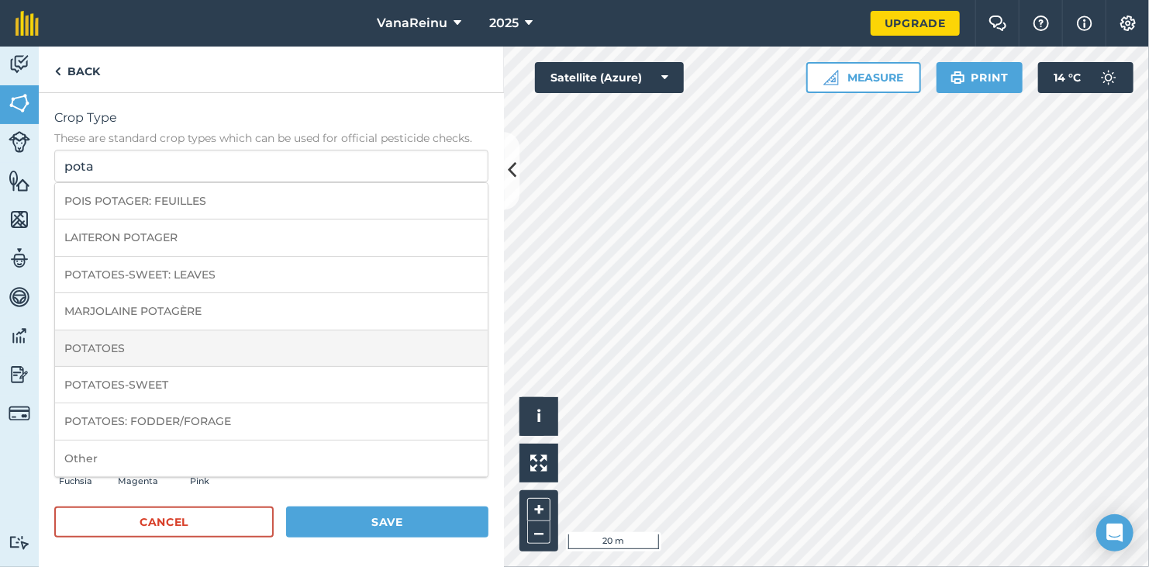
click at [145, 335] on li "POTATOES" at bounding box center [271, 348] width 433 height 36
type input "POTATOES"
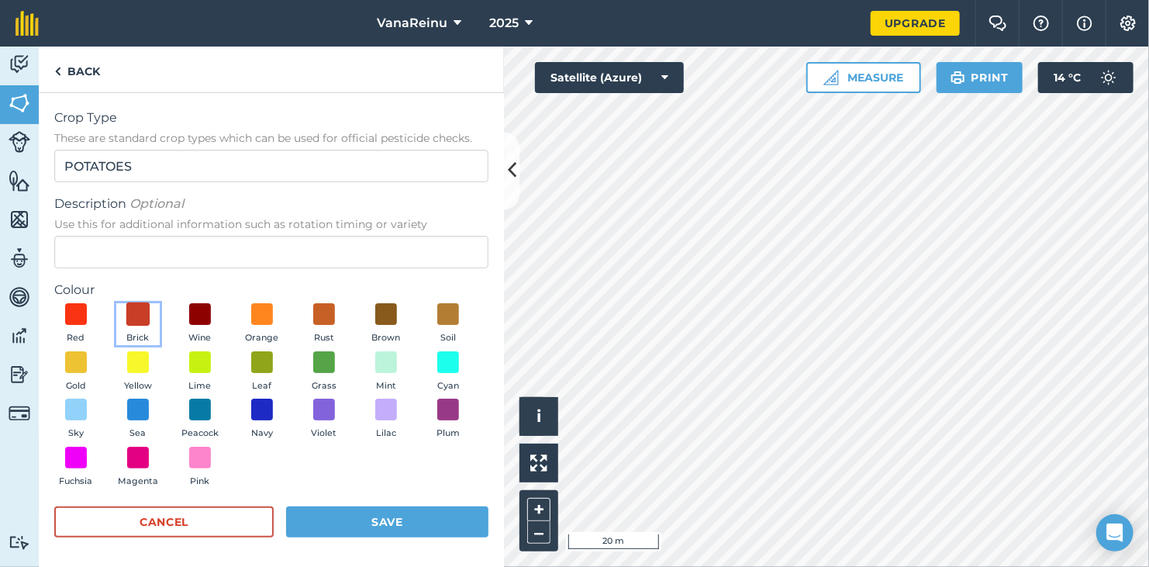
click at [145, 319] on span at bounding box center [138, 314] width 24 height 24
click at [313, 518] on button "Save" at bounding box center [387, 521] width 202 height 31
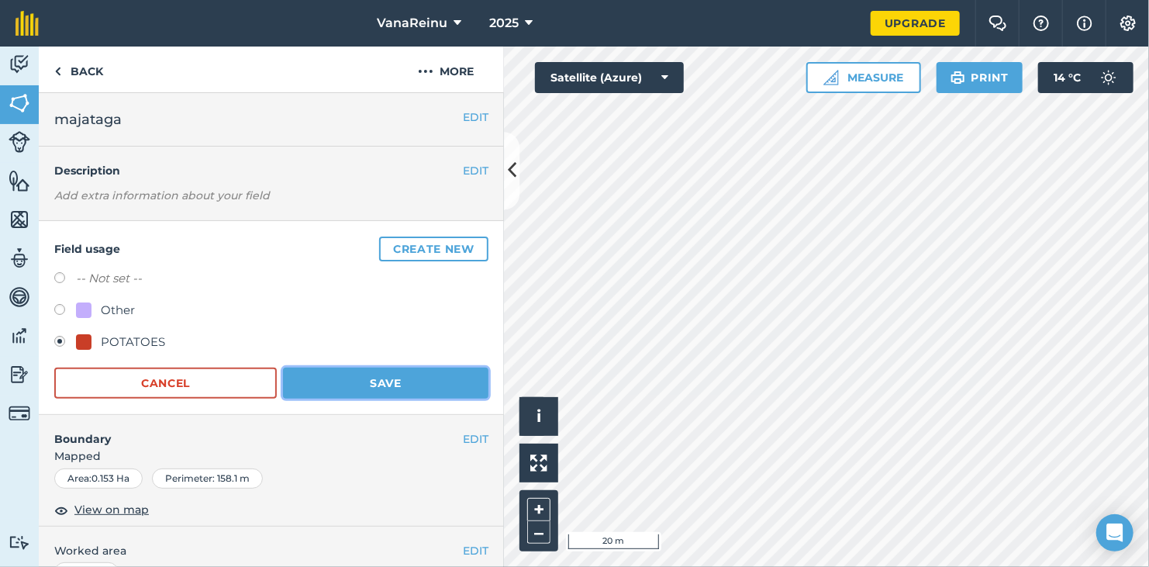
click at [396, 388] on button "Save" at bounding box center [386, 383] width 206 height 31
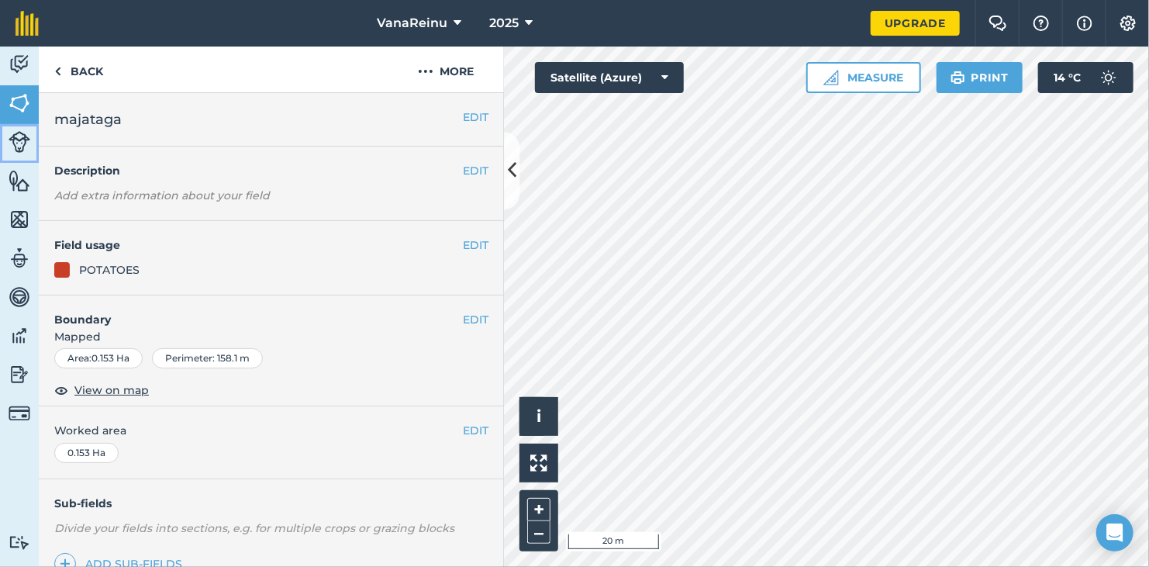
click at [16, 143] on img at bounding box center [20, 142] width 22 height 22
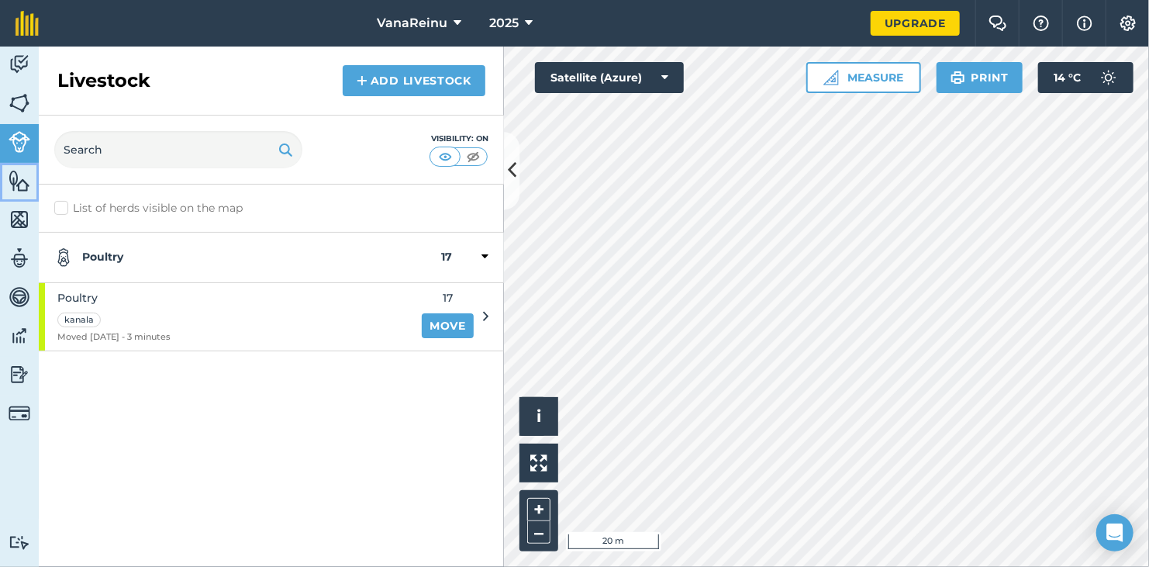
click at [24, 192] on img at bounding box center [20, 180] width 22 height 23
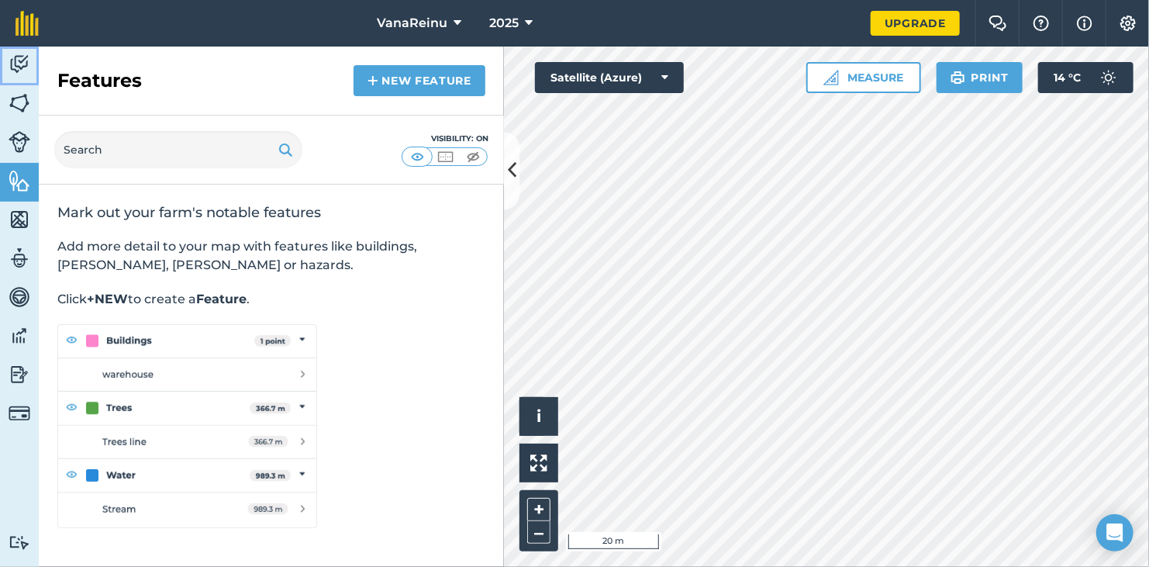
click at [9, 68] on img at bounding box center [20, 64] width 22 height 23
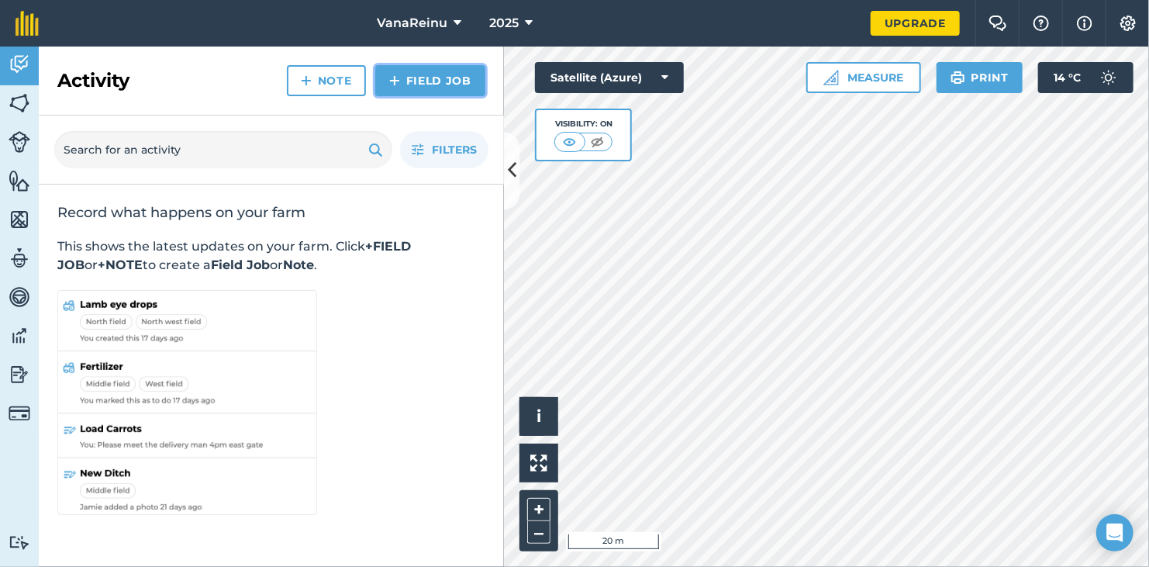
click at [466, 84] on link "Field Job" at bounding box center [430, 80] width 110 height 31
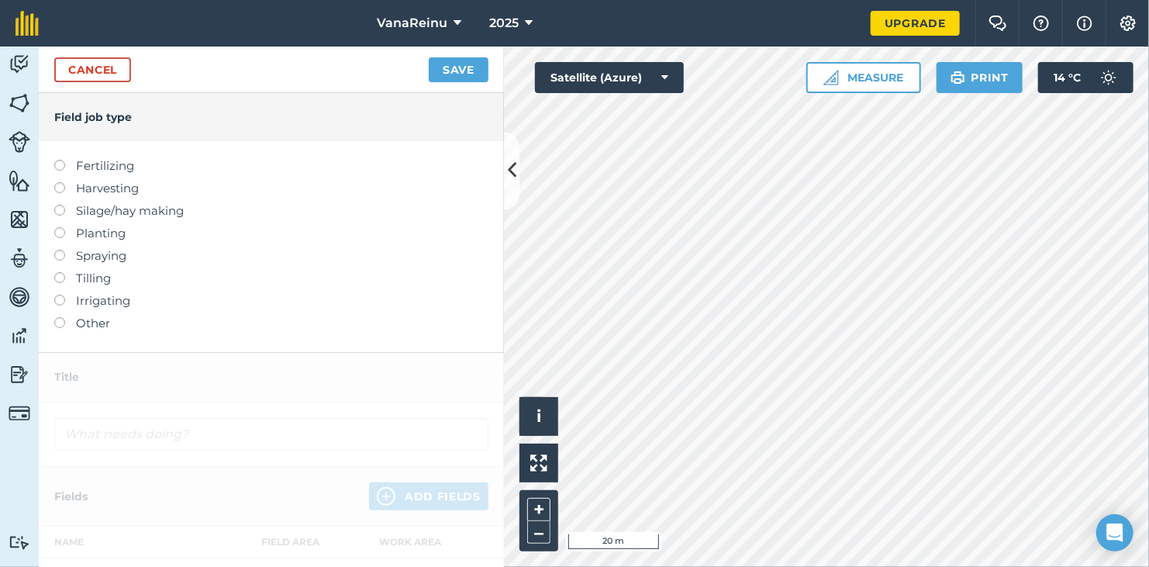
click at [61, 182] on label at bounding box center [65, 182] width 22 height 0
type input "Harvesting"
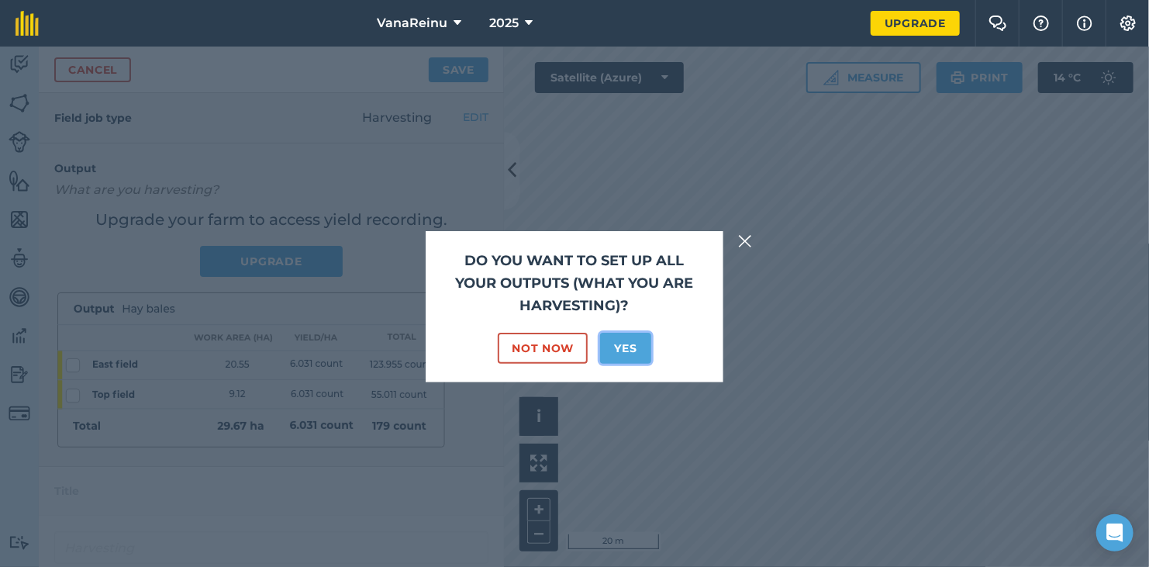
click at [638, 354] on button "Yes" at bounding box center [625, 348] width 50 height 31
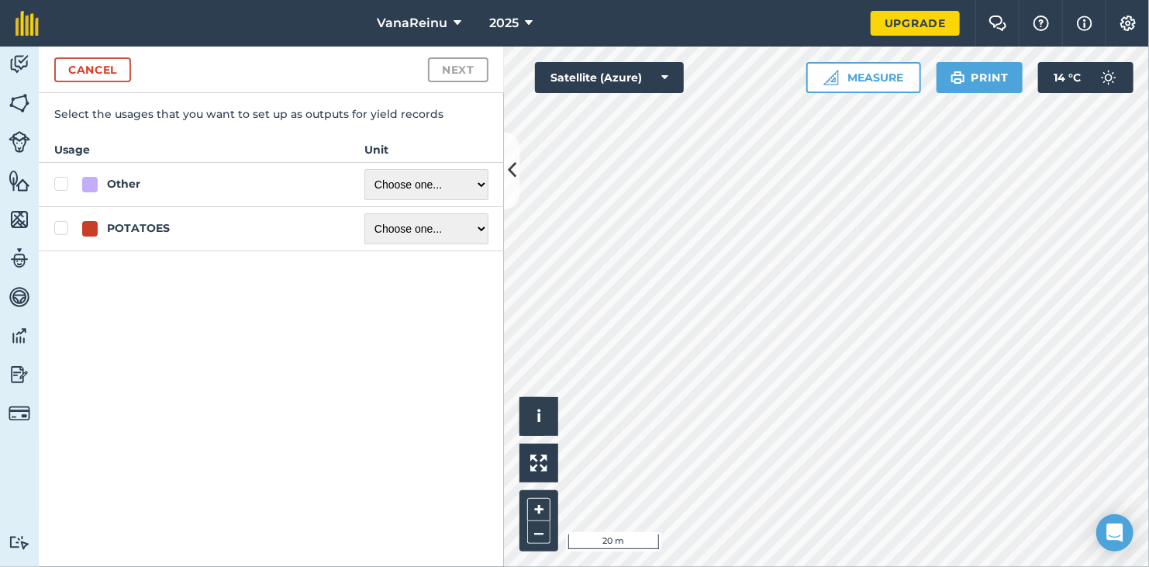
click at [171, 236] on div "POTATOES" at bounding box center [207, 228] width 251 height 16
click at [64, 230] on input "POTATOES" at bounding box center [59, 225] width 10 height 10
checkbox input "true"
click at [437, 223] on select "Choose one ... Kilograms/kg Metric tonnes/t Litres/L Pounds/lb Imperial tons/t …" at bounding box center [427, 228] width 124 height 31
select select "KILOGRAMS"
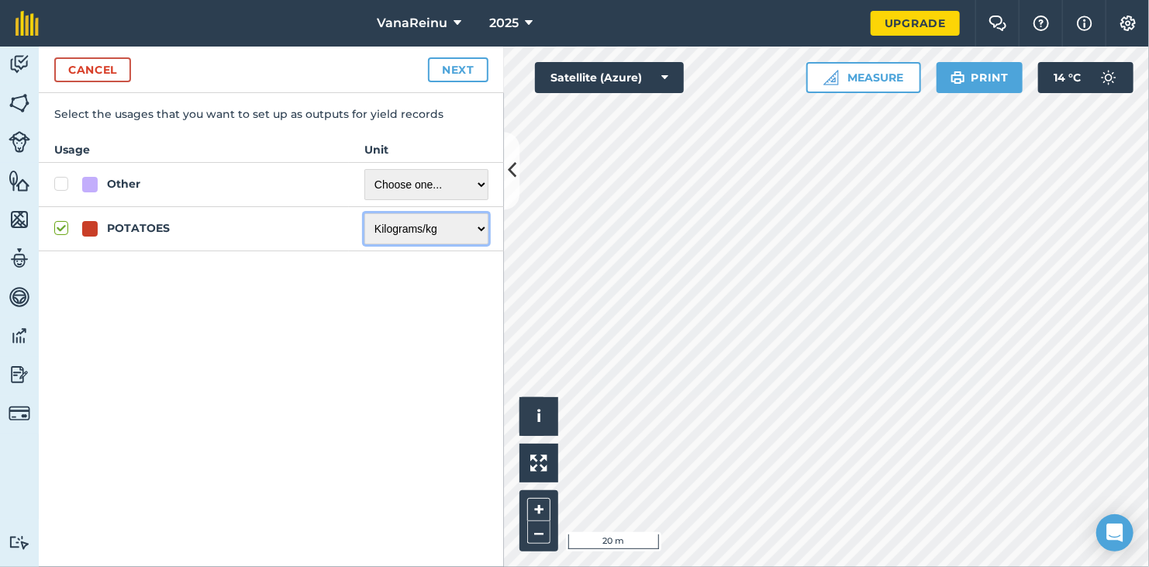
click at [365, 213] on select "Choose one ... Kilograms/kg Metric tonnes/t Litres/L Pounds/lb Imperial tons/t …" at bounding box center [427, 228] width 124 height 31
click at [468, 75] on button "Next" at bounding box center [458, 69] width 60 height 25
select select "KILOGRAMS"
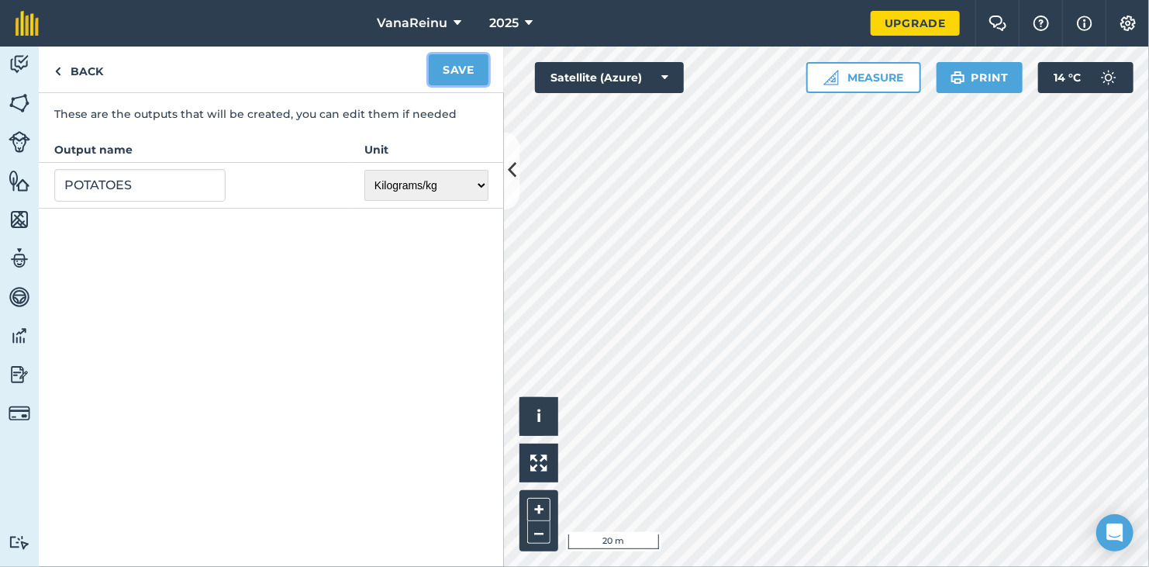
click at [463, 70] on button "Save" at bounding box center [459, 69] width 60 height 31
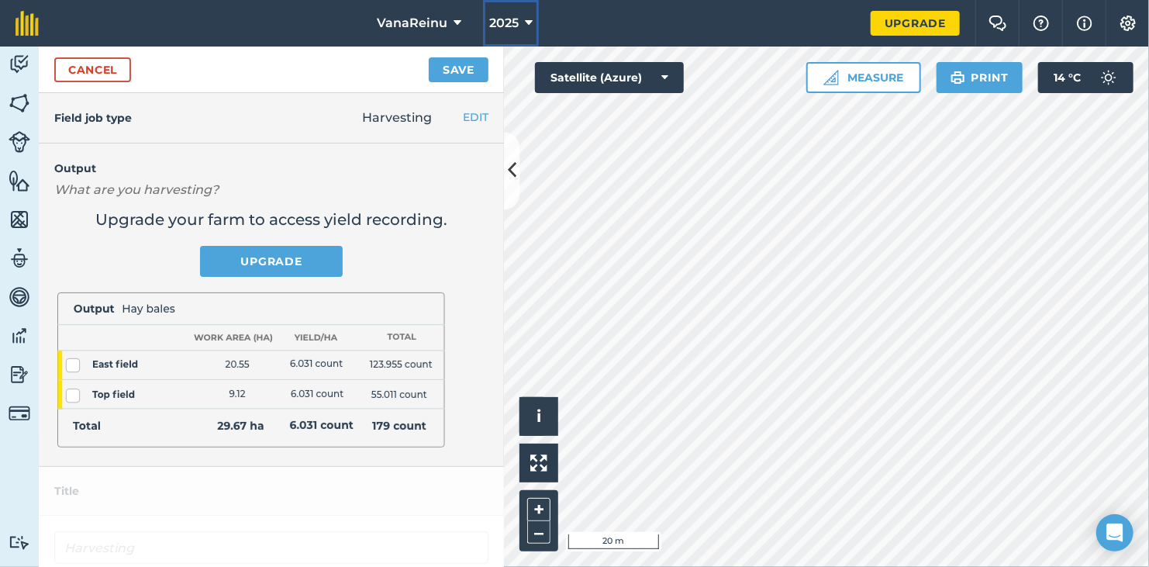
click at [507, 23] on span "2025" at bounding box center [503, 23] width 29 height 19
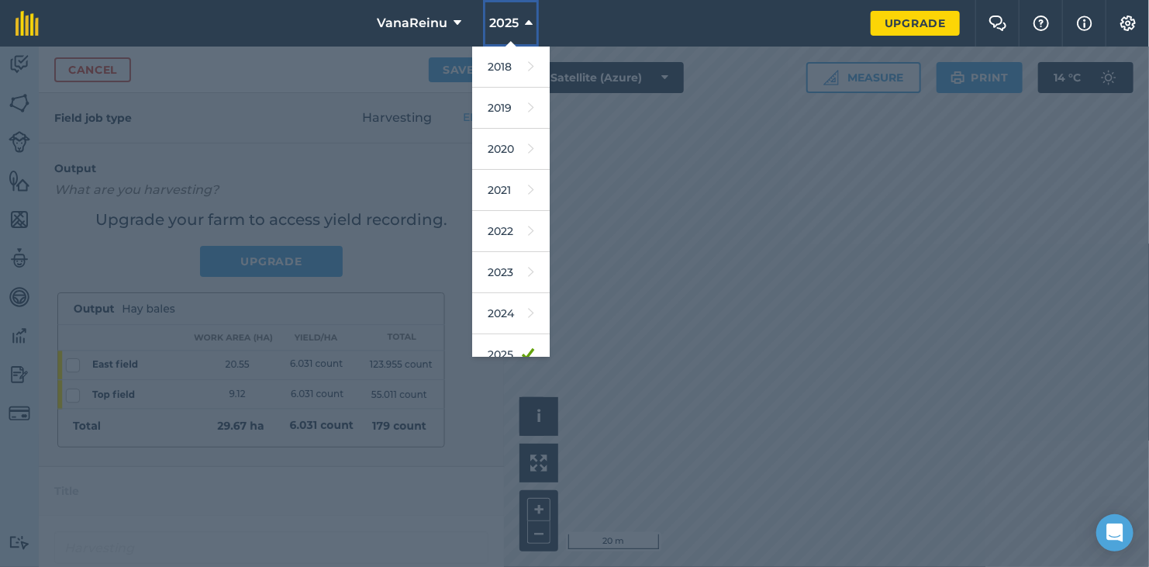
click at [507, 23] on span "2025" at bounding box center [503, 23] width 29 height 19
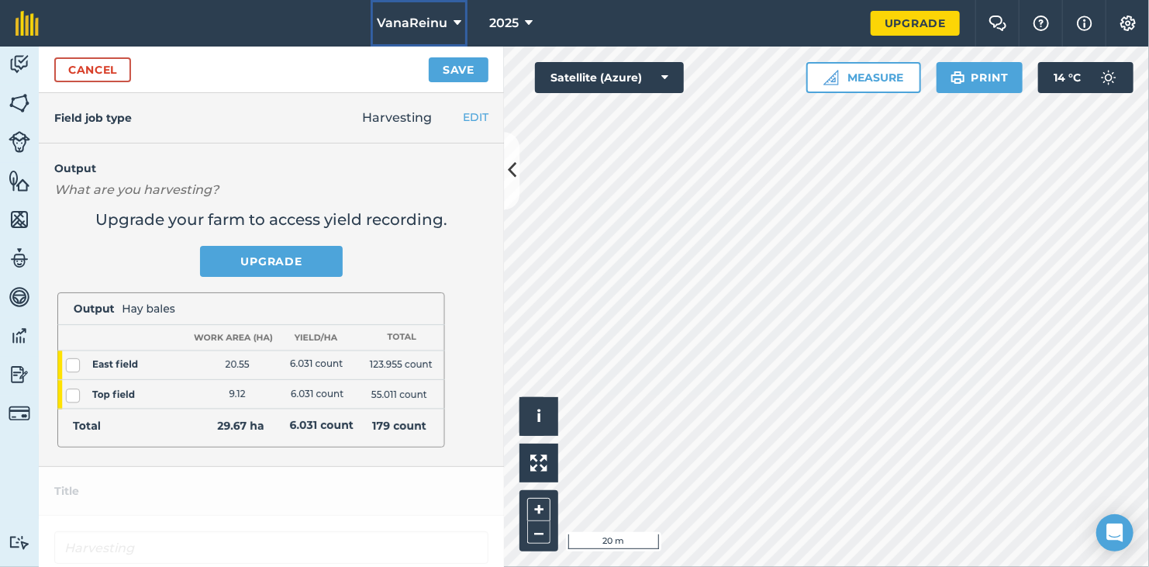
click at [447, 22] on span "VanaReinu" at bounding box center [412, 23] width 71 height 19
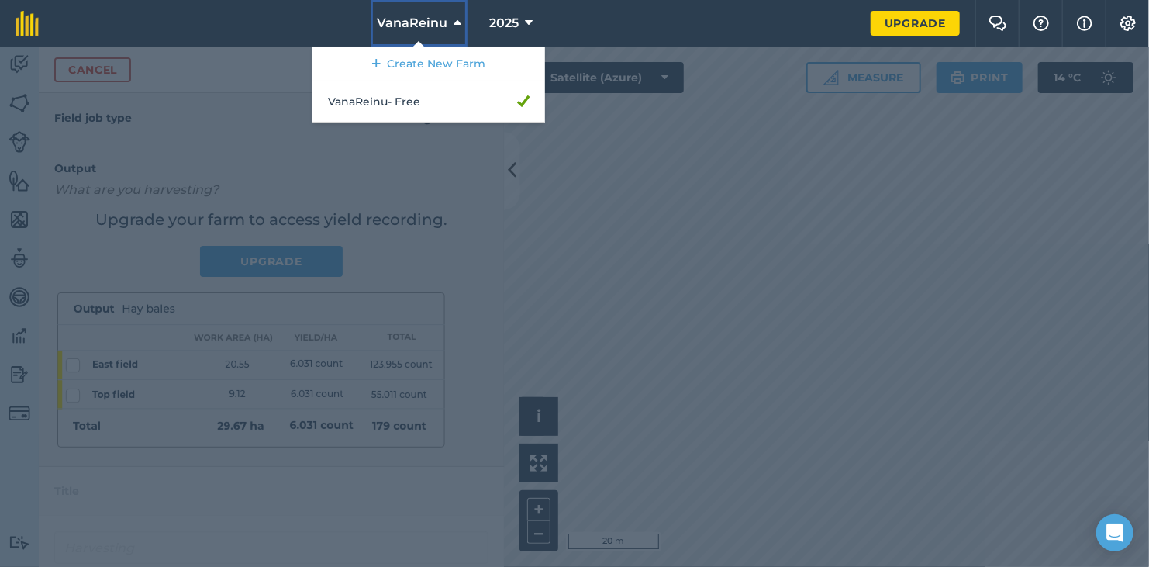
click at [446, 22] on span "VanaReinu" at bounding box center [412, 23] width 71 height 19
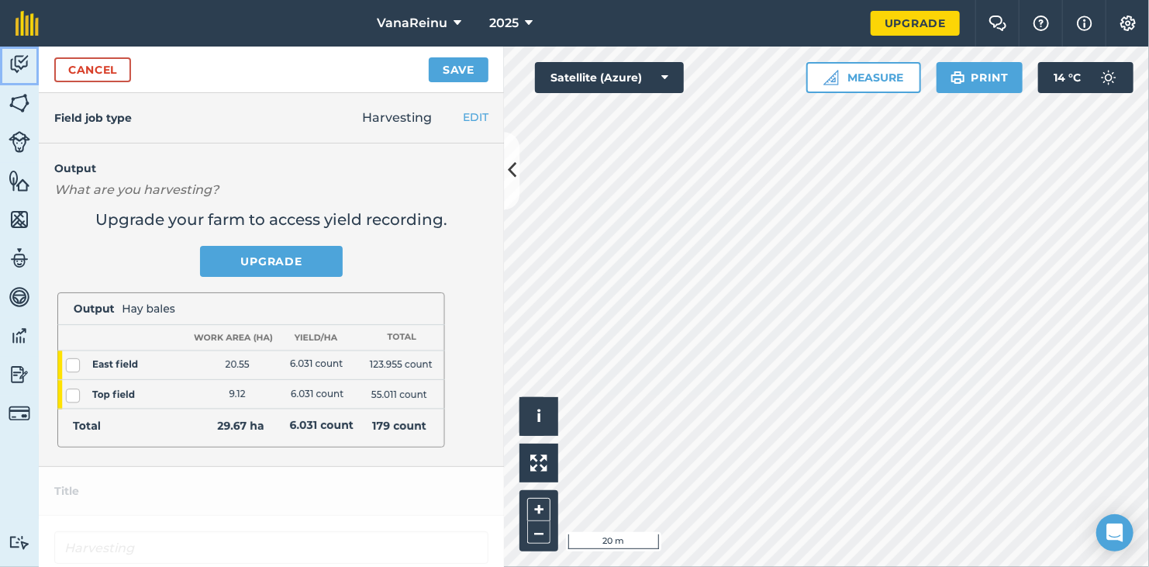
click at [25, 71] on img at bounding box center [20, 64] width 22 height 23
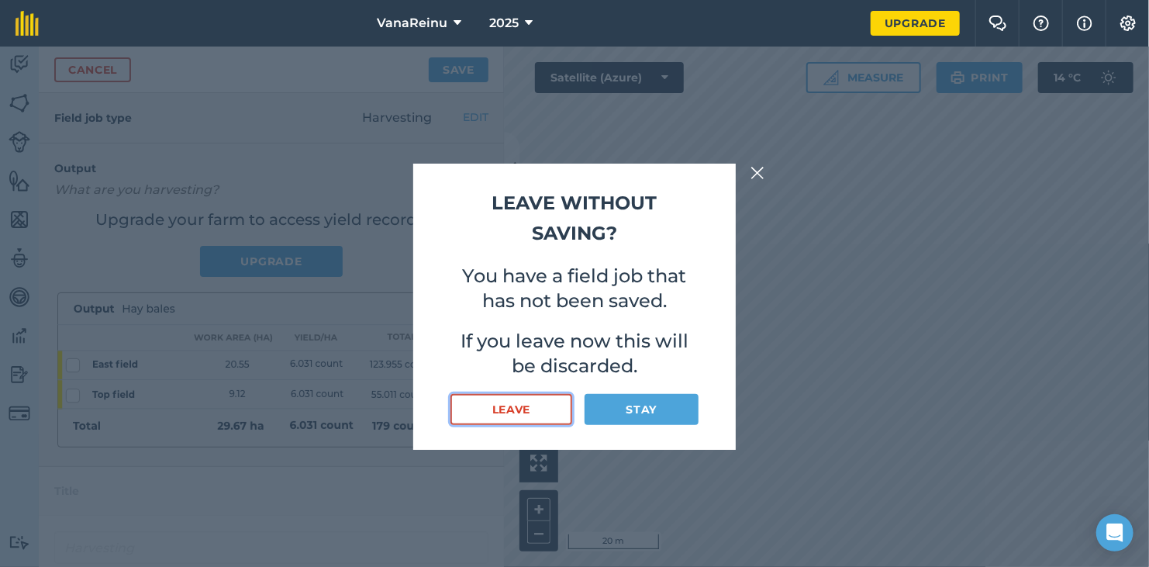
click at [535, 405] on button "Leave" at bounding box center [512, 409] width 122 height 31
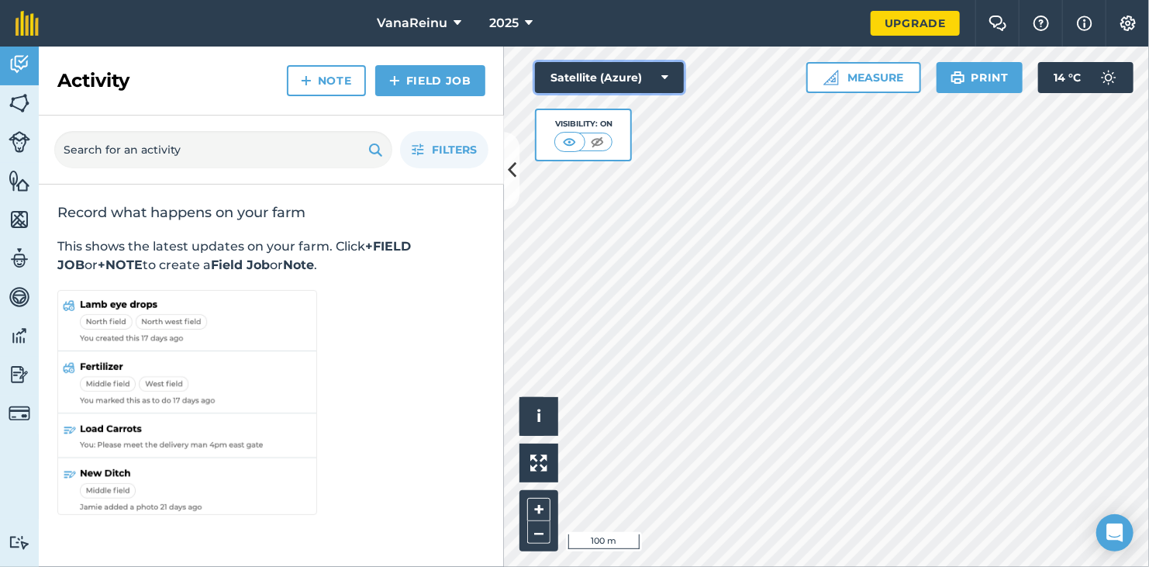
click at [681, 81] on button "Satellite (Azure)" at bounding box center [609, 77] width 149 height 31
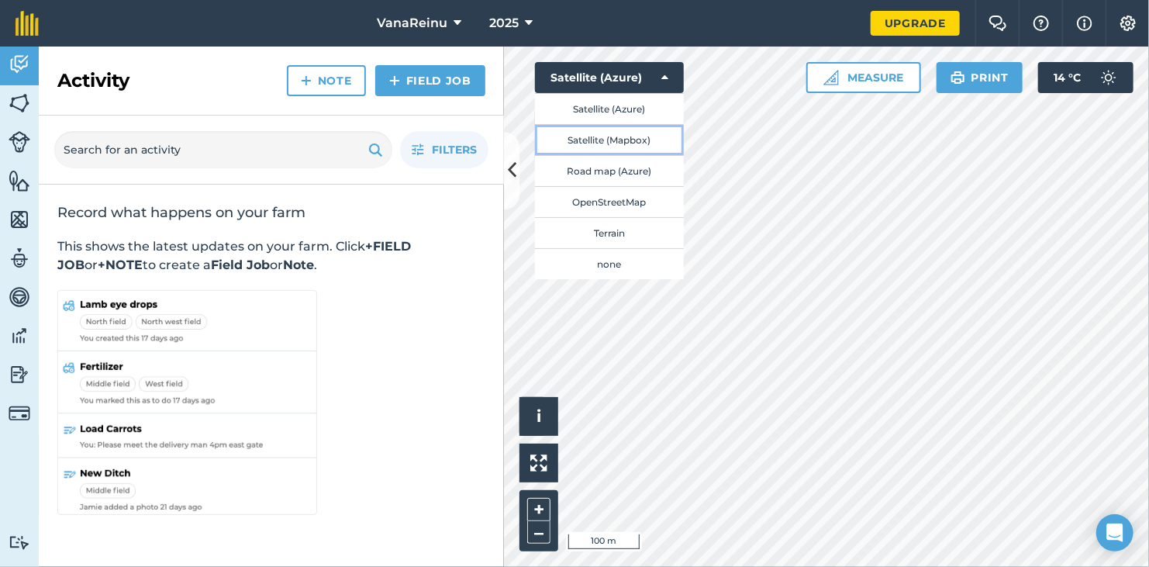
click at [649, 142] on button "Satellite (Mapbox)" at bounding box center [609, 139] width 149 height 31
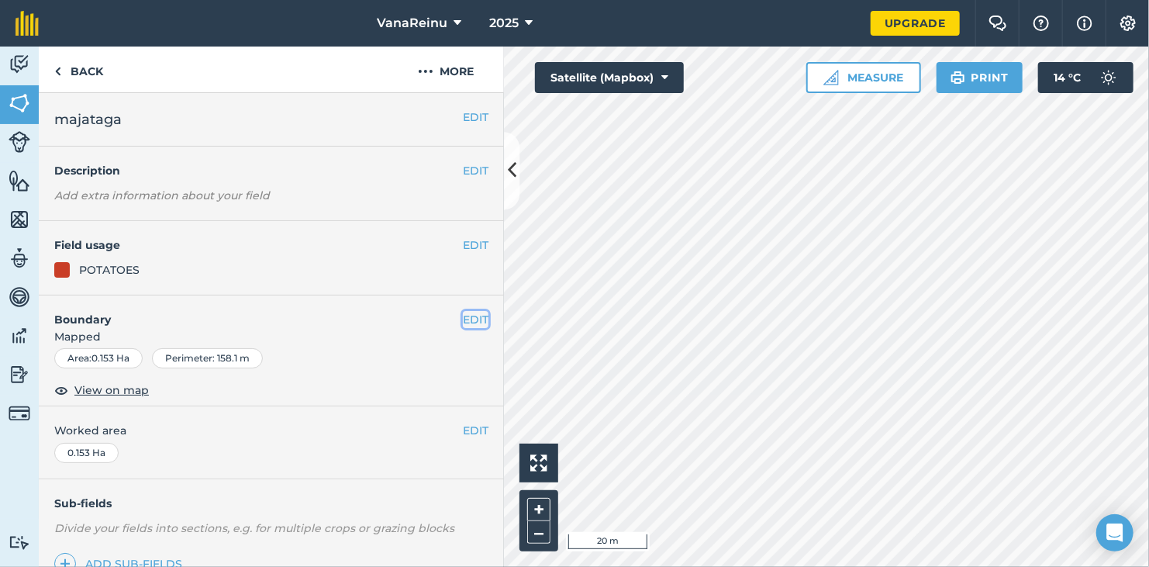
click at [465, 323] on button "EDIT" at bounding box center [476, 319] width 26 height 17
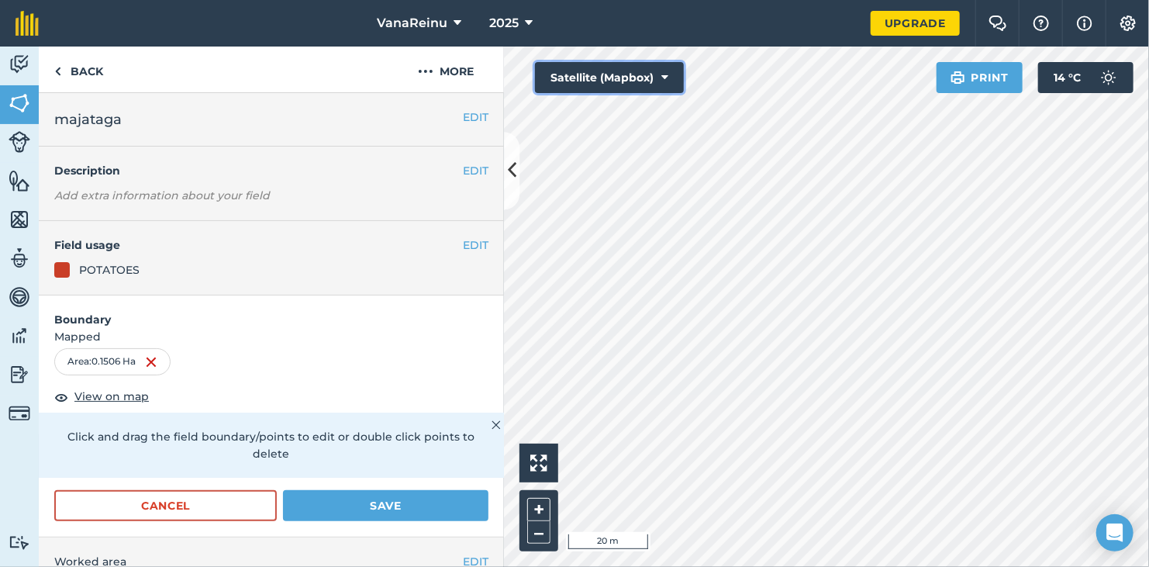
click at [617, 86] on button "Satellite (Mapbox)" at bounding box center [609, 77] width 149 height 31
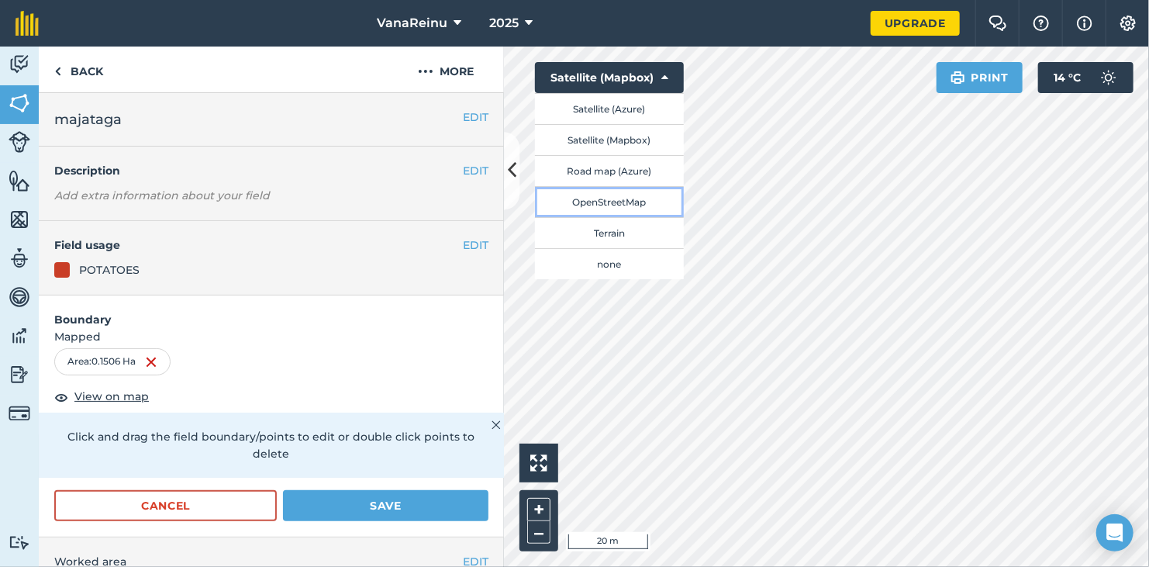
click at [629, 208] on button "OpenStreetMap" at bounding box center [609, 201] width 149 height 31
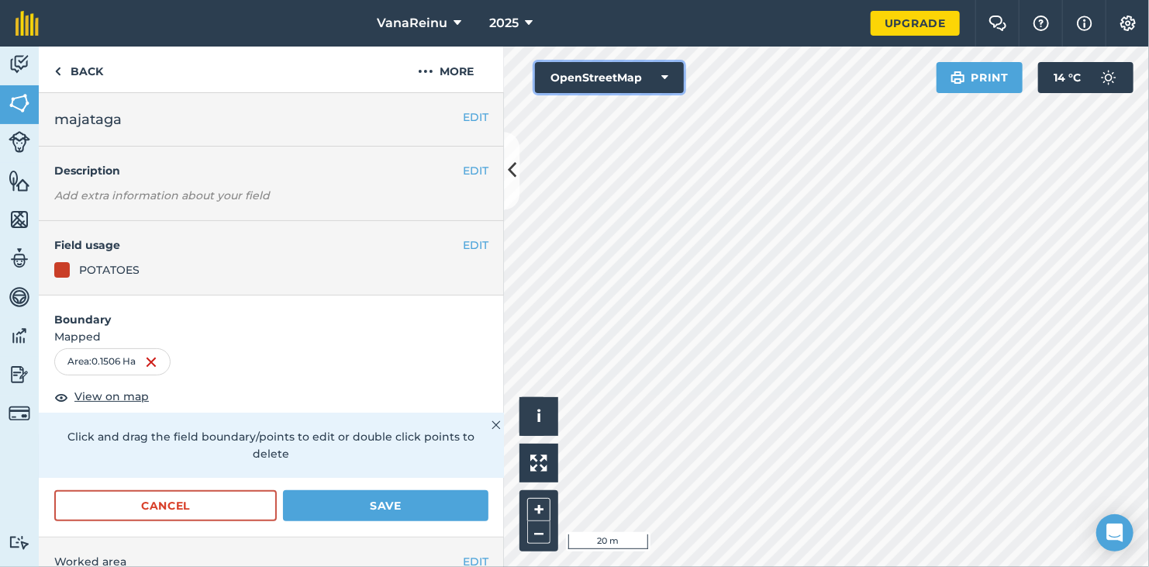
click at [666, 75] on icon at bounding box center [665, 78] width 7 height 16
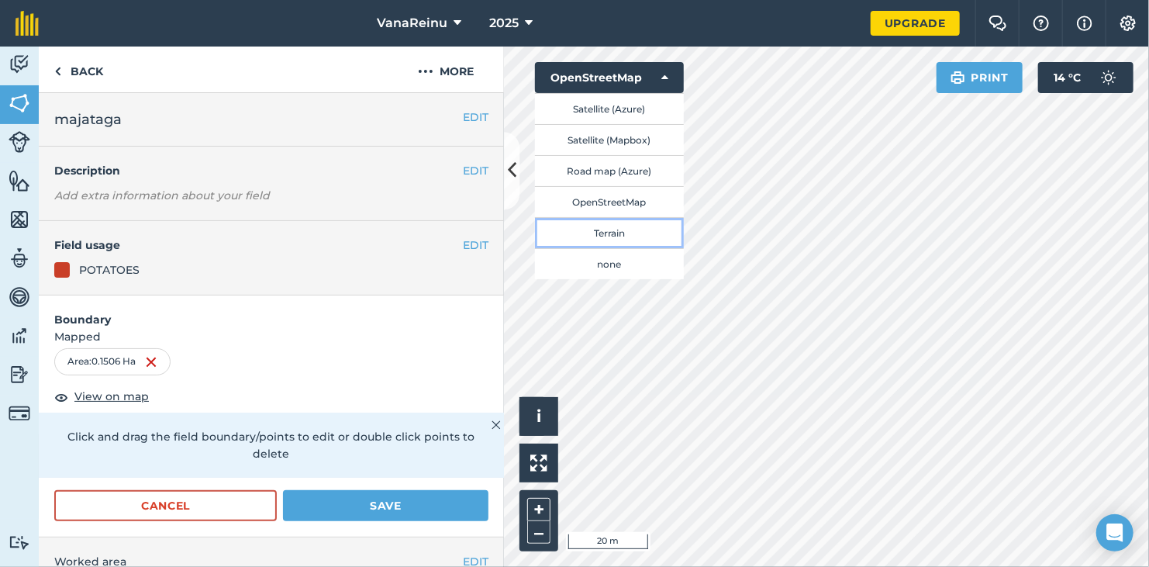
click at [635, 234] on button "Terrain" at bounding box center [609, 232] width 149 height 31
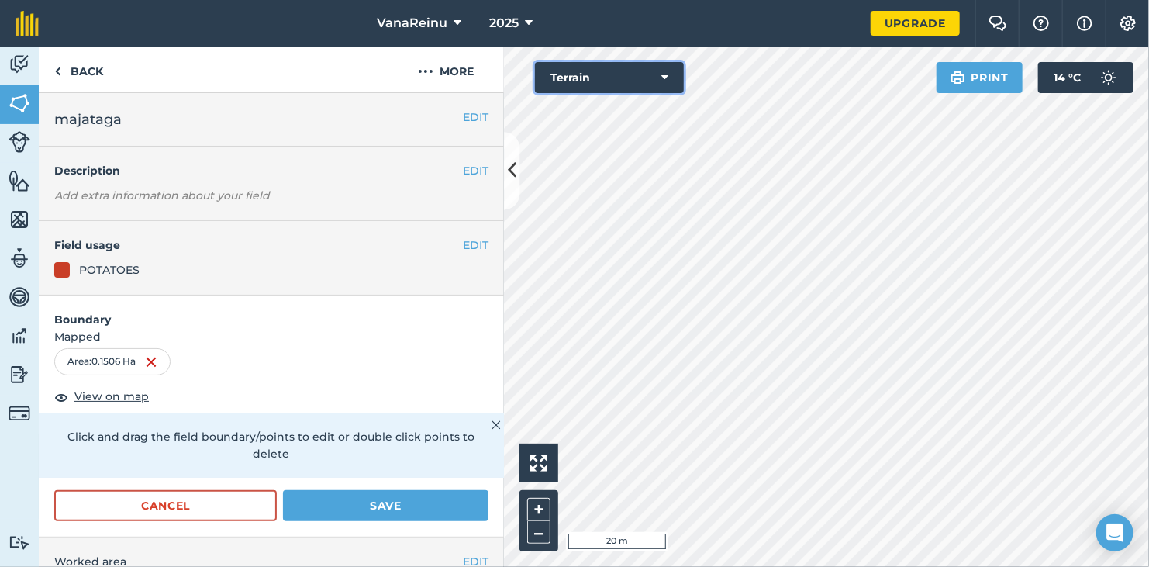
click at [635, 76] on button "Terrain" at bounding box center [609, 77] width 149 height 31
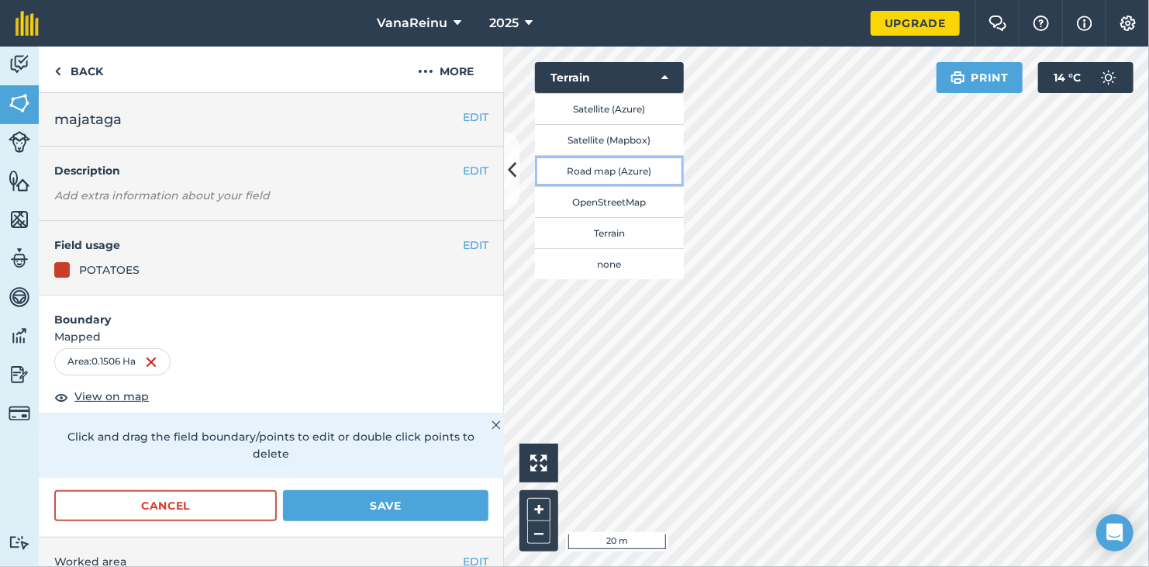
click at [627, 171] on button "Road map (Azure)" at bounding box center [609, 170] width 149 height 31
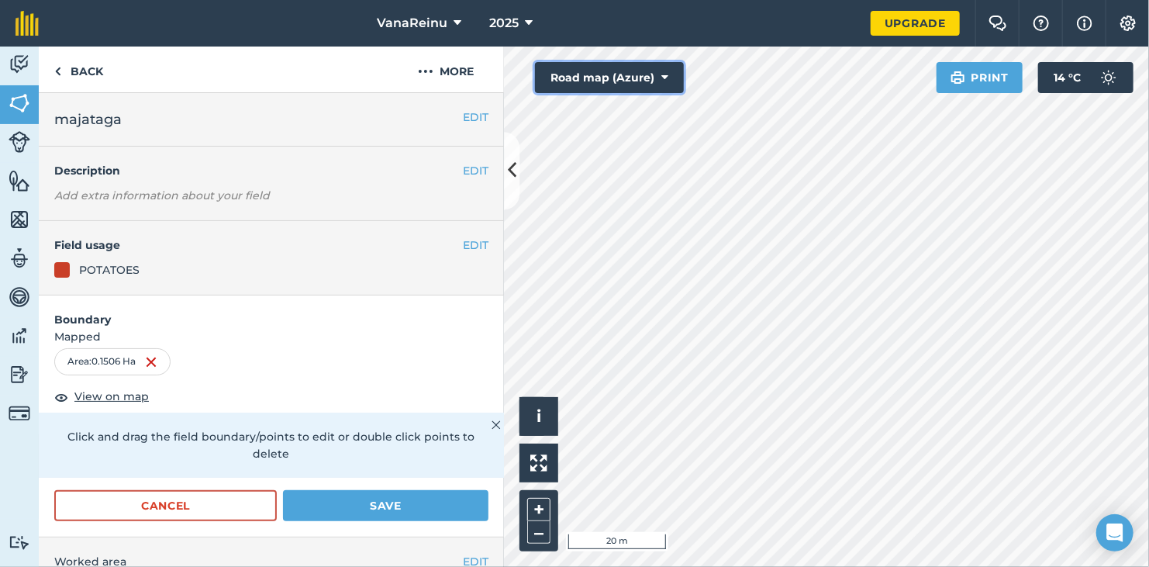
click at [651, 85] on button "Road map (Azure)" at bounding box center [609, 77] width 149 height 31
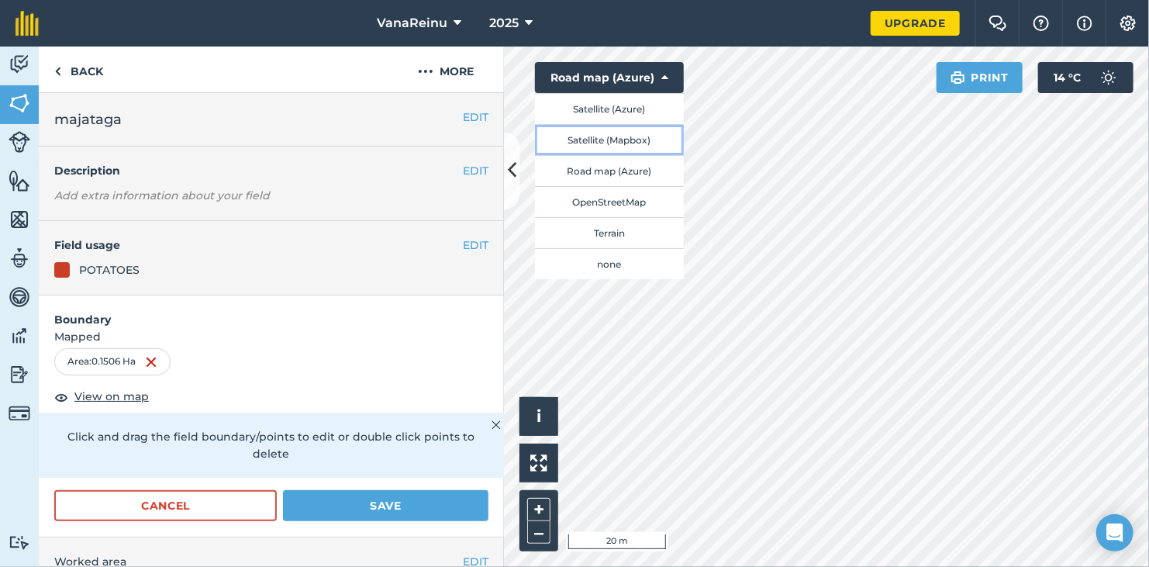
click at [641, 143] on button "Satellite (Mapbox)" at bounding box center [609, 139] width 149 height 31
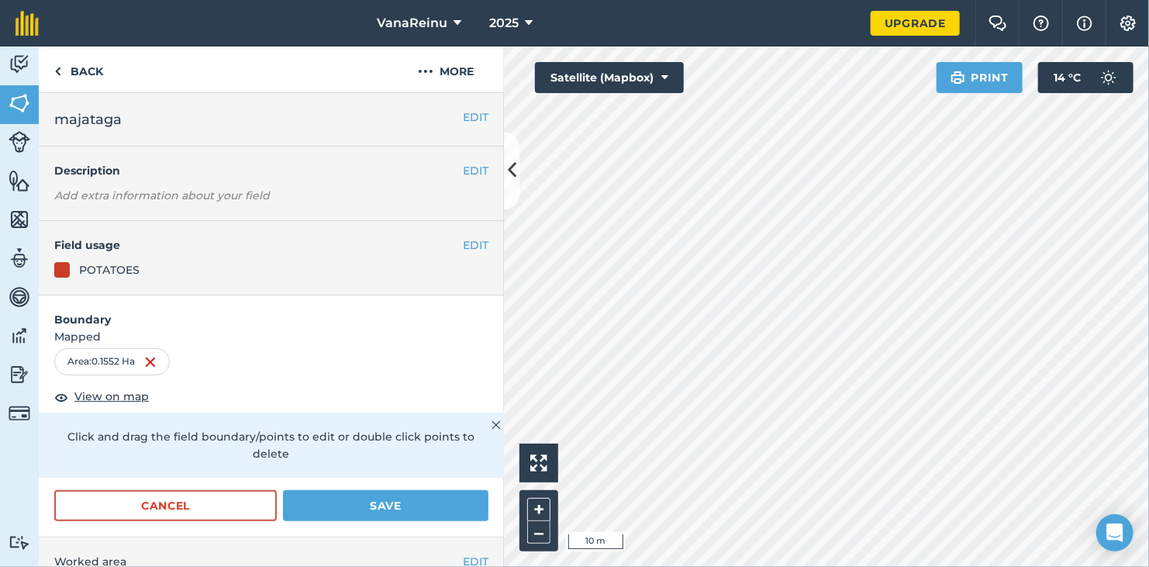
click at [611, 320] on div at bounding box center [826, 307] width 645 height 520
click at [643, 67] on button "Satellite (Mapbox)" at bounding box center [609, 77] width 149 height 31
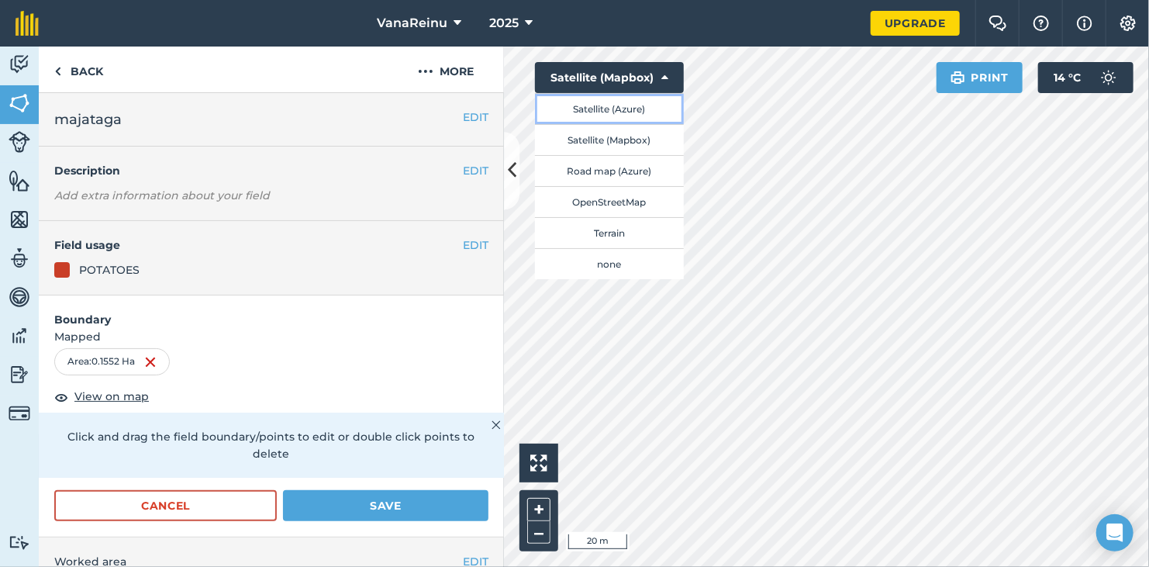
click at [634, 110] on button "Satellite (Azure)" at bounding box center [609, 108] width 149 height 31
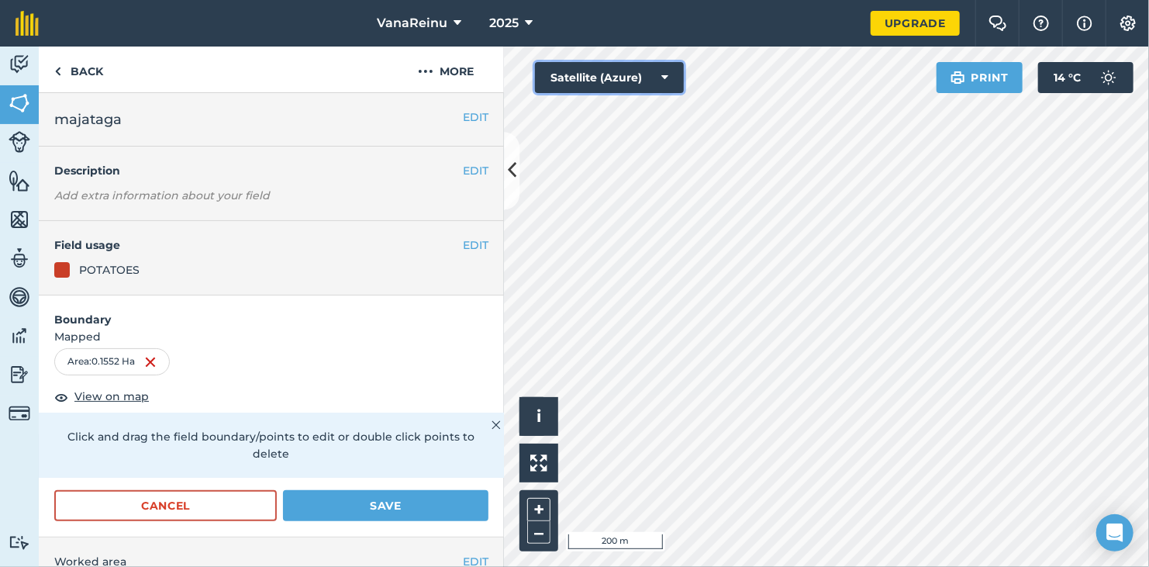
click at [657, 190] on div "Click to start drawing i © 2025 TomTom, Microsoft 200 m + – Satellite (Azure) P…" at bounding box center [826, 307] width 645 height 520
